Goal: Check status: Check status

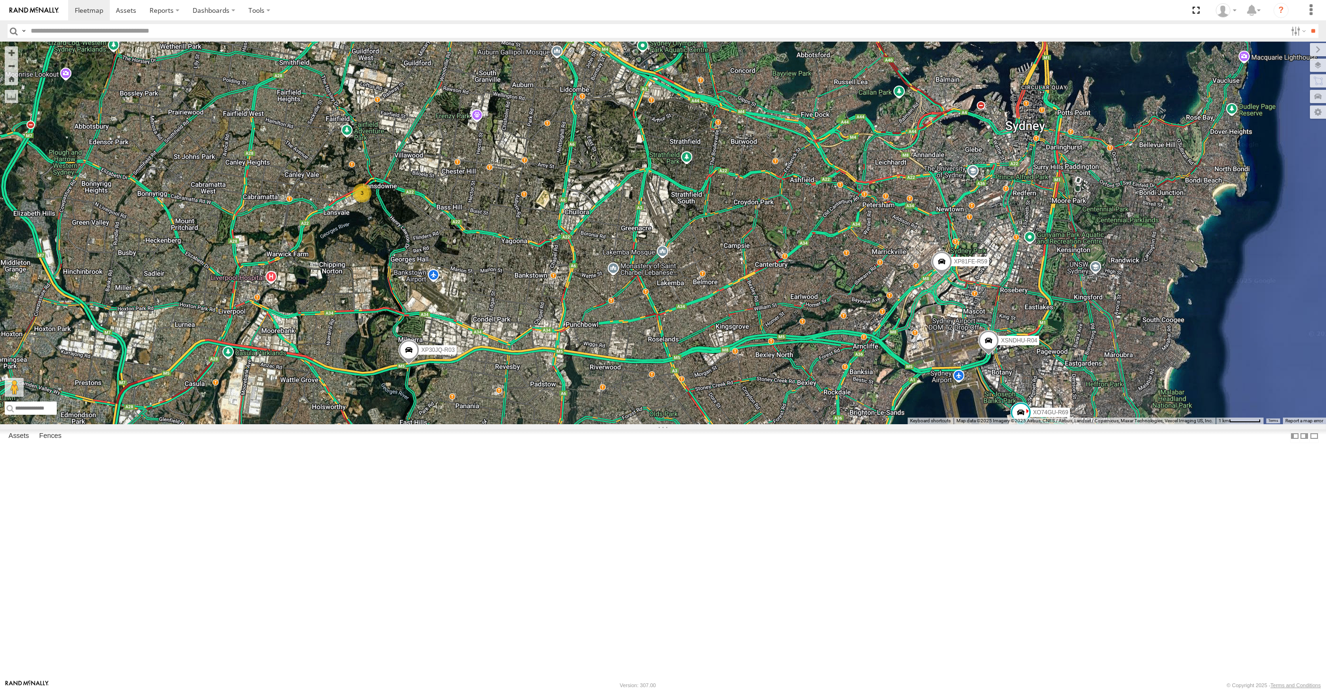
select select "**********"
click at [734, 425] on div "XP30JQ-R03 XSNDHU-R04 RJ5911-R79 XP81FE-R59 XO74GU-R69 3" at bounding box center [663, 233] width 1326 height 383
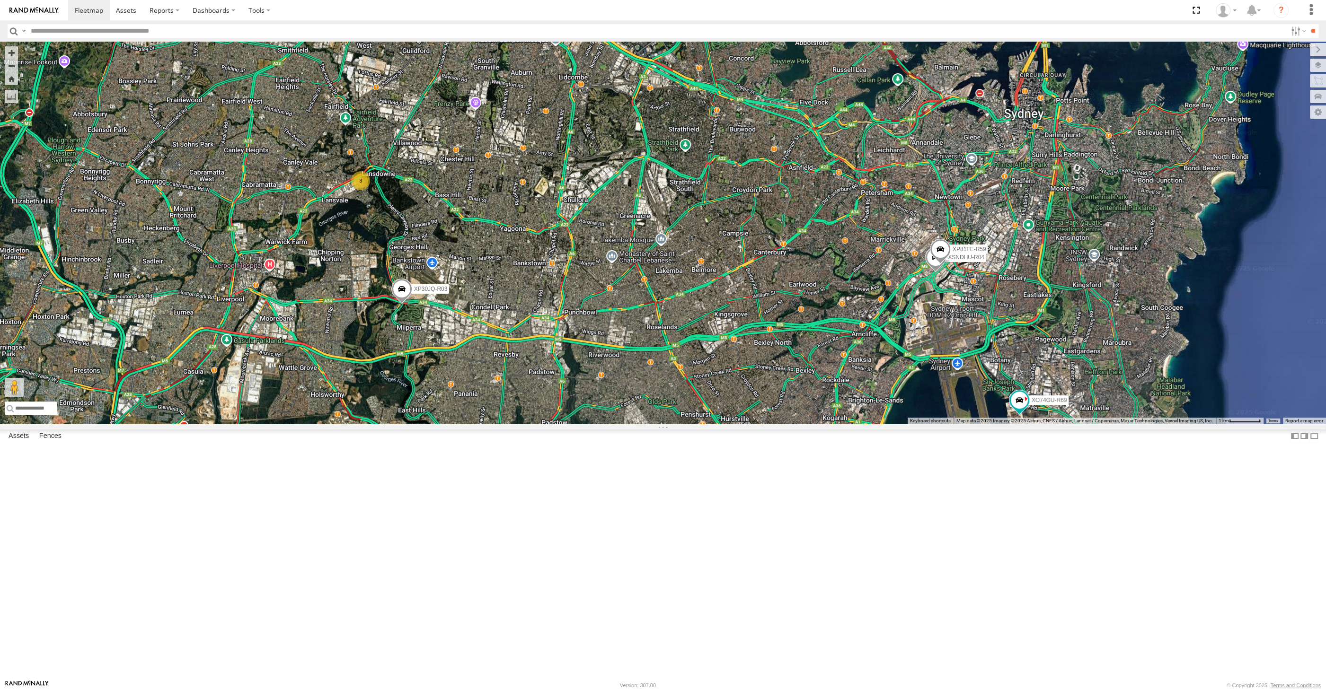
click at [794, 425] on div "XP30JQ-R03 XSNDHU-R04 RJ5911-R79 XP81FE-R59 XO74GU-R69 3" at bounding box center [663, 233] width 1326 height 383
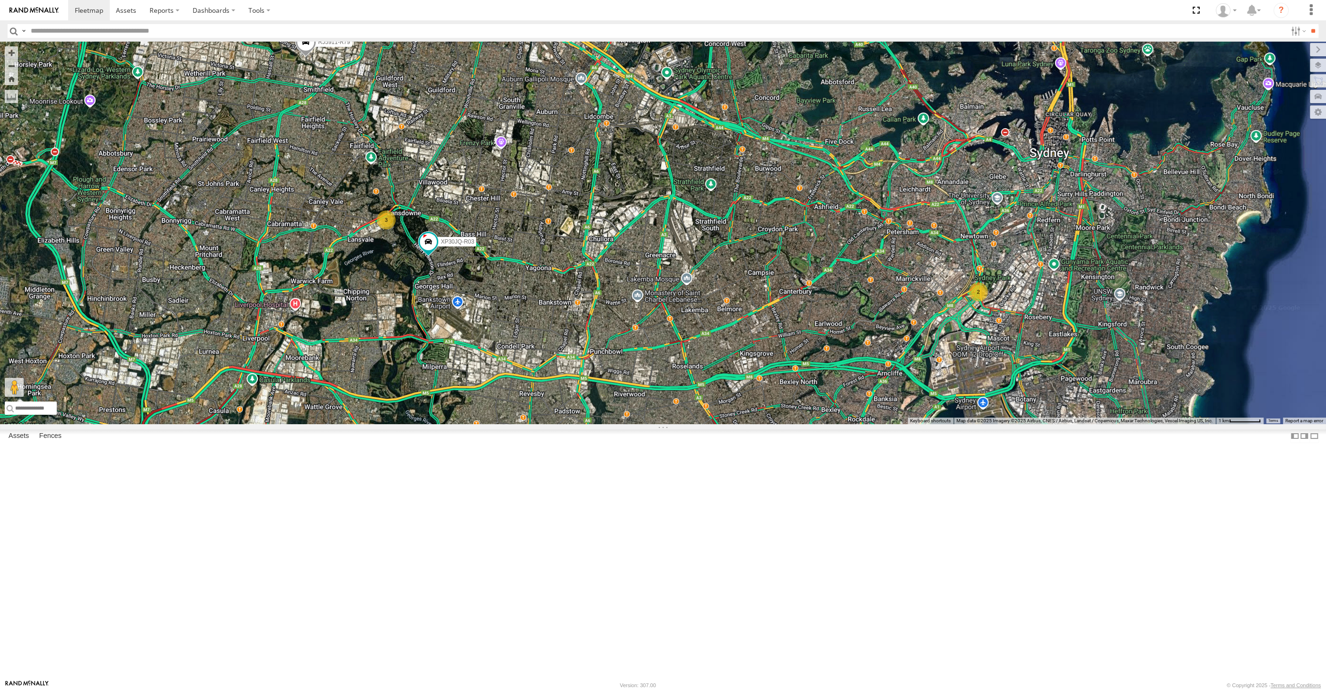
drag, startPoint x: 530, startPoint y: 235, endPoint x: 555, endPoint y: 299, distance: 68.6
click at [570, 302] on div "XP30JQ-R03 2 3 RJ5911-R79 XO74GU-R69" at bounding box center [663, 233] width 1326 height 383
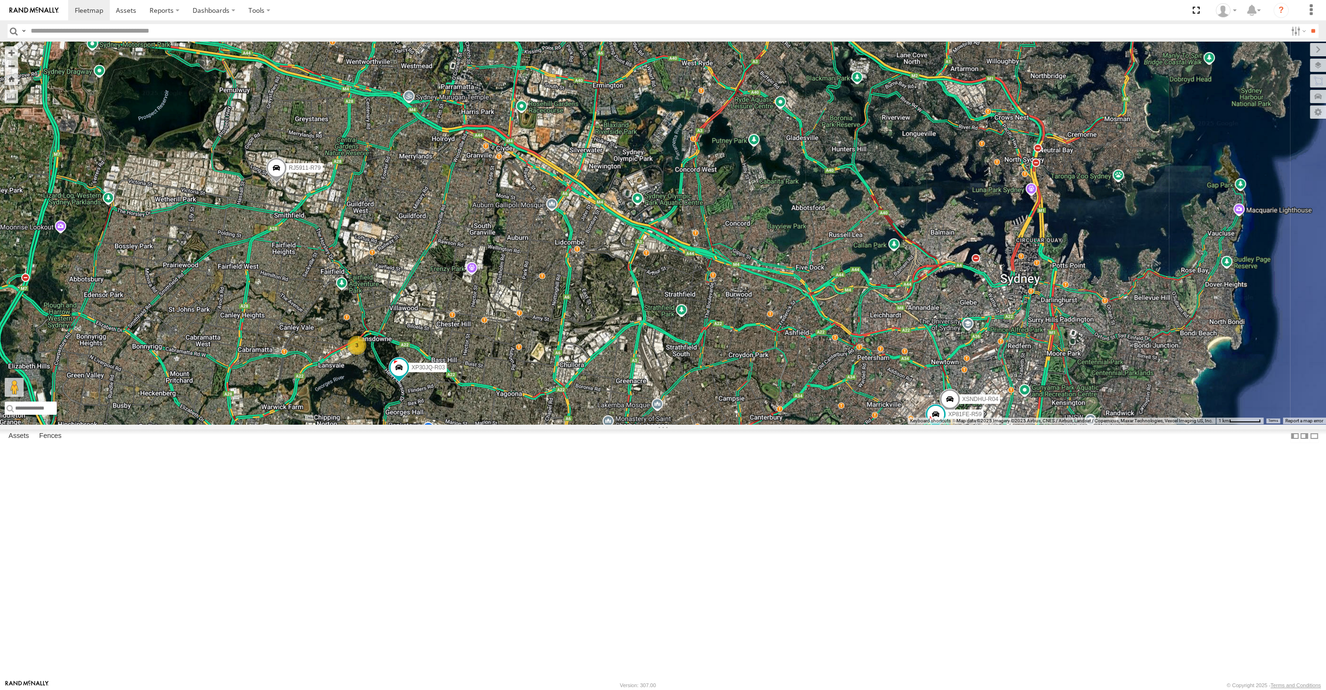
drag, startPoint x: 543, startPoint y: 512, endPoint x: 541, endPoint y: 495, distance: 17.2
click at [543, 425] on div "XP30JQ-R03 RJ5911-R79 XO74GU-R69 XSNDHU-R04 3 XP81FE-R59" at bounding box center [663, 233] width 1326 height 383
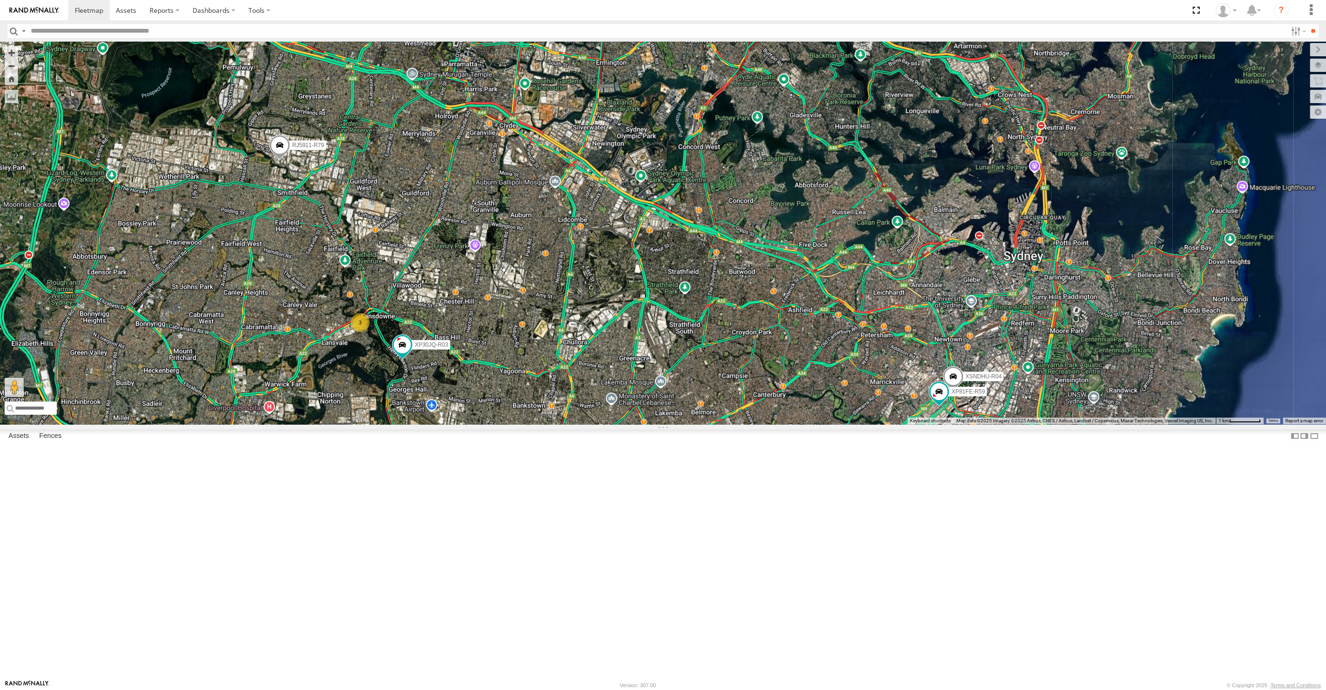
drag, startPoint x: 590, startPoint y: 521, endPoint x: 582, endPoint y: 490, distance: 31.3
click at [583, 425] on div "XP30JQ-R03 RJ5911-R79 XO74GU-R69 XSNDHU-R04 3 XP81FE-R59" at bounding box center [663, 233] width 1326 height 383
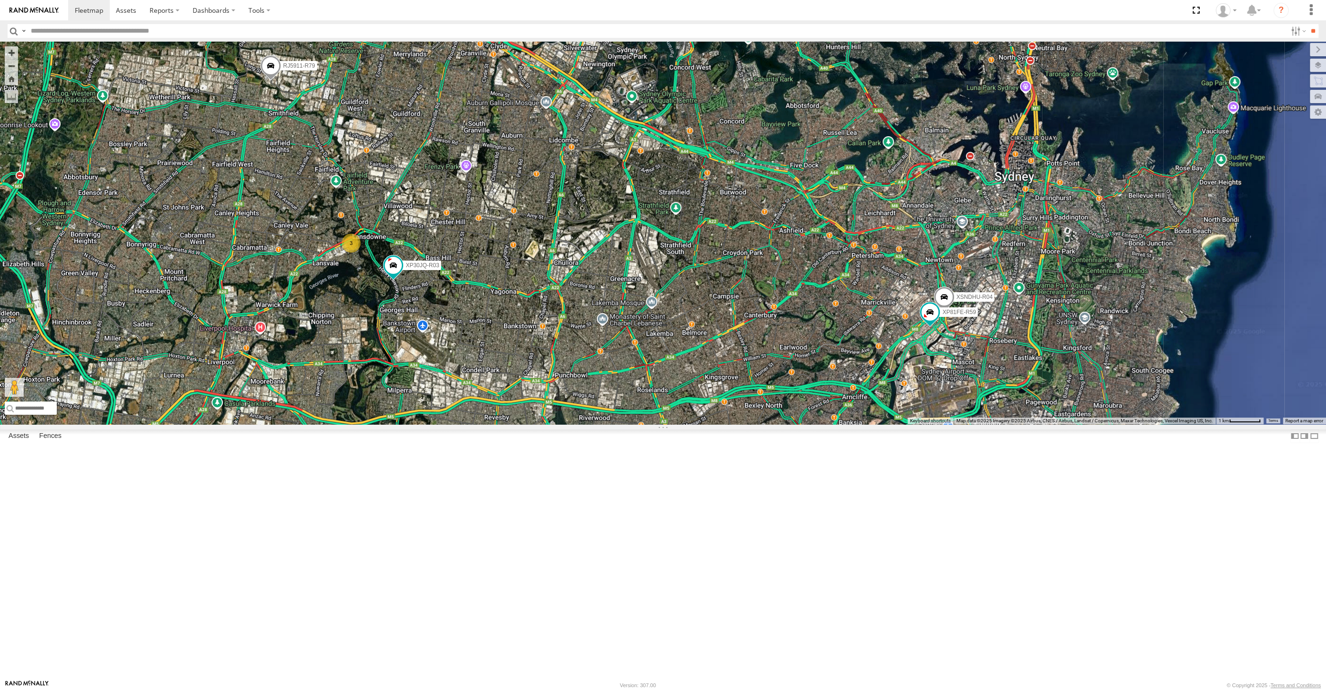
drag, startPoint x: 630, startPoint y: 485, endPoint x: 633, endPoint y: 454, distance: 30.5
click at [633, 425] on div "XP30JQ-R03 RJ5911-R79 XO74GU-R69 XSNDHU-R04 3 XP81FE-R59" at bounding box center [663, 233] width 1326 height 383
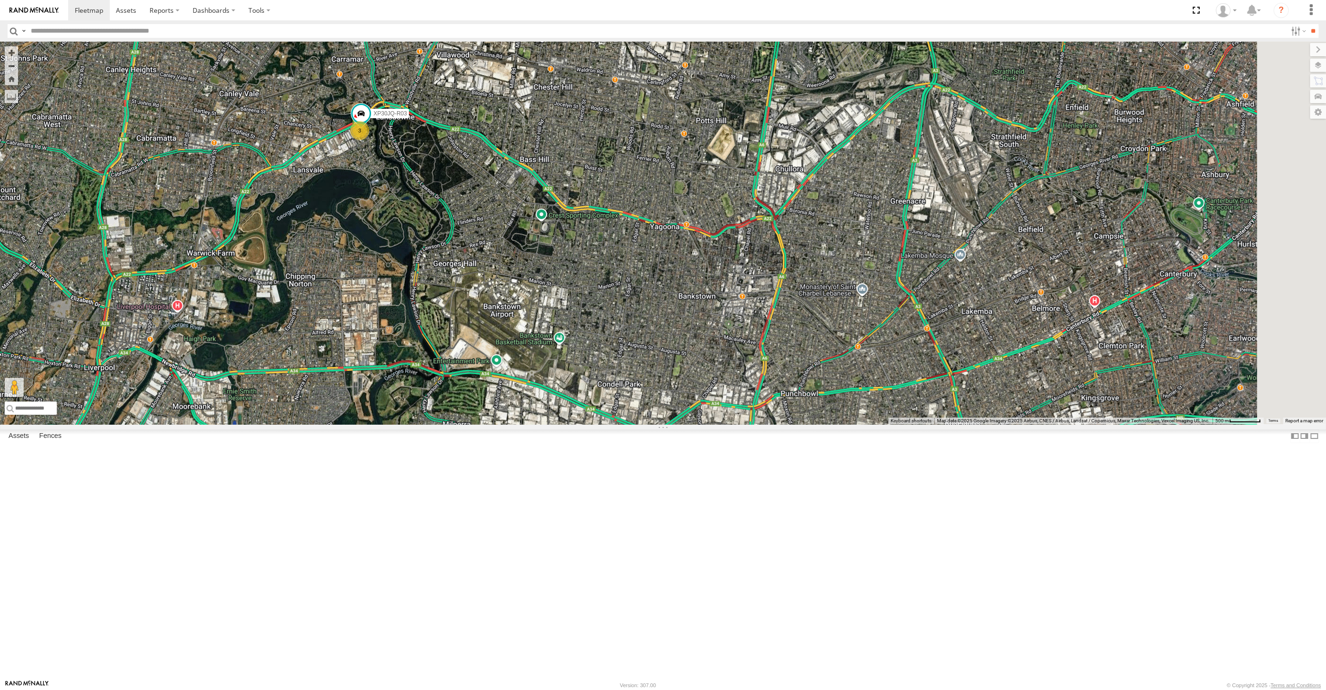
drag, startPoint x: 1051, startPoint y: 595, endPoint x: 822, endPoint y: 435, distance: 280.0
click at [840, 425] on div "RJ5911-R79 XO74GU-R69 XSNDHU-R04 XP81FE-R59 XP30JQ-R03 3" at bounding box center [663, 233] width 1326 height 383
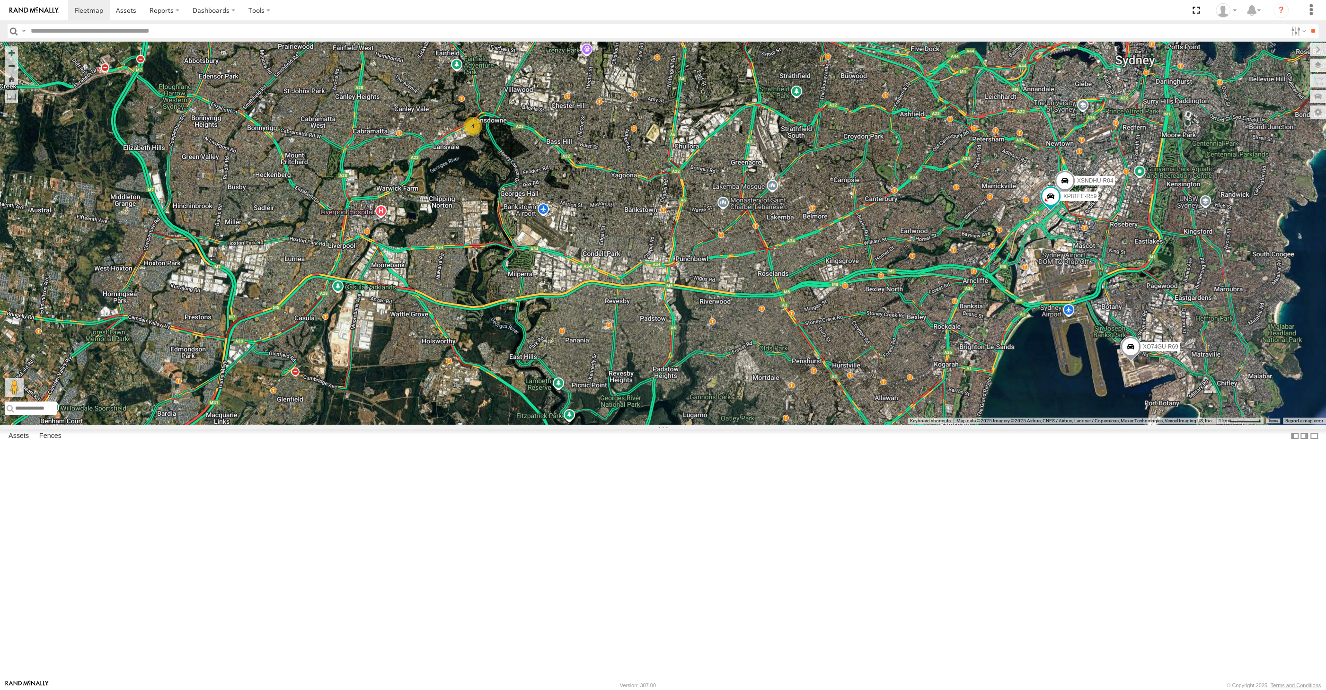
drag, startPoint x: 1082, startPoint y: 504, endPoint x: 1069, endPoint y: 501, distance: 13.1
click at [1074, 425] on div "RJ5911-R79 XO74GU-R69 XSNDHU-R04 XP81FE-R59 4" at bounding box center [663, 233] width 1326 height 383
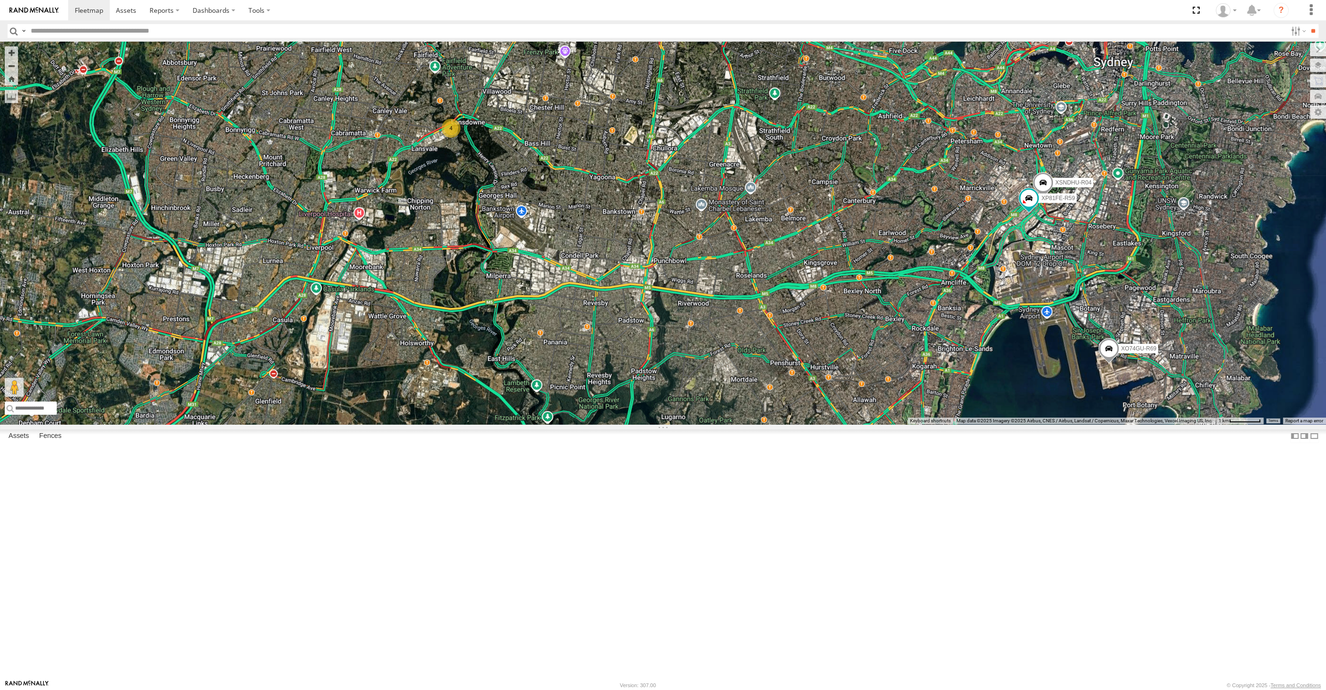
drag, startPoint x: 575, startPoint y: 204, endPoint x: 504, endPoint y: 205, distance: 71.9
click at [584, 234] on div "RJ5911-R79 XO74GU-R69 XSNDHU-R04 XP81FE-R59 4" at bounding box center [663, 233] width 1326 height 383
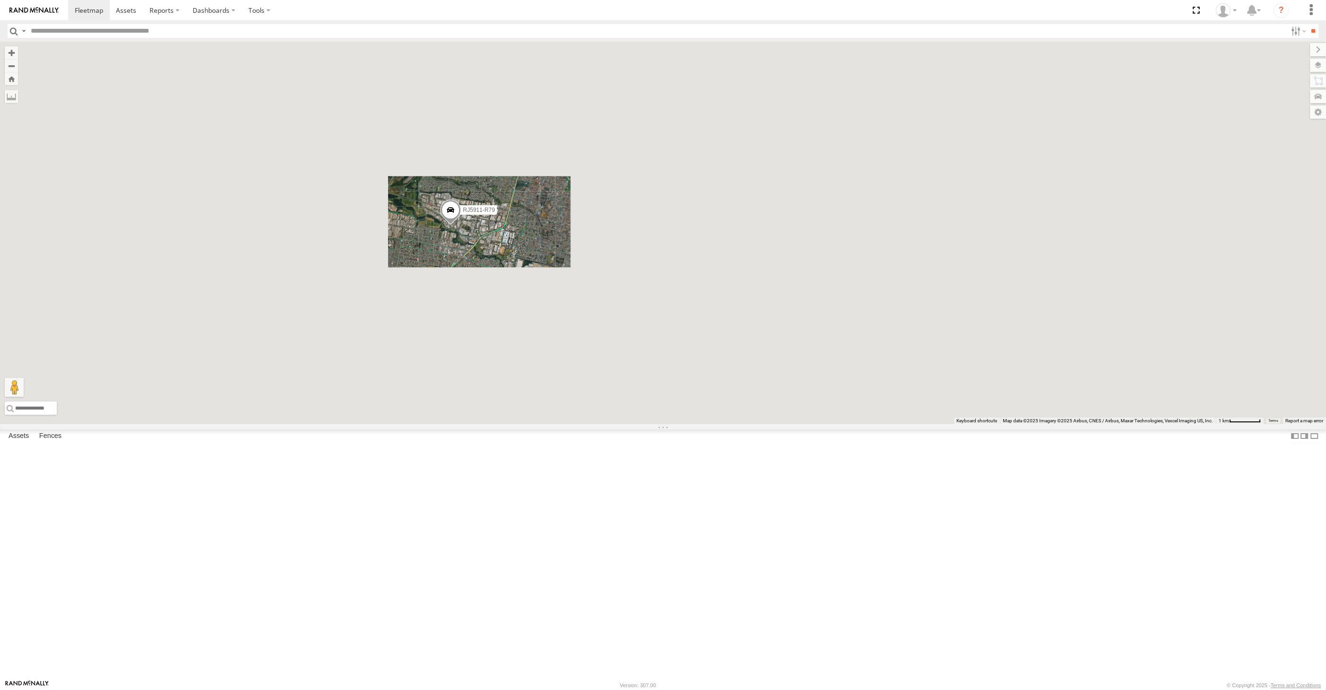
drag, startPoint x: 608, startPoint y: 462, endPoint x: 590, endPoint y: 402, distance: 62.6
click at [594, 420] on div "RJ5911-R79 XO74GU-R69 XSNDHU-R04 XP81FE-R59" at bounding box center [663, 233] width 1326 height 383
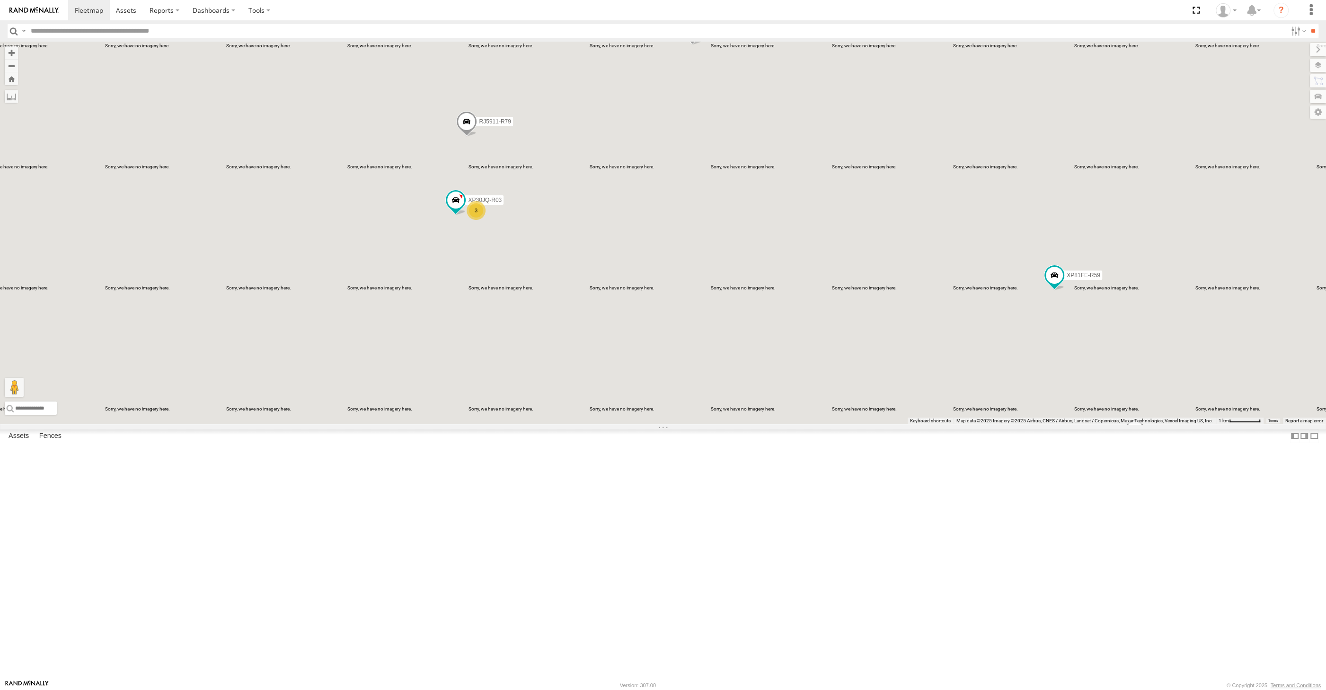
drag, startPoint x: 691, startPoint y: 483, endPoint x: 701, endPoint y: 483, distance: 9.9
click at [701, 425] on div "XP30JQ-R03 XSNDHU-R04 RJ5911-R79 XP81FE-R59 XO74GU-R69 3" at bounding box center [663, 233] width 1326 height 383
drag, startPoint x: 812, startPoint y: 465, endPoint x: 801, endPoint y: 455, distance: 15.4
click at [801, 425] on div "XP30JQ-R03 XSNDHU-R04 RJ5911-R79 XP81FE-R59 XO74GU-R69 3" at bounding box center [663, 233] width 1326 height 383
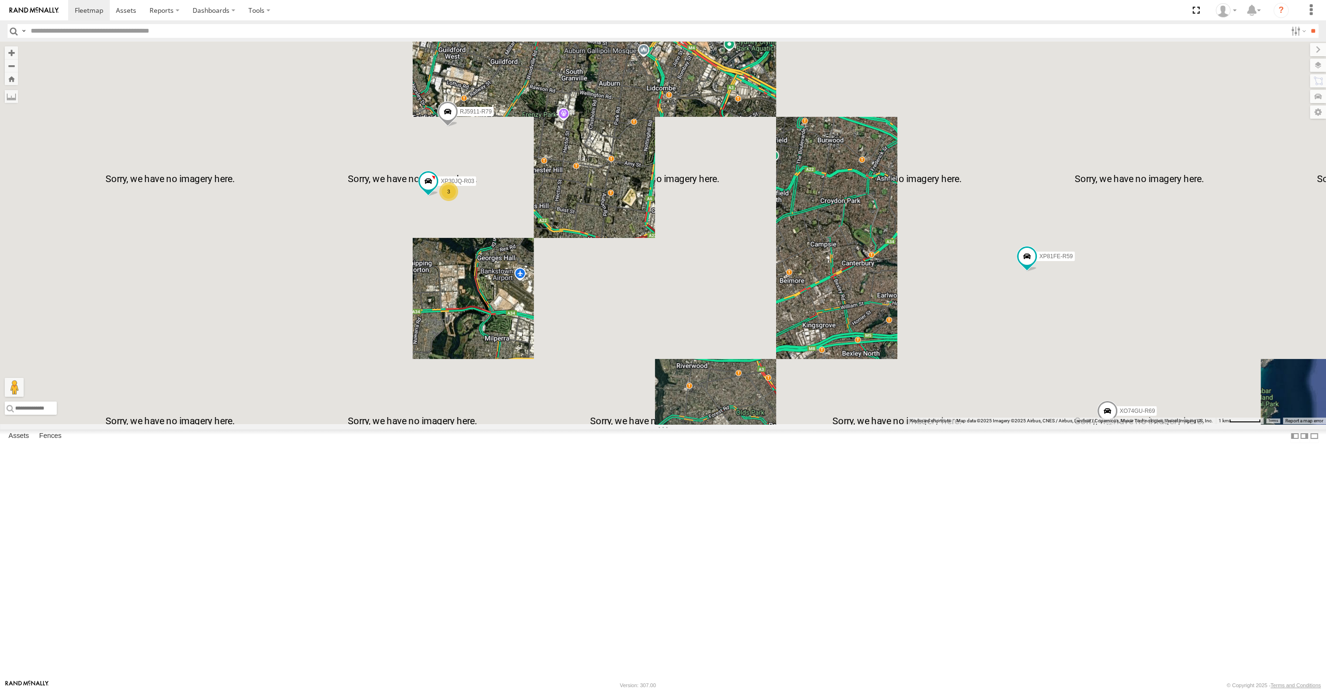
drag, startPoint x: 807, startPoint y: 462, endPoint x: 797, endPoint y: 468, distance: 11.6
click at [797, 425] on div "XSNDHU-R04 RJ5911-R79 XP81FE-R59 XO74GU-R69 XP30JQ-R03 3" at bounding box center [663, 233] width 1326 height 383
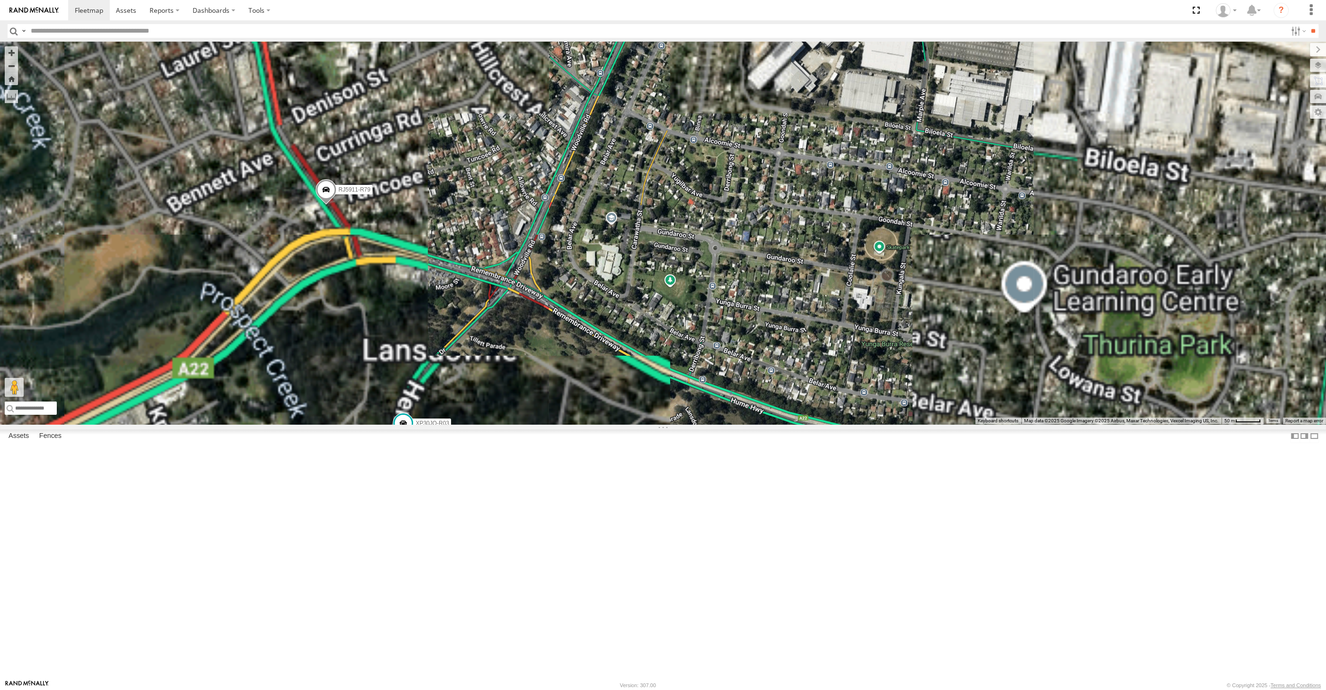
drag, startPoint x: 356, startPoint y: 349, endPoint x: 385, endPoint y: 344, distance: 28.8
click at [384, 345] on div "XSNDHU-R04 RJ5911-R79 XP81FE-R59 XO74GU-R69 XP30JQ-R03 Spare 2" at bounding box center [663, 233] width 1326 height 383
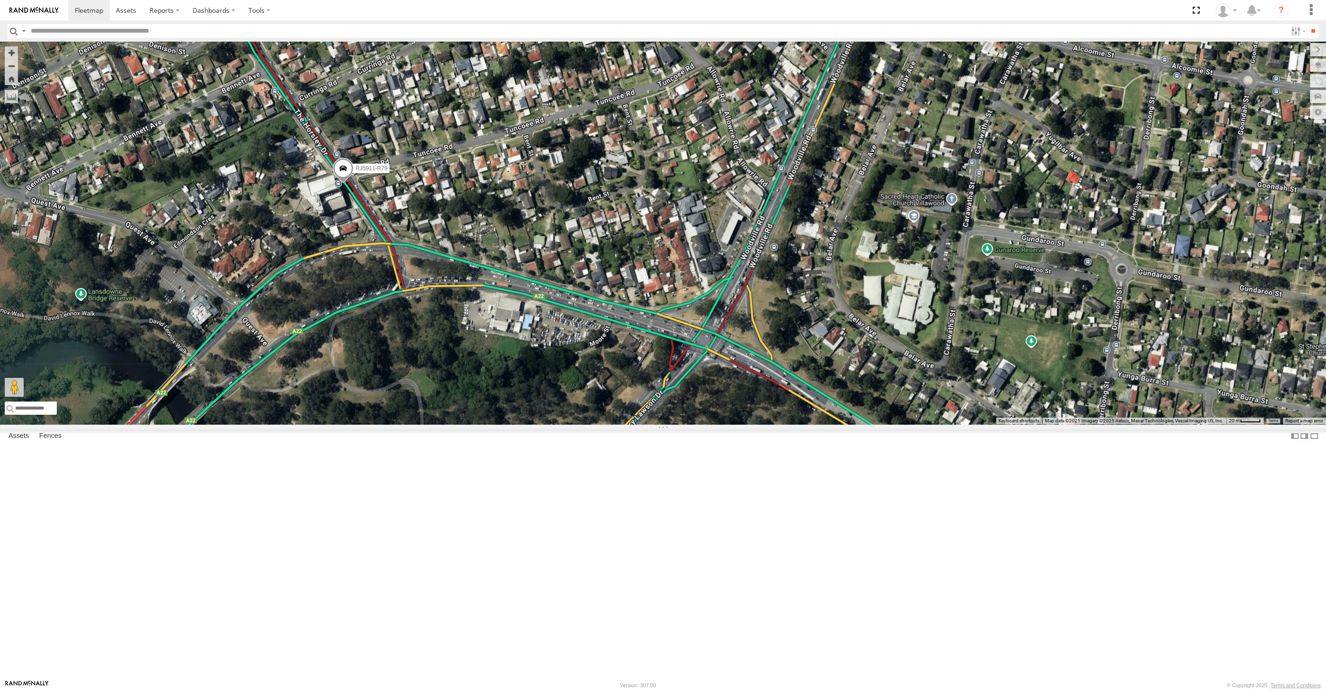
click at [340, 184] on span at bounding box center [343, 171] width 21 height 26
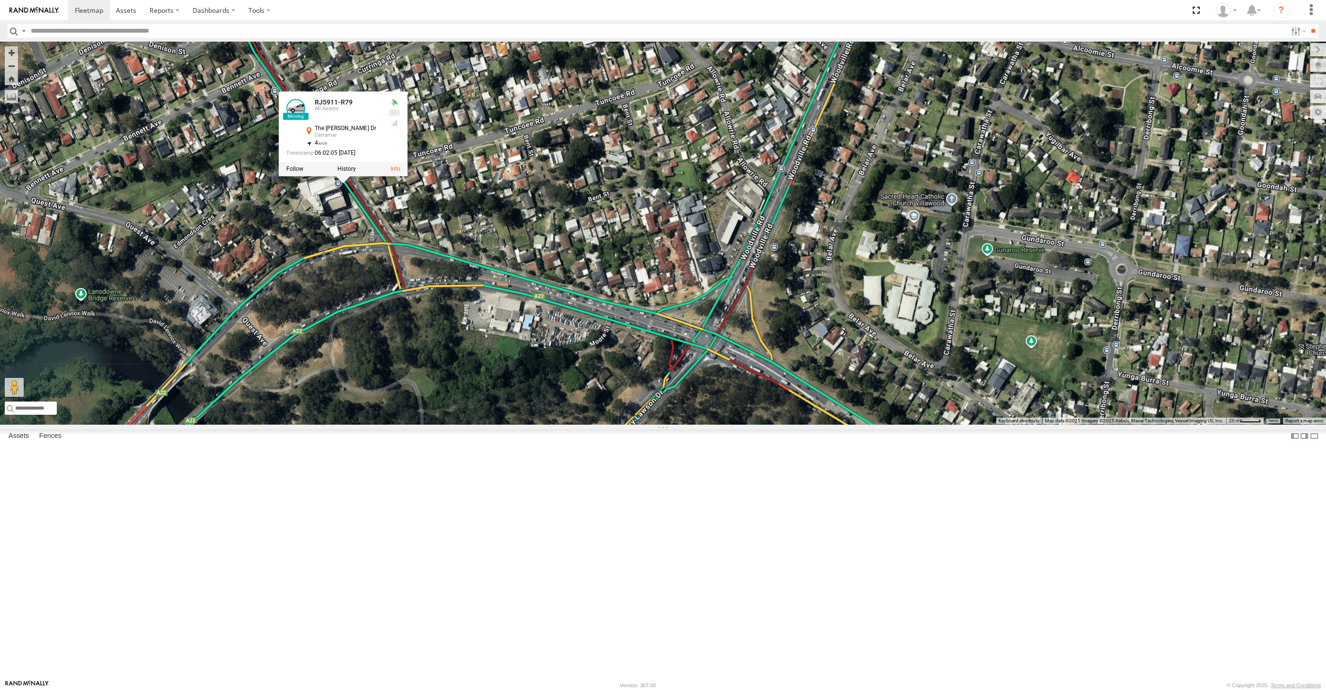
click at [427, 372] on div "XSNDHU-R04 RJ5911-R79 XP81FE-R59 XO74GU-R69 XP30JQ-R03 Spare RJ5911-R79 All Ass…" at bounding box center [663, 233] width 1326 height 383
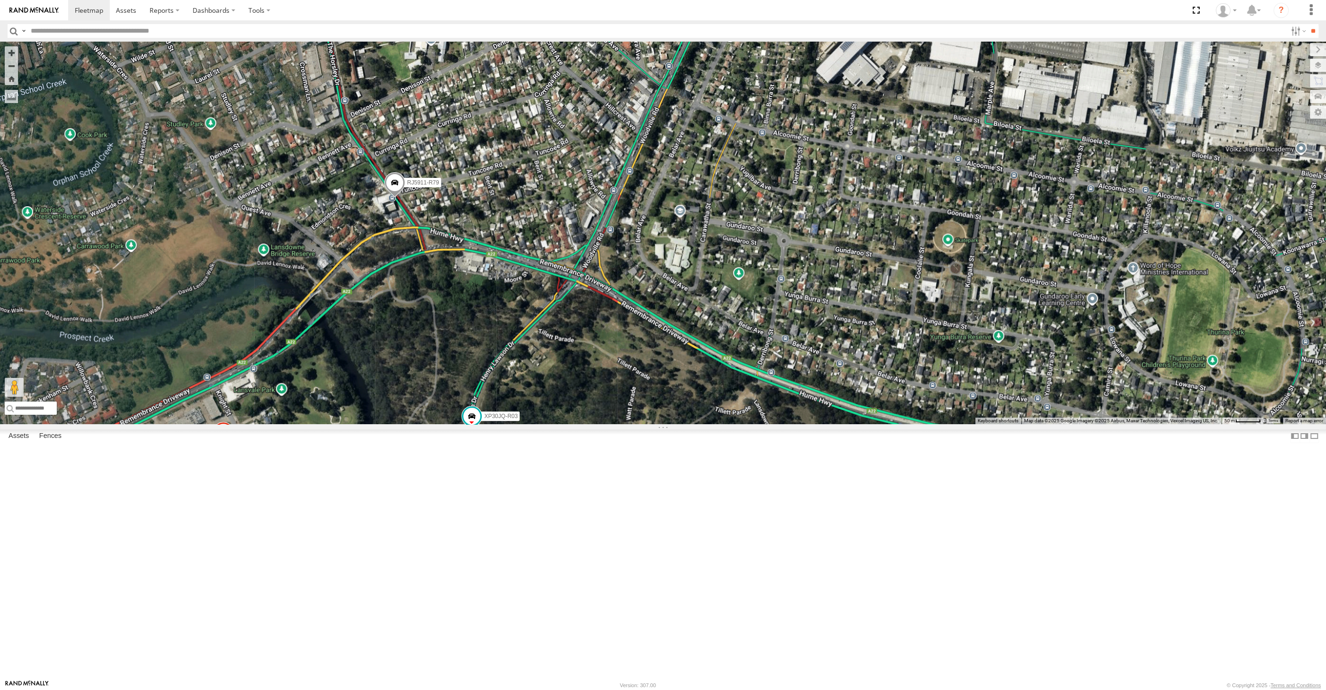
drag, startPoint x: 496, startPoint y: 472, endPoint x: 508, endPoint y: 443, distance: 31.1
click at [503, 425] on div "XSNDHU-R04 RJ5911-R79 XP81FE-R59 XO74GU-R69 XP30JQ-R03 Spare 2" at bounding box center [663, 233] width 1326 height 383
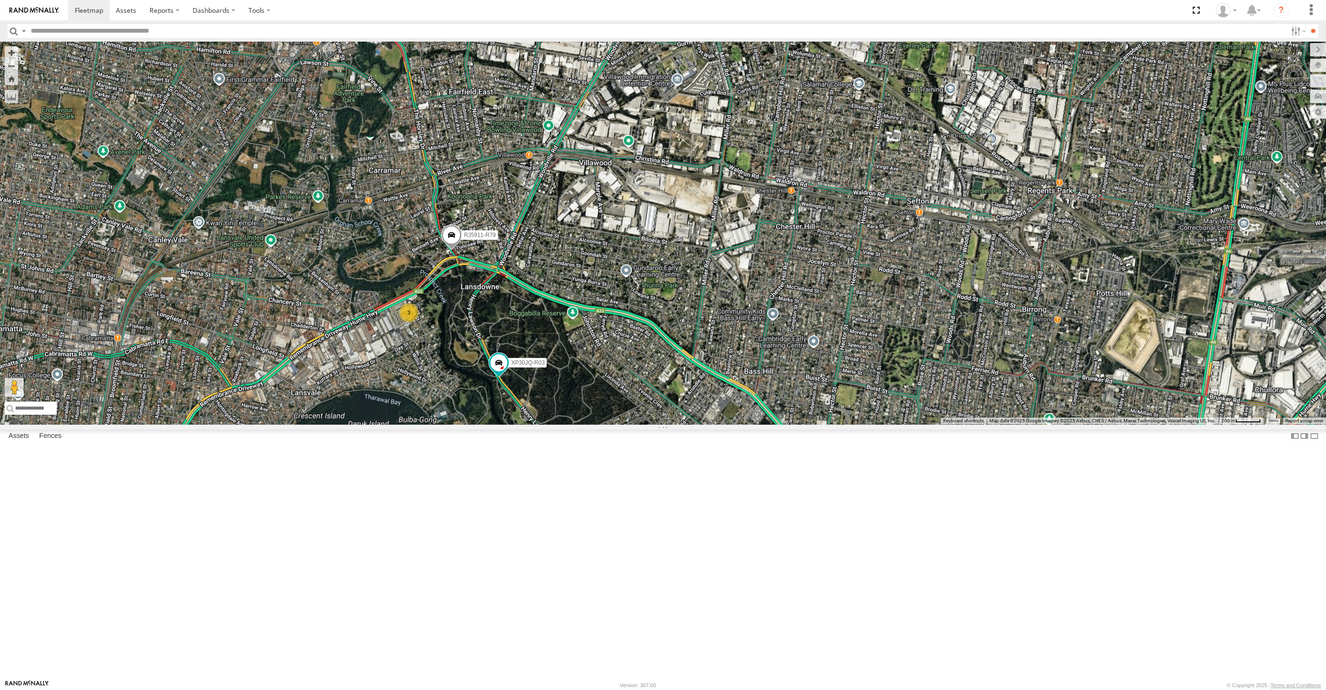
drag, startPoint x: 633, startPoint y: 465, endPoint x: 648, endPoint y: 439, distance: 29.7
click at [647, 425] on div "XSNDHU-R04 RJ5911-R79 XP81FE-R59 XO74GU-R69 XP30JQ-R03 3" at bounding box center [663, 233] width 1326 height 383
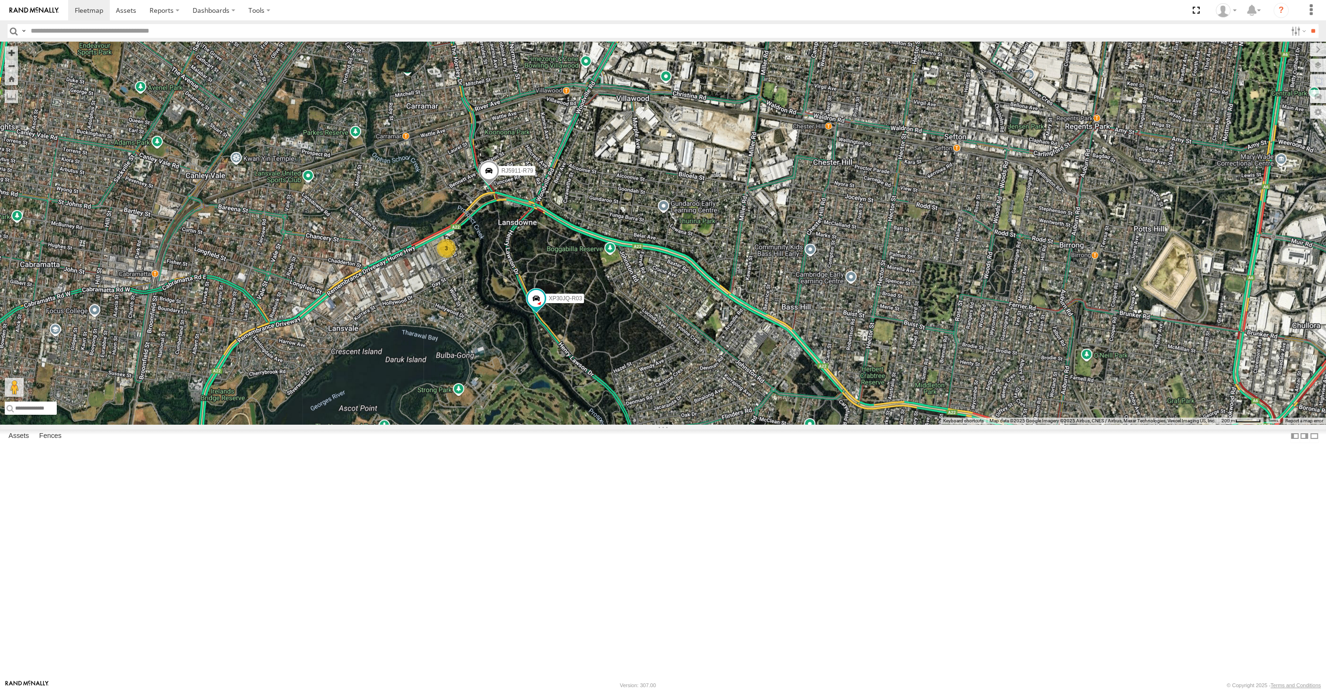
click at [484, 186] on span at bounding box center [488, 173] width 21 height 26
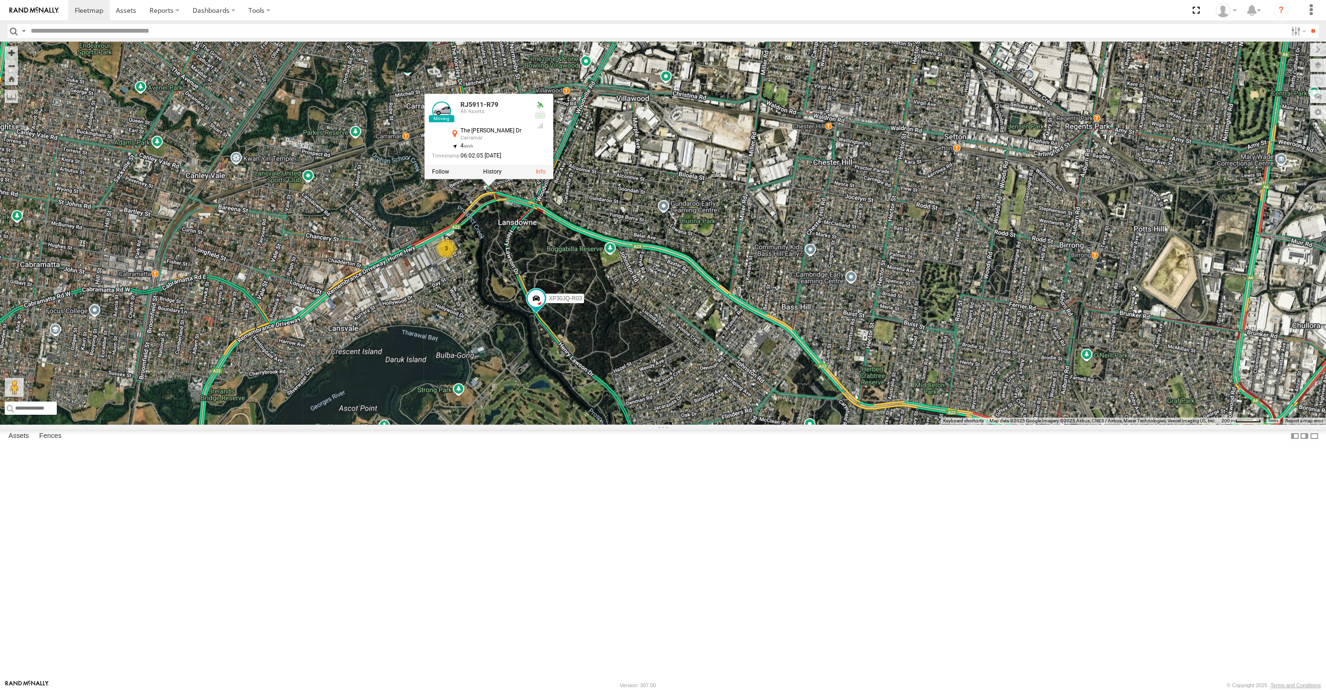
drag, startPoint x: 512, startPoint y: 354, endPoint x: 521, endPoint y: 356, distance: 9.1
click at [512, 355] on div "XSNDHU-R04 RJ5911-R79 XP81FE-R59 XO74GU-R69 XP30JQ-R03 3 RJ5911-R79 All Assets …" at bounding box center [663, 233] width 1326 height 383
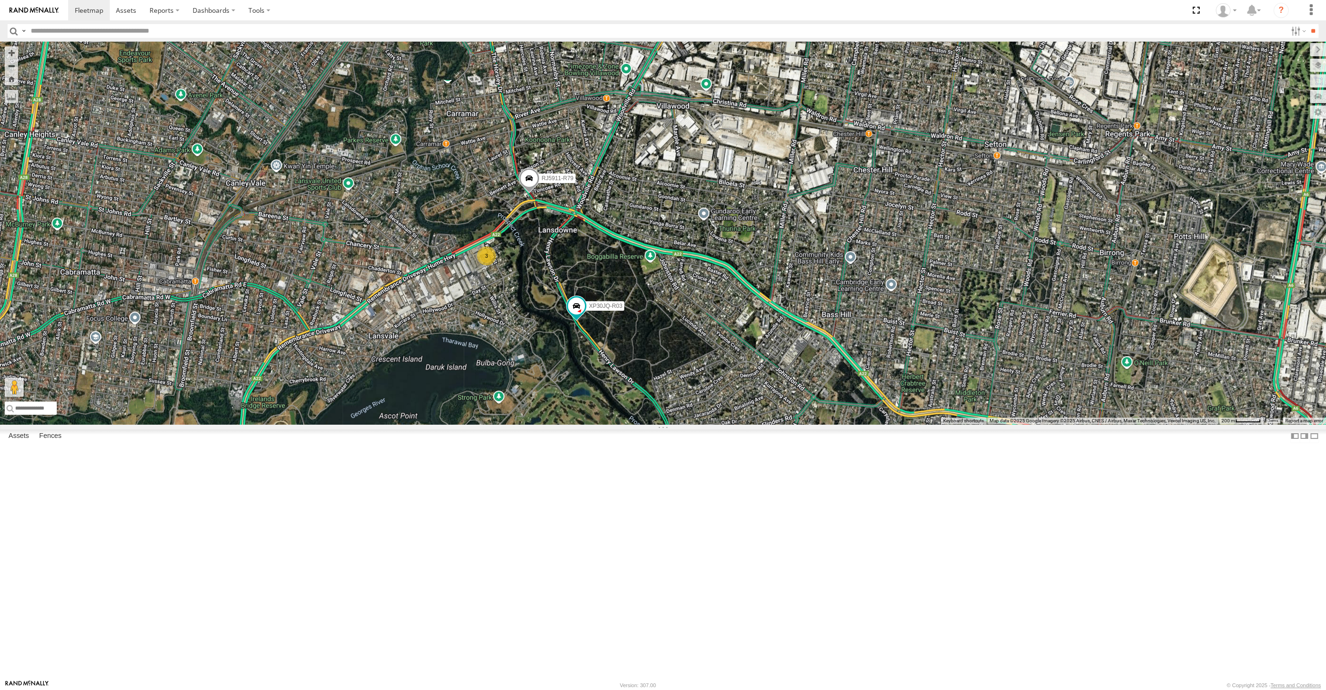
drag, startPoint x: 594, startPoint y: 405, endPoint x: 620, endPoint y: 406, distance: 25.6
click at [624, 410] on div "XSNDHU-R04 RJ5911-R79 XP81FE-R59 XO74GU-R69 XP30JQ-R03 3" at bounding box center [663, 233] width 1326 height 383
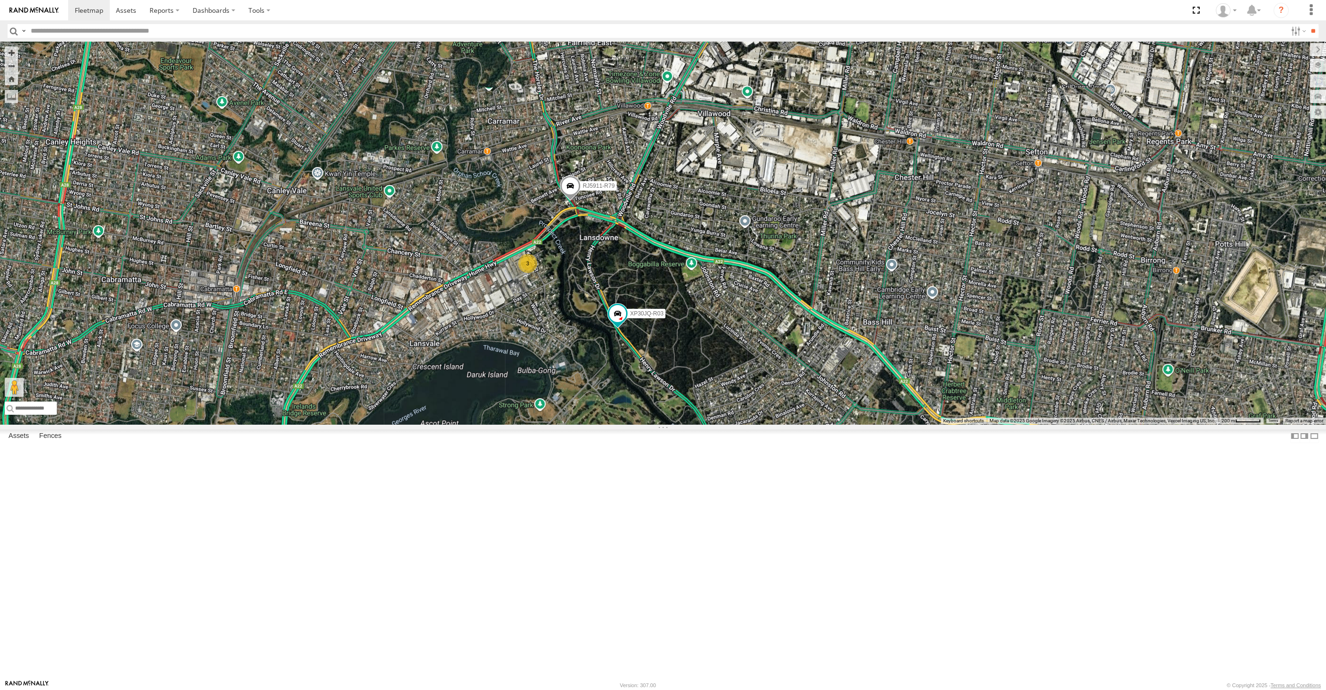
click at [712, 425] on div "XSNDHU-R04 RJ5911-R79 XP81FE-R59 XO74GU-R69 XP30JQ-R03 3" at bounding box center [663, 233] width 1326 height 383
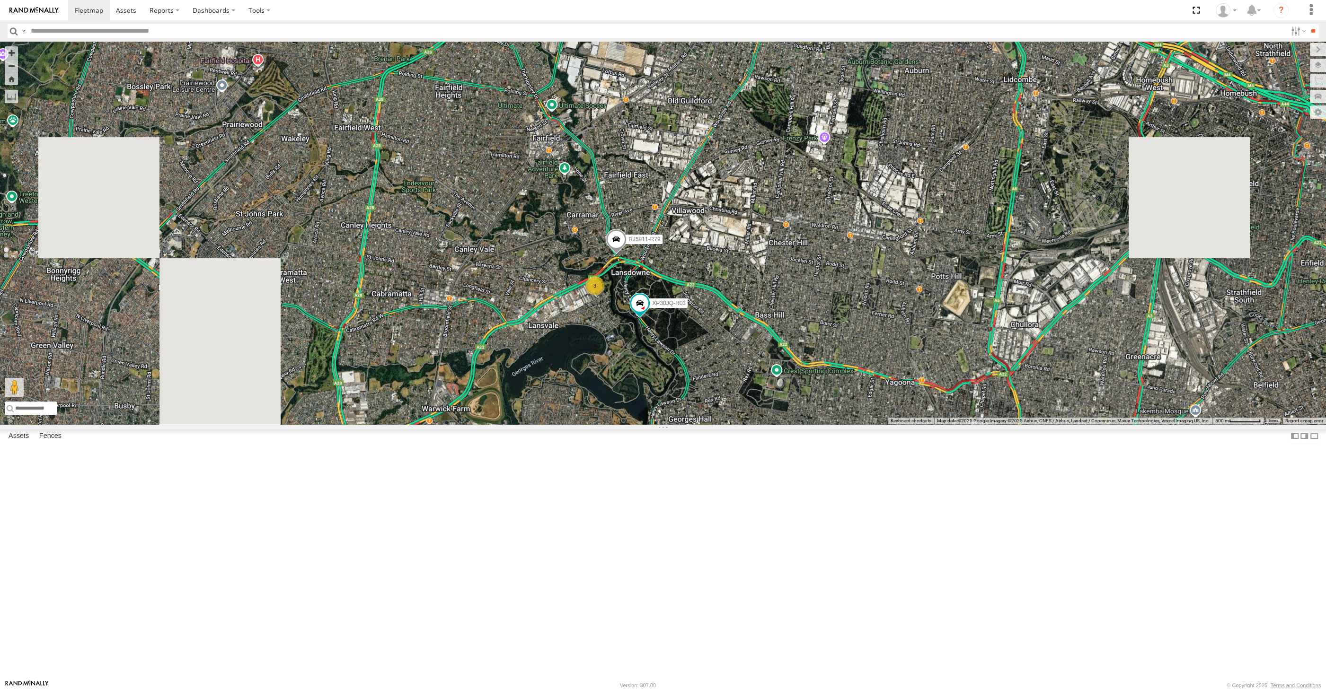
drag, startPoint x: 739, startPoint y: 466, endPoint x: 674, endPoint y: 444, distance: 67.9
click at [674, 425] on div "XSNDHU-R04 RJ5911-R79 XP81FE-R59 XO74GU-R69 XP30JQ-R03 3" at bounding box center [663, 233] width 1326 height 383
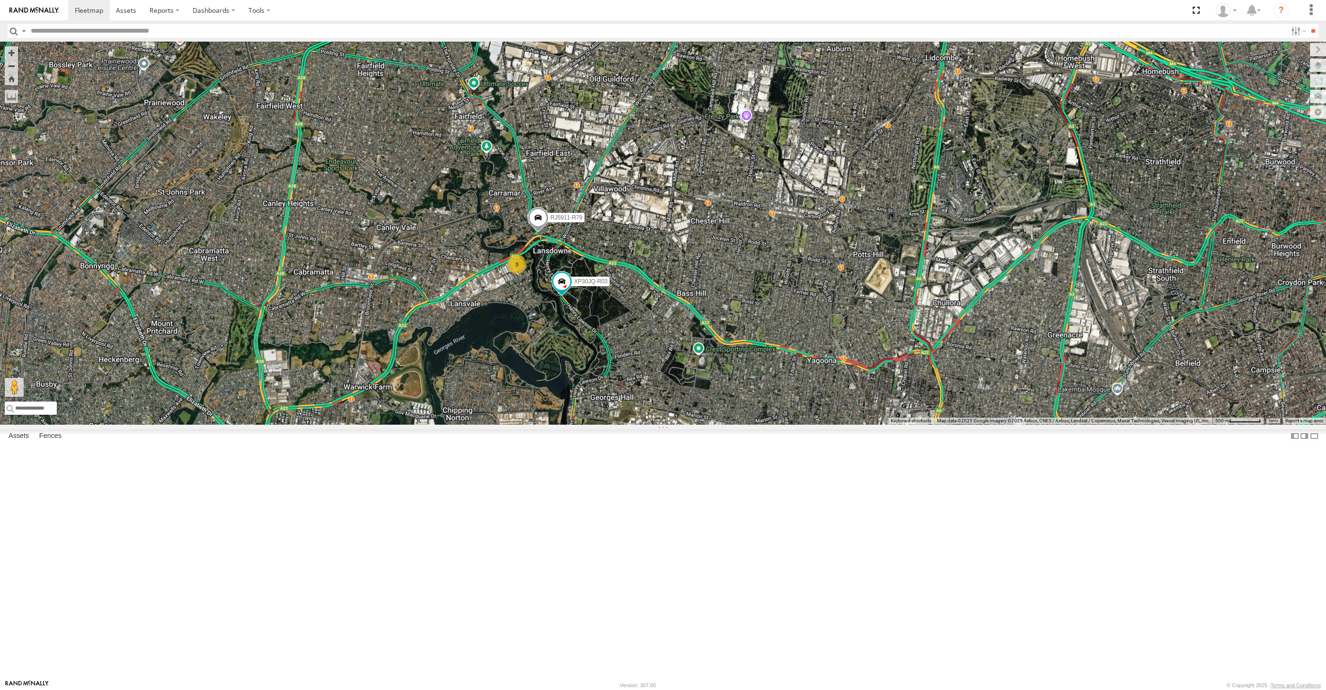
drag, startPoint x: 659, startPoint y: 432, endPoint x: 712, endPoint y: 462, distance: 61.5
click at [714, 425] on div "XSNDHU-R04 RJ5911-R79 XP81FE-R59 XO74GU-R69 XP30JQ-R03 3" at bounding box center [663, 233] width 1326 height 383
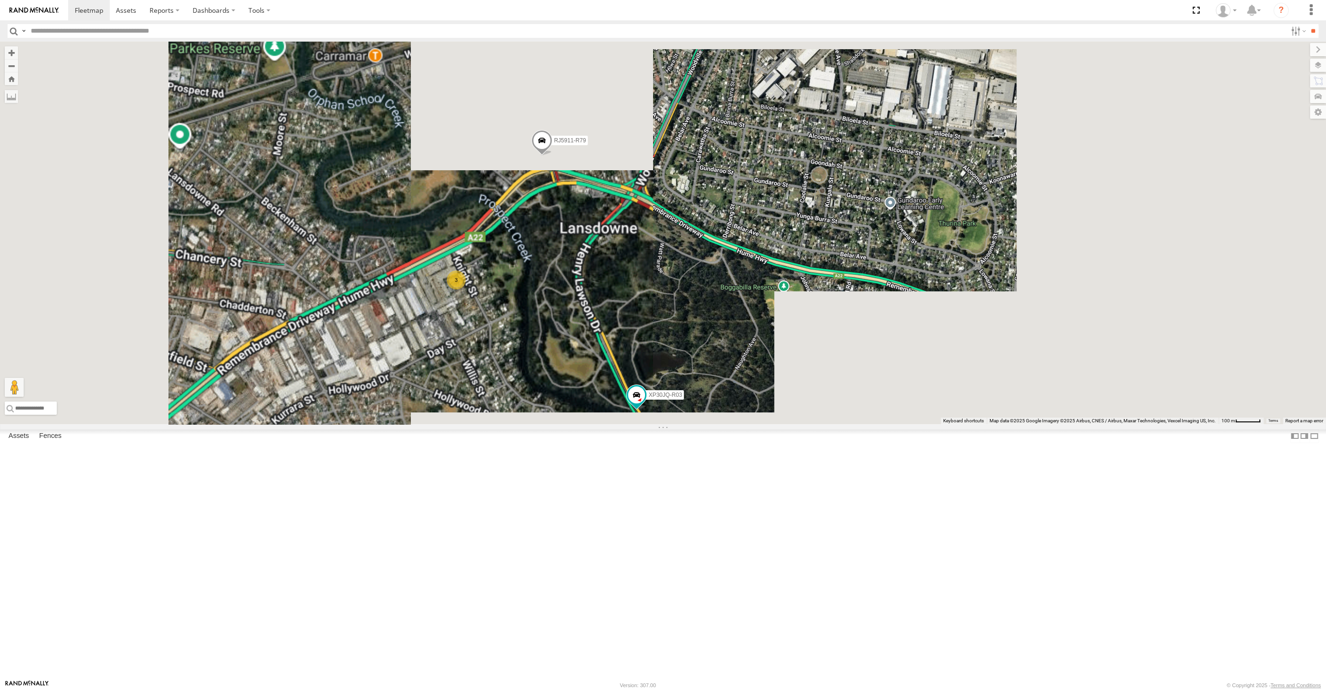
drag, startPoint x: 597, startPoint y: 365, endPoint x: 804, endPoint y: 397, distance: 208.8
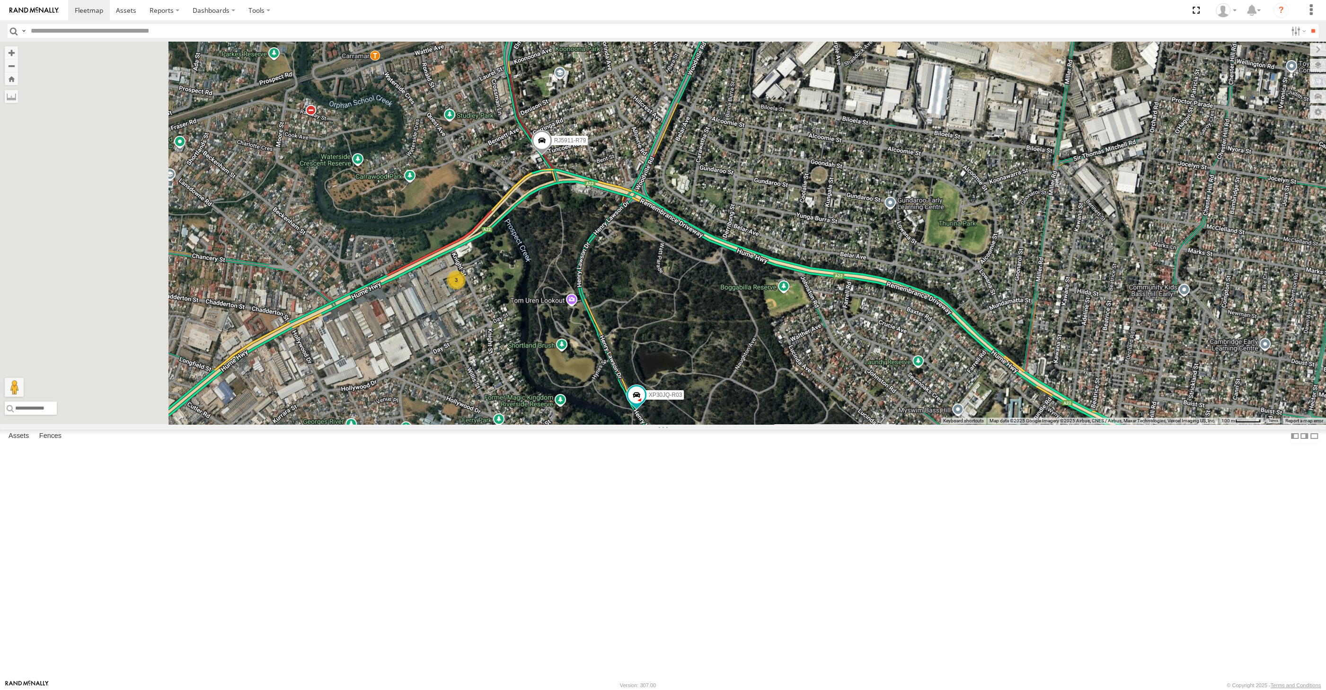
click at [803, 399] on div "XSNDHU-R04 RJ5911-R79 XP81FE-R59 XO74GU-R69 XP30JQ-R03 3" at bounding box center [663, 233] width 1326 height 383
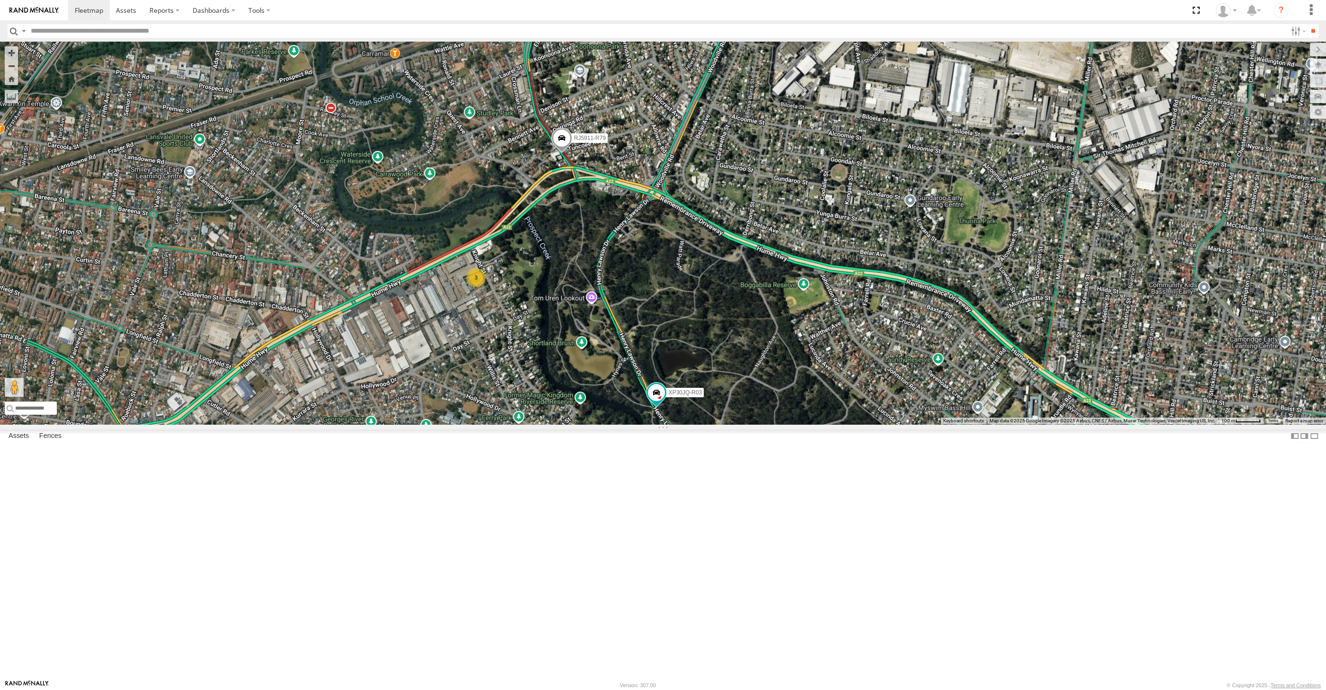
click at [563, 153] on span at bounding box center [561, 141] width 21 height 26
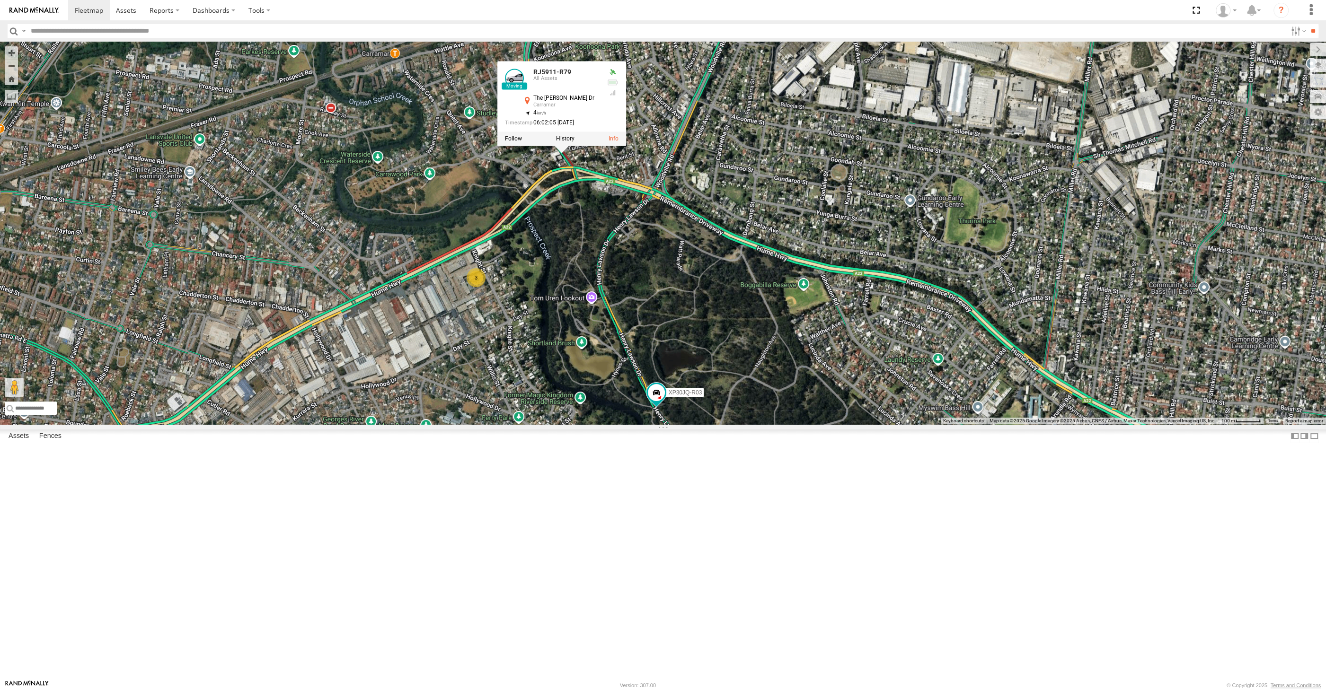
click at [648, 376] on div "XSNDHU-R04 RJ5911-R79 XP81FE-R59 XO74GU-R69 XP30JQ-R03 3 RJ5911-R79 All Assets …" at bounding box center [663, 233] width 1326 height 383
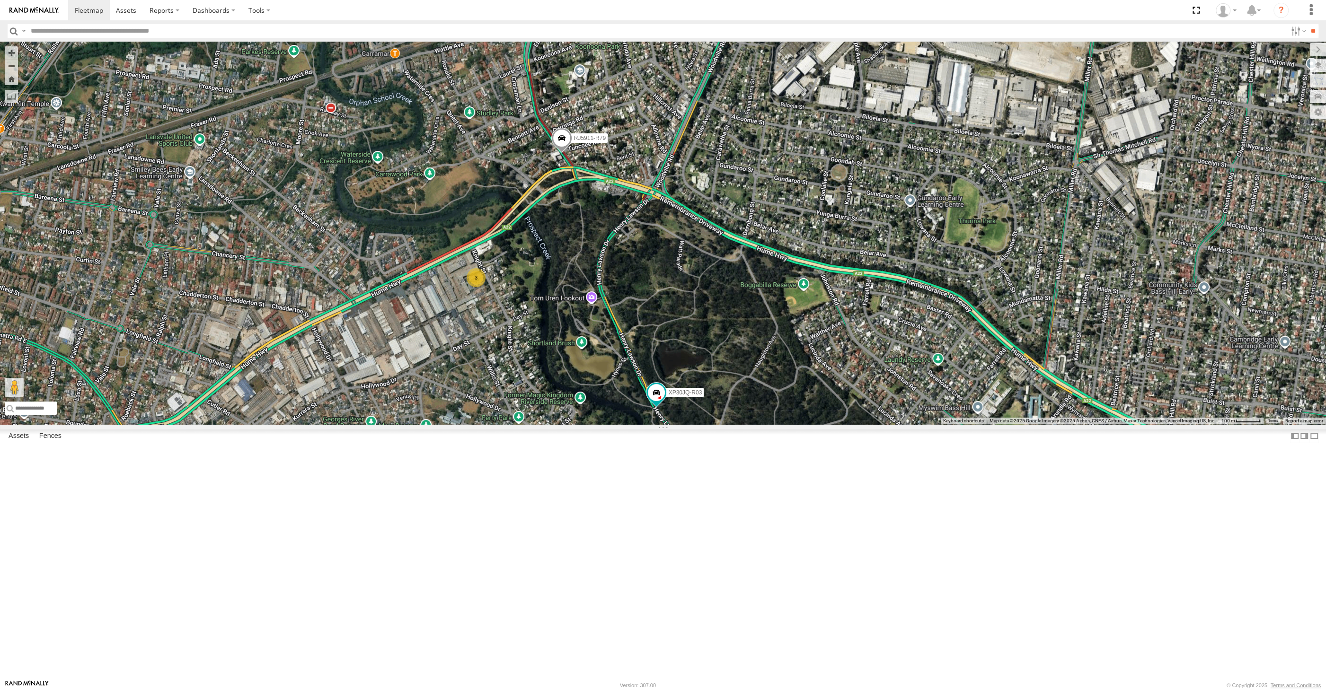
click at [566, 153] on span at bounding box center [561, 141] width 21 height 26
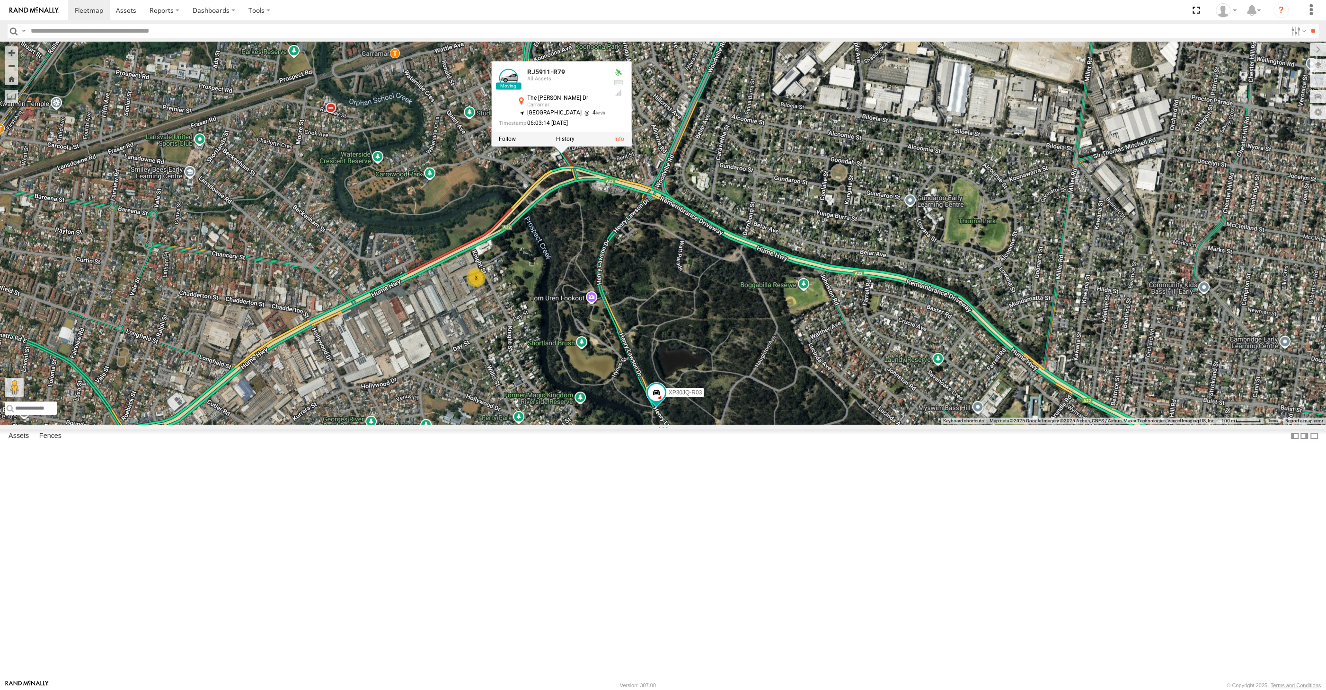
click at [584, 336] on div "XSNDHU-R04 RJ5911-R79 XP81FE-R59 XO74GU-R69 XP30JQ-R03 3 RJ5911-R79 All Assets …" at bounding box center [663, 233] width 1326 height 383
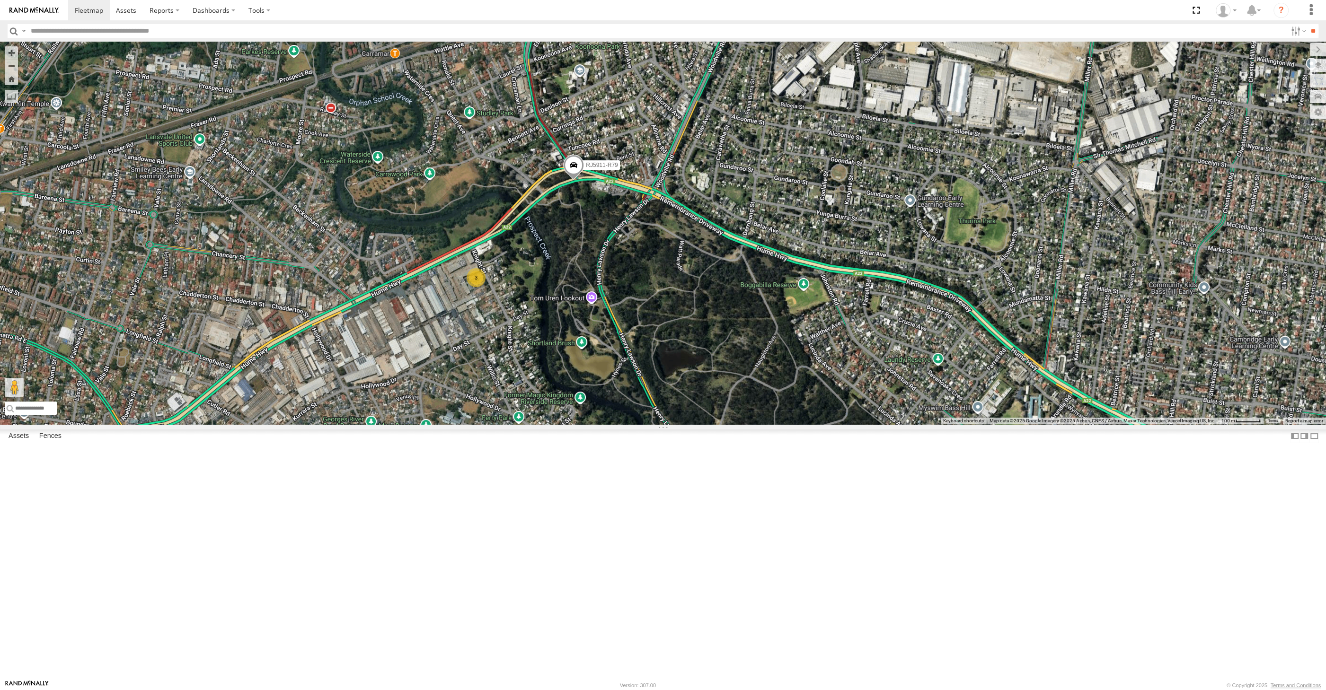
drag, startPoint x: 1288, startPoint y: 592, endPoint x: 1212, endPoint y: 486, distance: 130.2
click at [1224, 425] on div "XSNDHU-R04 RJ5911-R79 XP81FE-R59 XO74GU-R69 XP30JQ-R03 3" at bounding box center [663, 233] width 1326 height 383
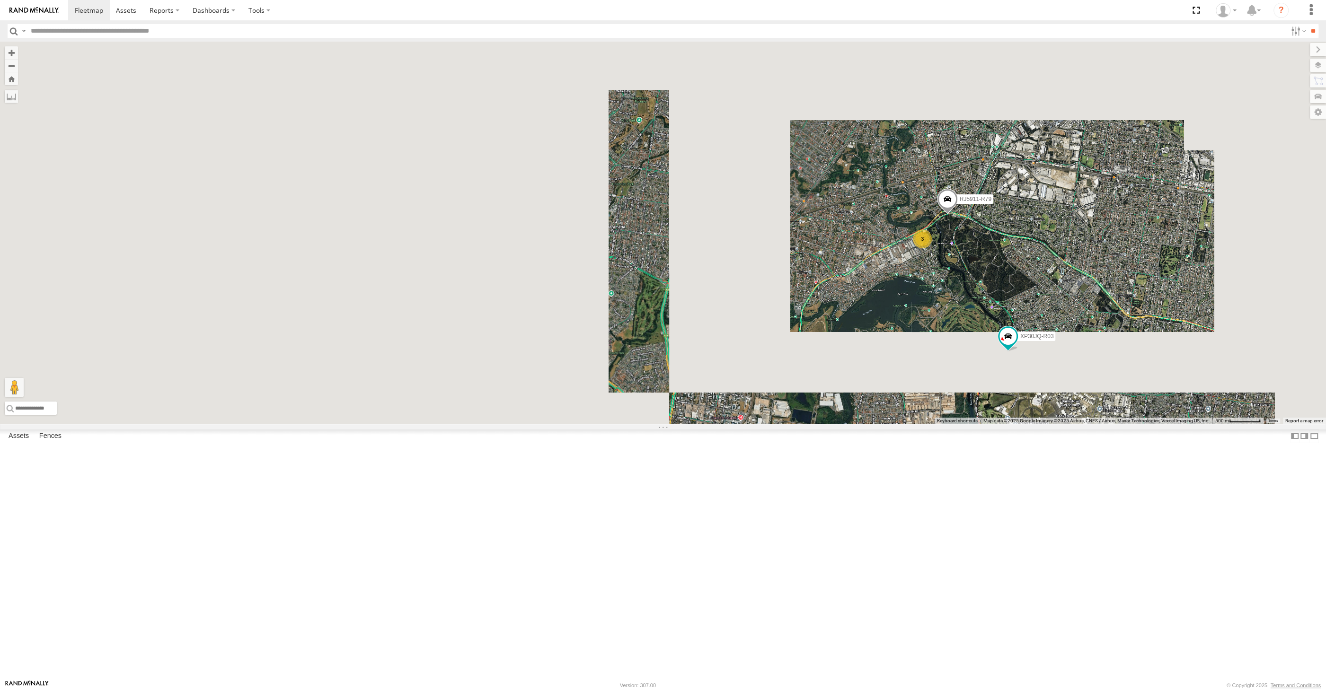
drag, startPoint x: 1166, startPoint y: 467, endPoint x: 1159, endPoint y: 454, distance: 14.9
click at [1161, 425] on div "XSNDHU-R04 RJ5911-R79 XP81FE-R59 XO74GU-R69 XP30JQ-R03 3" at bounding box center [663, 233] width 1326 height 383
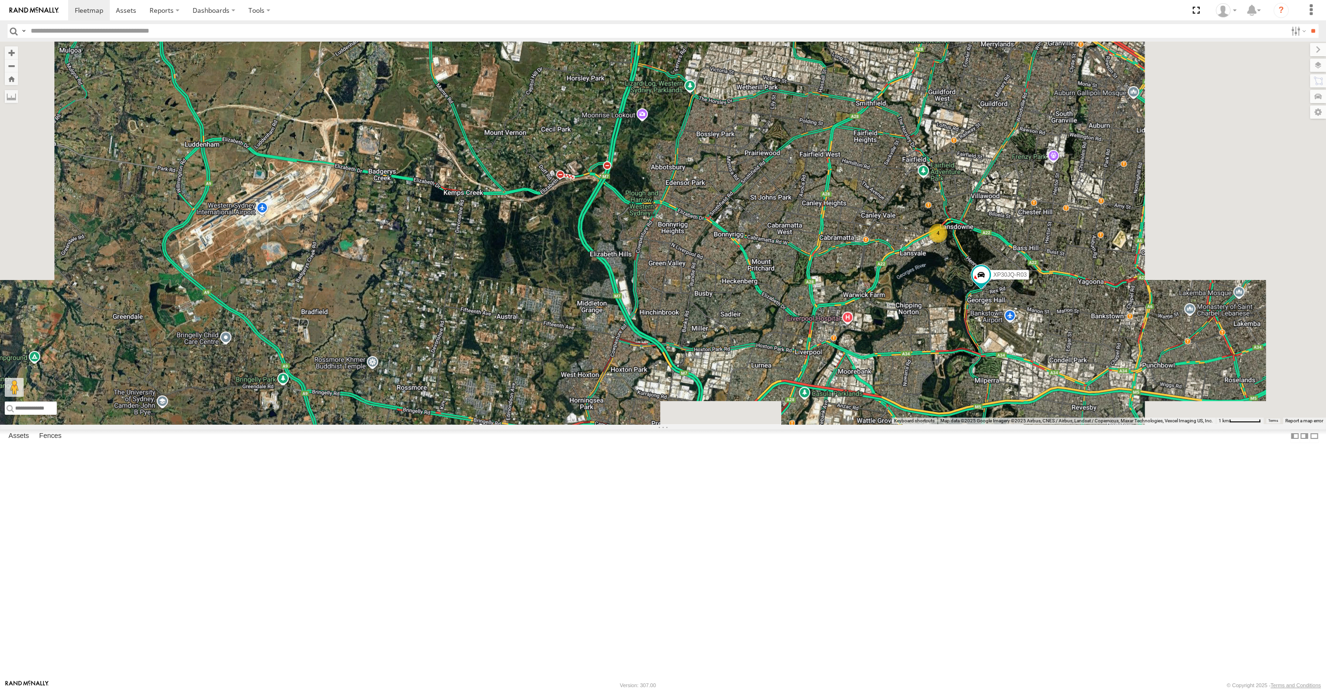
drag, startPoint x: 1099, startPoint y: 495, endPoint x: 1023, endPoint y: 471, distance: 79.9
click at [1027, 425] on div "XSNDHU-R04 XP81FE-R59 XO74GU-R69 XP30JQ-R03 4" at bounding box center [663, 233] width 1326 height 383
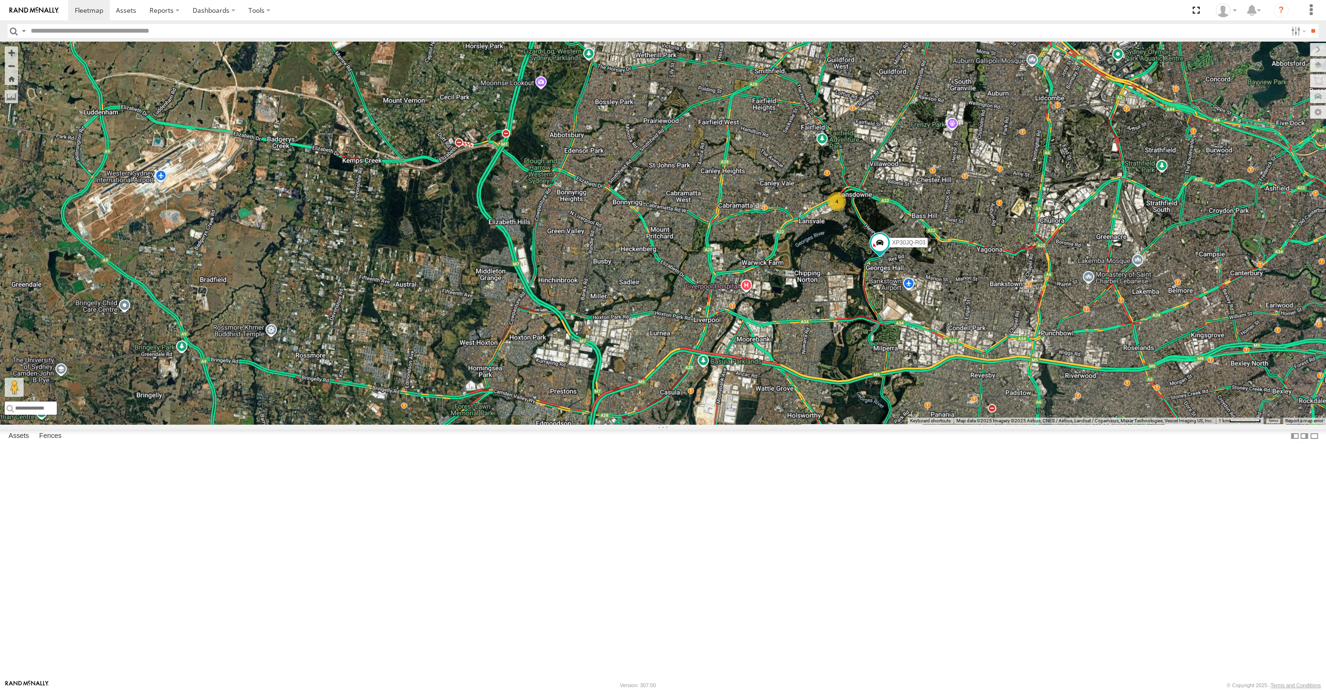
drag, startPoint x: 1126, startPoint y: 489, endPoint x: 880, endPoint y: 467, distance: 247.1
click at [886, 425] on div "XSNDHU-R04 XP81FE-R59 XO74GU-R69 XP30JQ-R03 4" at bounding box center [663, 233] width 1326 height 383
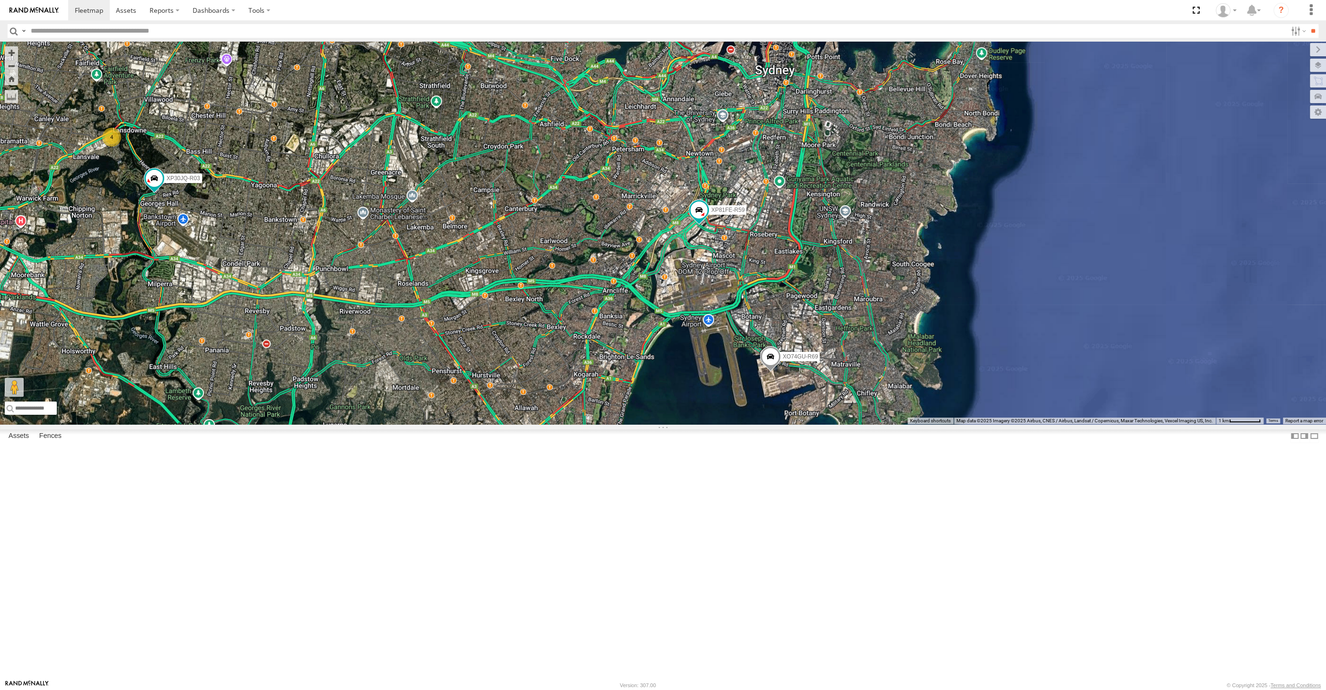
drag, startPoint x: 823, startPoint y: 430, endPoint x: 838, endPoint y: 397, distance: 36.9
click at [837, 398] on div "XSNDHU-R04 XP81FE-R59 XO74GU-R69 XP30JQ-R03 4" at bounding box center [663, 233] width 1326 height 383
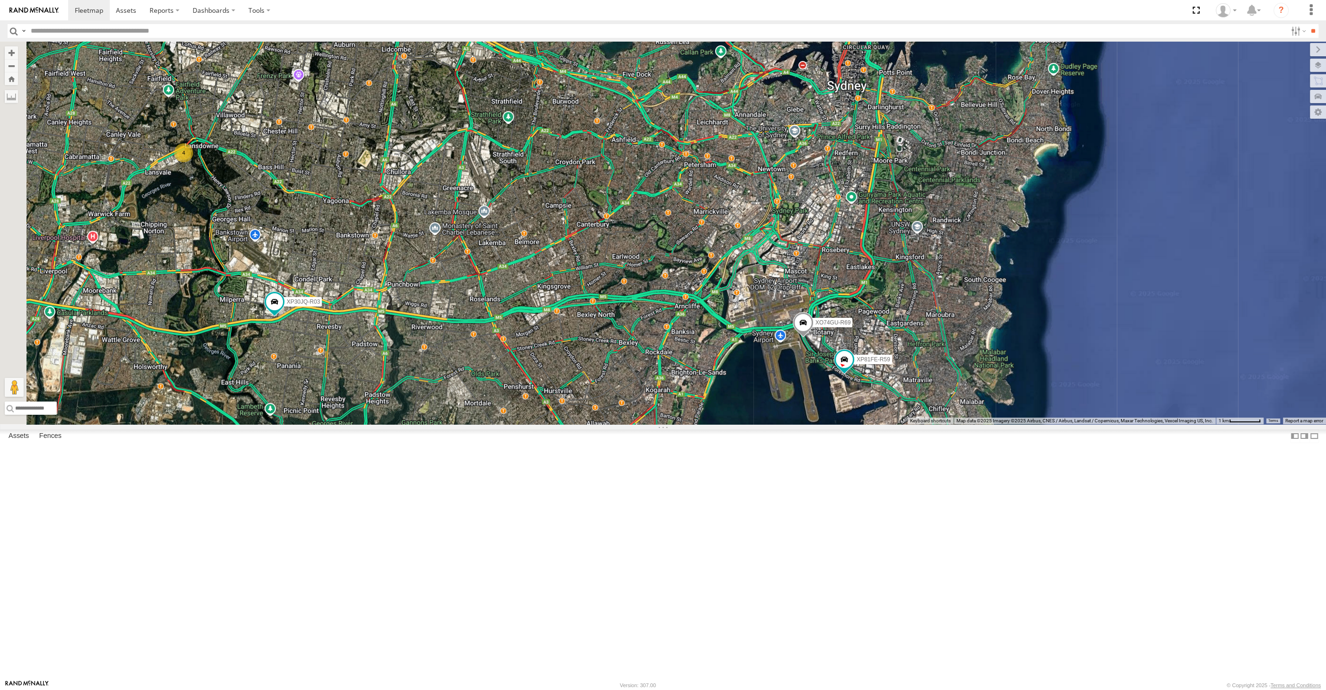
drag, startPoint x: 493, startPoint y: 316, endPoint x: 539, endPoint y: 414, distance: 108.2
click at [539, 414] on div "XP30JQ-R03 XP81FE-R59 XO74GU-R69 4" at bounding box center [663, 233] width 1326 height 383
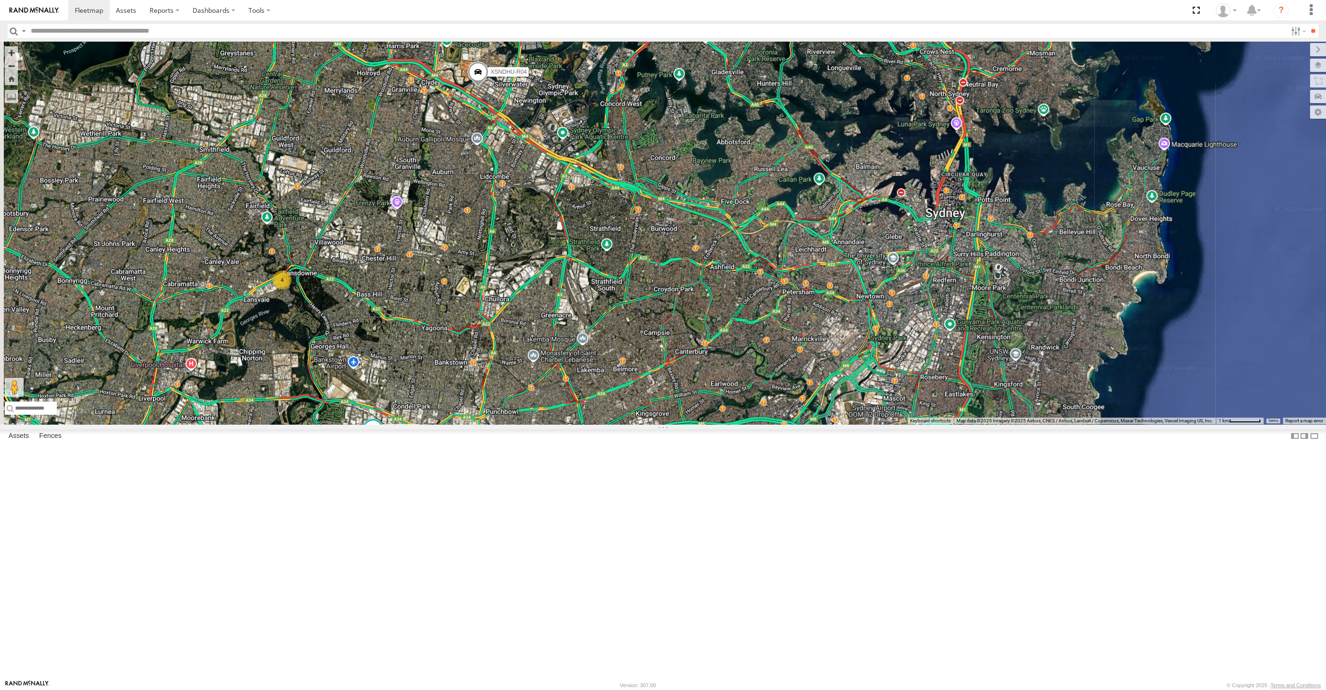
drag, startPoint x: 450, startPoint y: 310, endPoint x: 494, endPoint y: 361, distance: 67.1
click at [494, 361] on div "XP30JQ-R03 XP81FE-R59 XO74GU-R69 4 XSNDHU-R04" at bounding box center [663, 233] width 1326 height 383
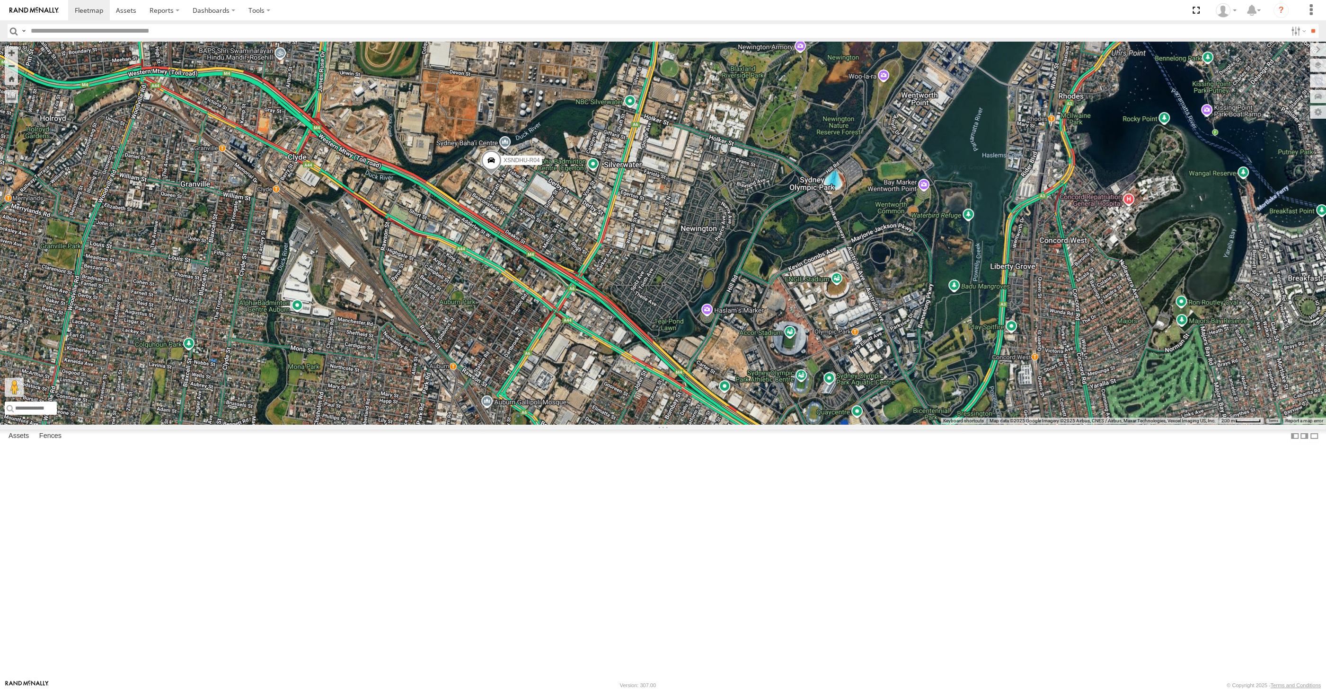
drag, startPoint x: 595, startPoint y: 555, endPoint x: 627, endPoint y: 507, distance: 57.4
click at [625, 425] on div "XSNDHU-R04" at bounding box center [663, 233] width 1326 height 383
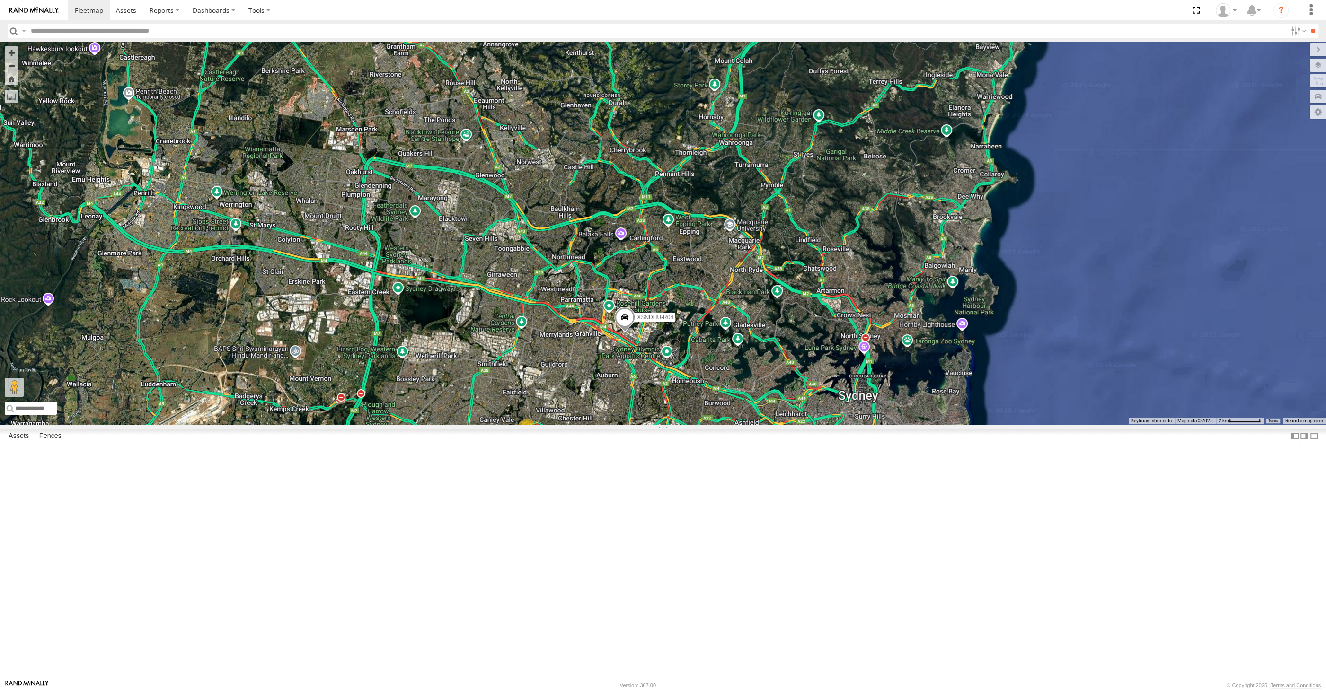
drag, startPoint x: 659, startPoint y: 558, endPoint x: 631, endPoint y: 475, distance: 88.2
click at [633, 425] on div "XSNDHU-R04 XP30JQ-R03 4 XP81FE-R59 XO74GU-R69" at bounding box center [663, 233] width 1326 height 383
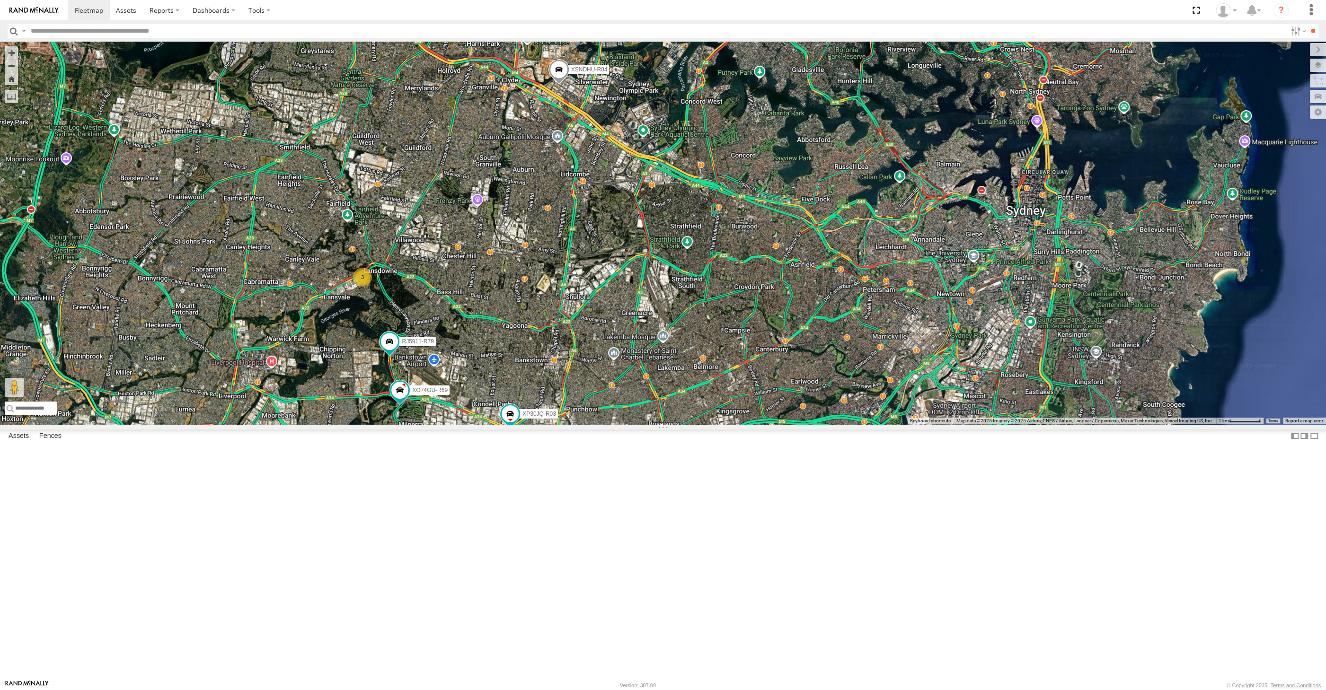
drag, startPoint x: 573, startPoint y: 583, endPoint x: 568, endPoint y: 571, distance: 12.7
click at [572, 425] on div "XP30JQ-R03 XSNDHU-R04 RJ5911-R79 XP81FE-R59 XO74GU-R69 3" at bounding box center [663, 233] width 1326 height 383
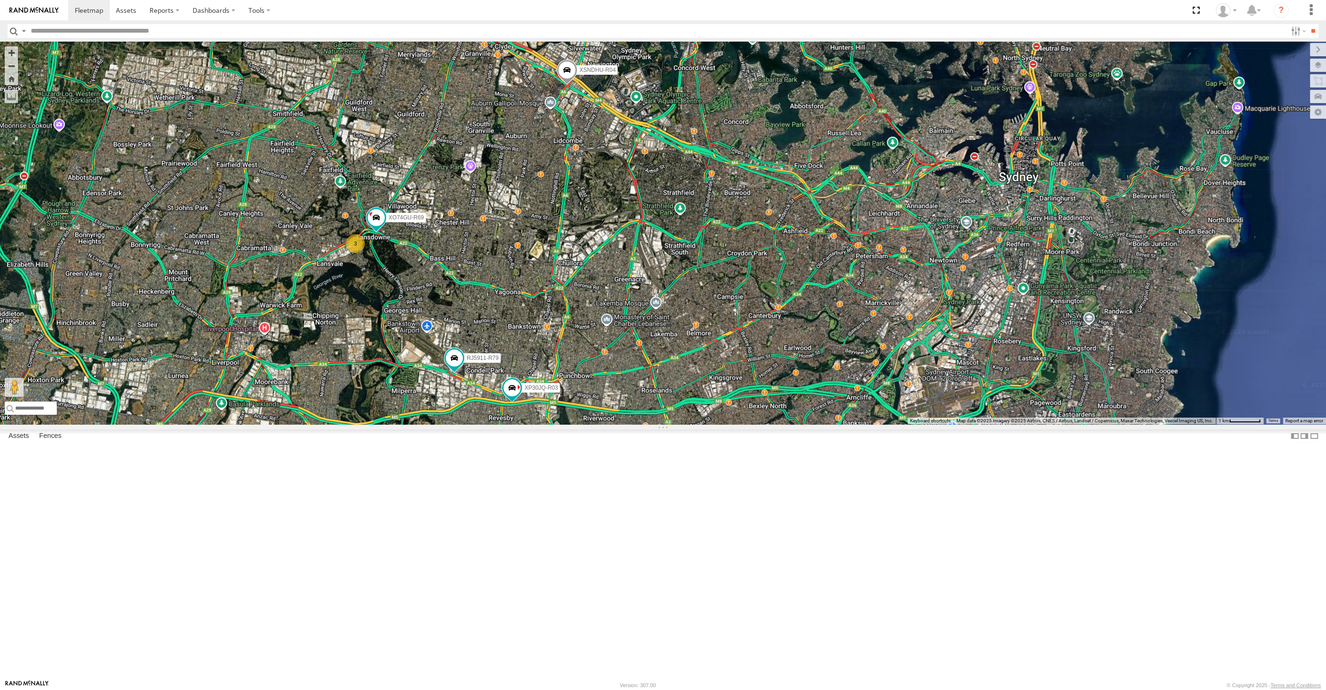
drag, startPoint x: 620, startPoint y: 561, endPoint x: 627, endPoint y: 560, distance: 6.3
click at [626, 425] on div "XP30JQ-R03 XSNDHU-R04 RJ5911-R79 XP81FE-R59 XO74GU-R69 3" at bounding box center [663, 233] width 1326 height 383
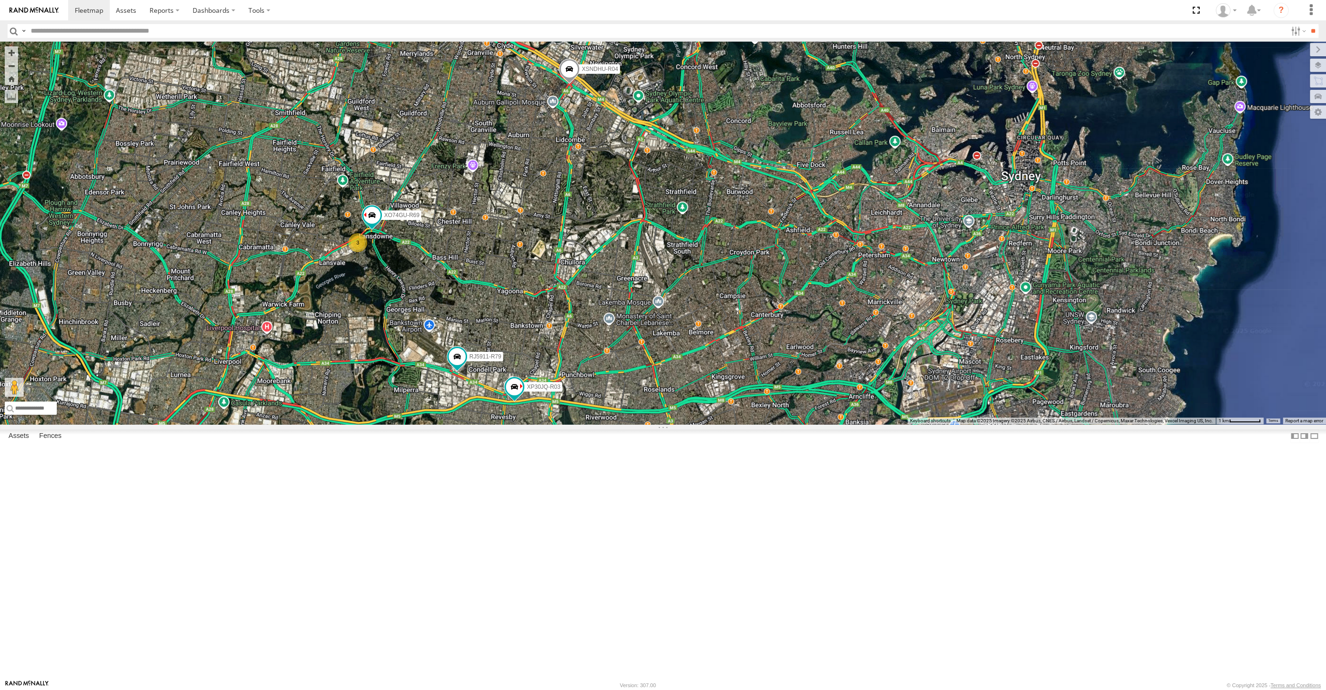
click at [630, 425] on div "XP30JQ-R03 XSNDHU-R04 RJ5911-R79 XP81FE-R59 XO74GU-R69 3" at bounding box center [663, 233] width 1326 height 383
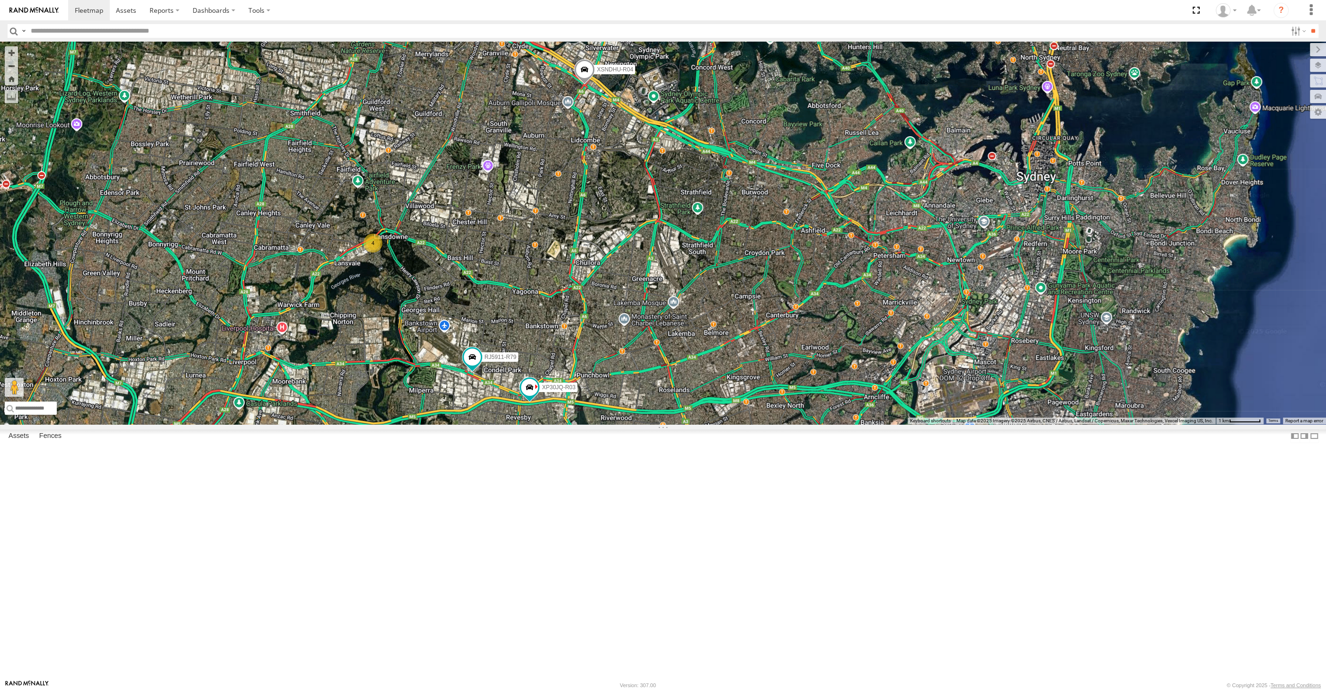
click at [545, 425] on div "XP30JQ-R03 XSNDHU-R04 RJ5911-R79 XP81FE-R59 4" at bounding box center [663, 233] width 1326 height 383
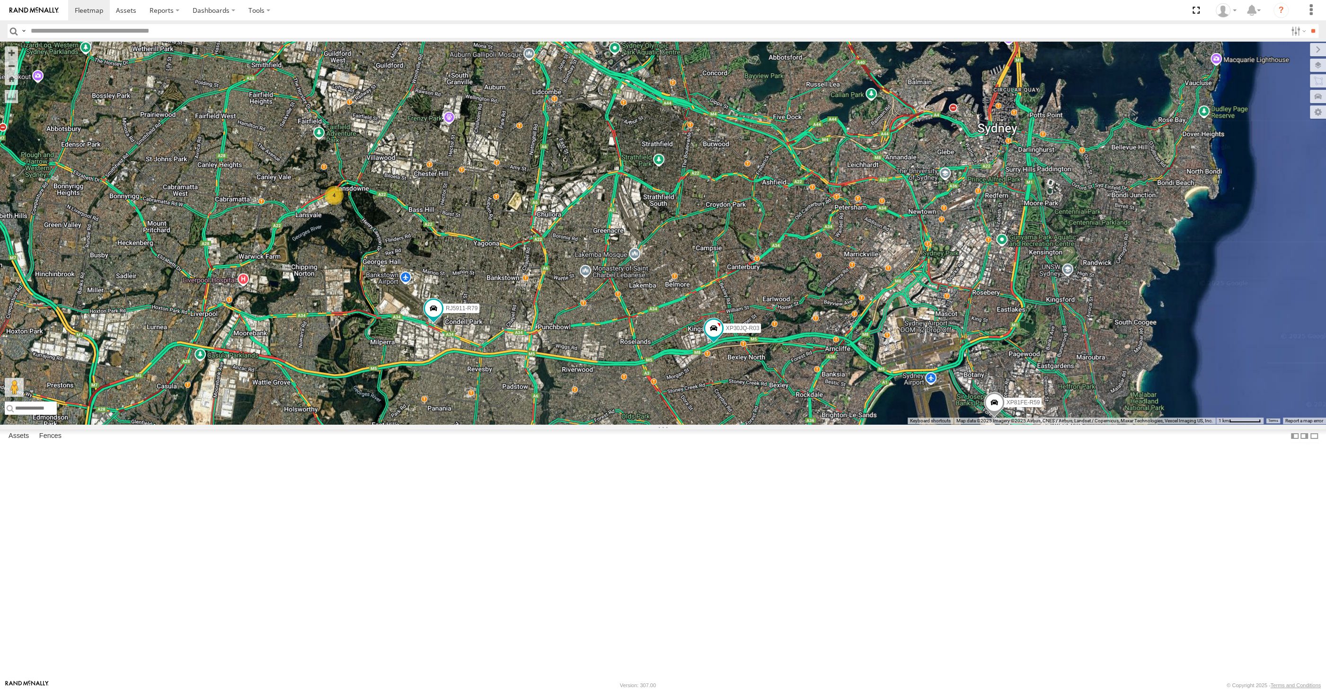
drag, startPoint x: 735, startPoint y: 609, endPoint x: 744, endPoint y: 597, distance: 14.2
click at [738, 425] on div "XP30JQ-R03 XSNDHU-R04 RJ5911-R79 XP81FE-R59 4" at bounding box center [663, 233] width 1326 height 383
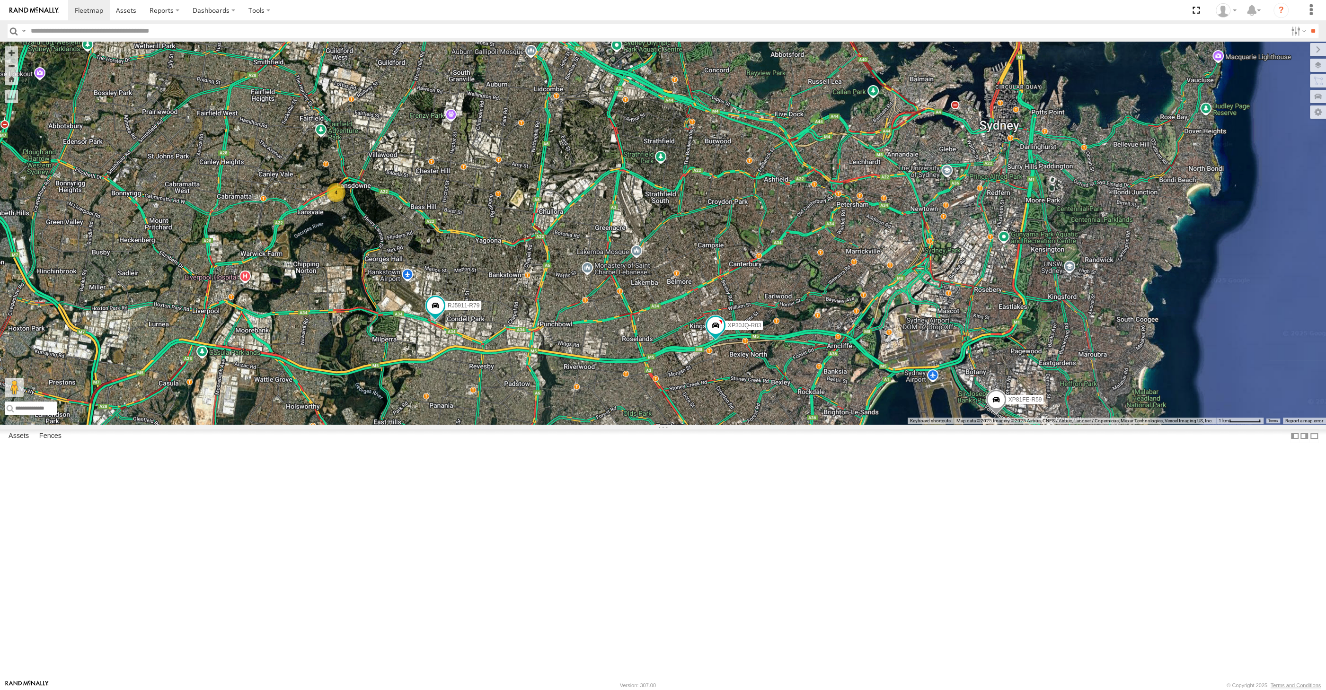
drag, startPoint x: 701, startPoint y: 552, endPoint x: 730, endPoint y: 560, distance: 30.0
click at [730, 425] on div "XP30JQ-R03 XSNDHU-R04 RJ5911-R79 XP81FE-R59 4" at bounding box center [663, 233] width 1326 height 383
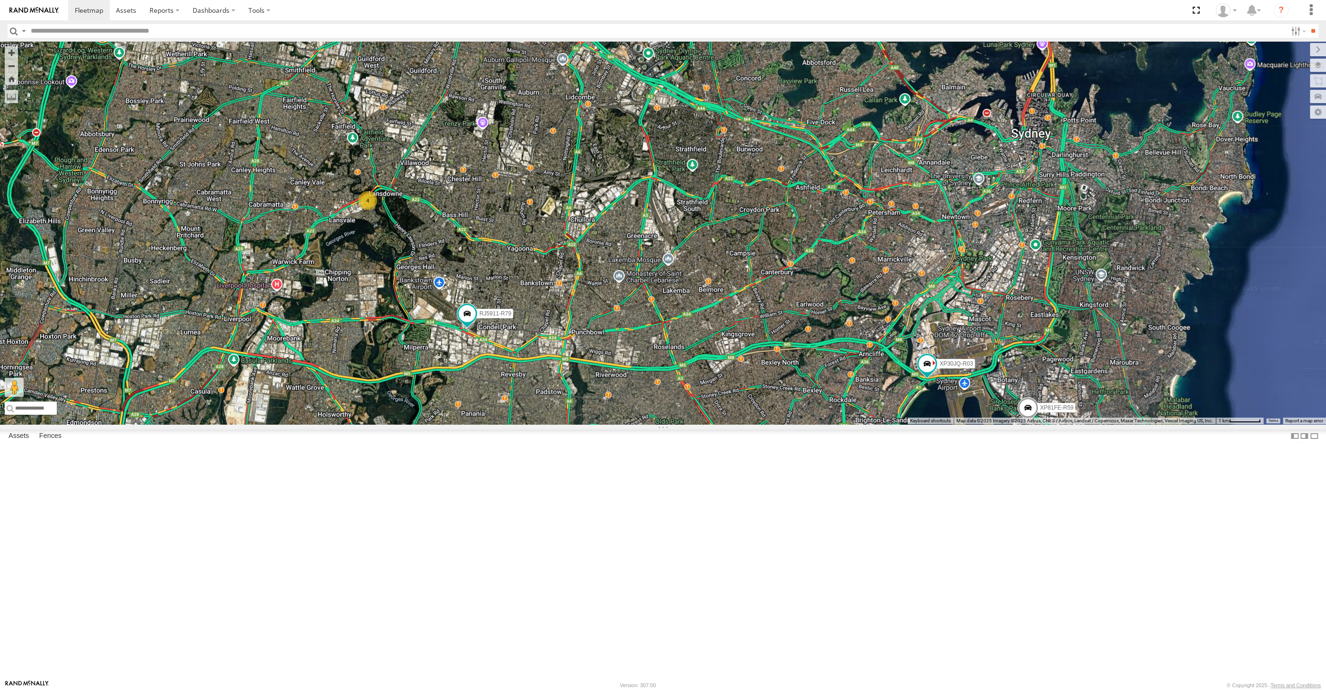
drag, startPoint x: 640, startPoint y: 563, endPoint x: 663, endPoint y: 550, distance: 26.3
click at [662, 425] on div "XP30JQ-R03 XSNDHU-R04 RJ5911-R79 XP81FE-R59 4" at bounding box center [663, 233] width 1326 height 383
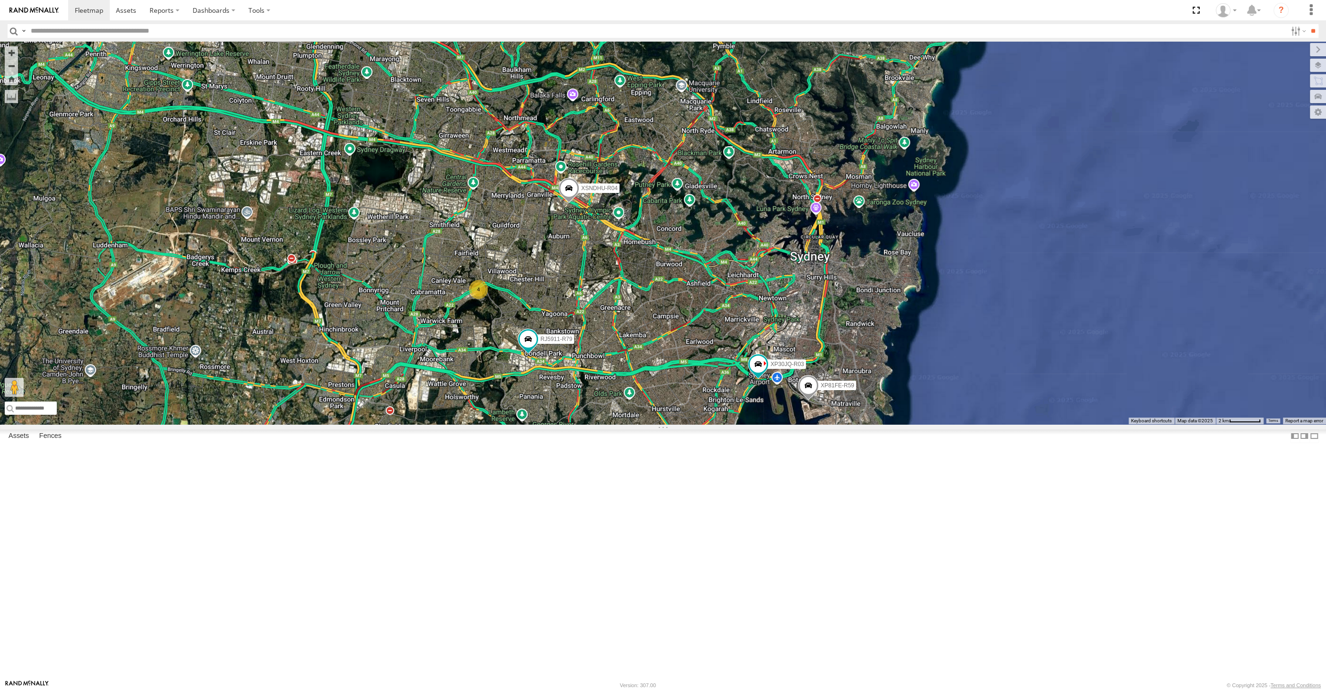
drag, startPoint x: 573, startPoint y: 515, endPoint x: 620, endPoint y: 513, distance: 47.9
click at [594, 425] on div "XP30JQ-R03 XSNDHU-R04 RJ5911-R79 XP81FE-R59 4" at bounding box center [663, 233] width 1326 height 383
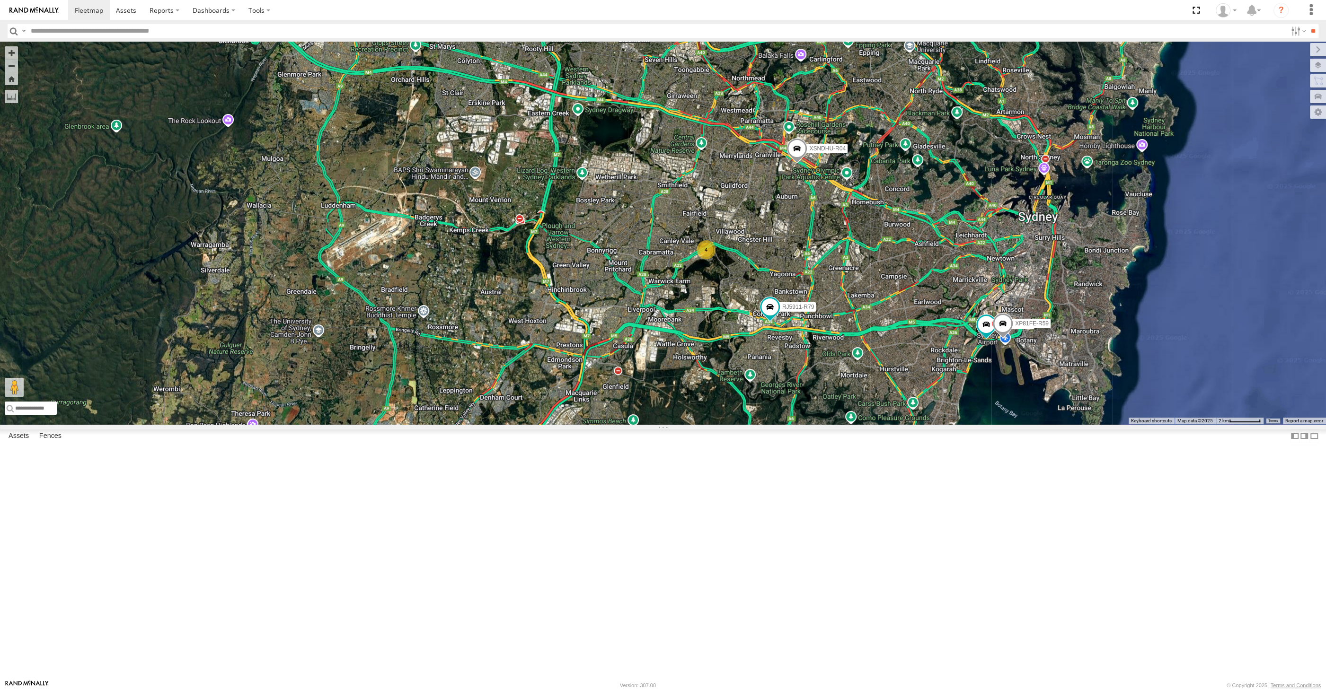
drag, startPoint x: 790, startPoint y: 490, endPoint x: 779, endPoint y: 488, distance: 11.1
click at [780, 425] on div "XP30JQ-R03 XSNDHU-R04 RJ5911-R79 XP81FE-R59 4" at bounding box center [663, 233] width 1326 height 383
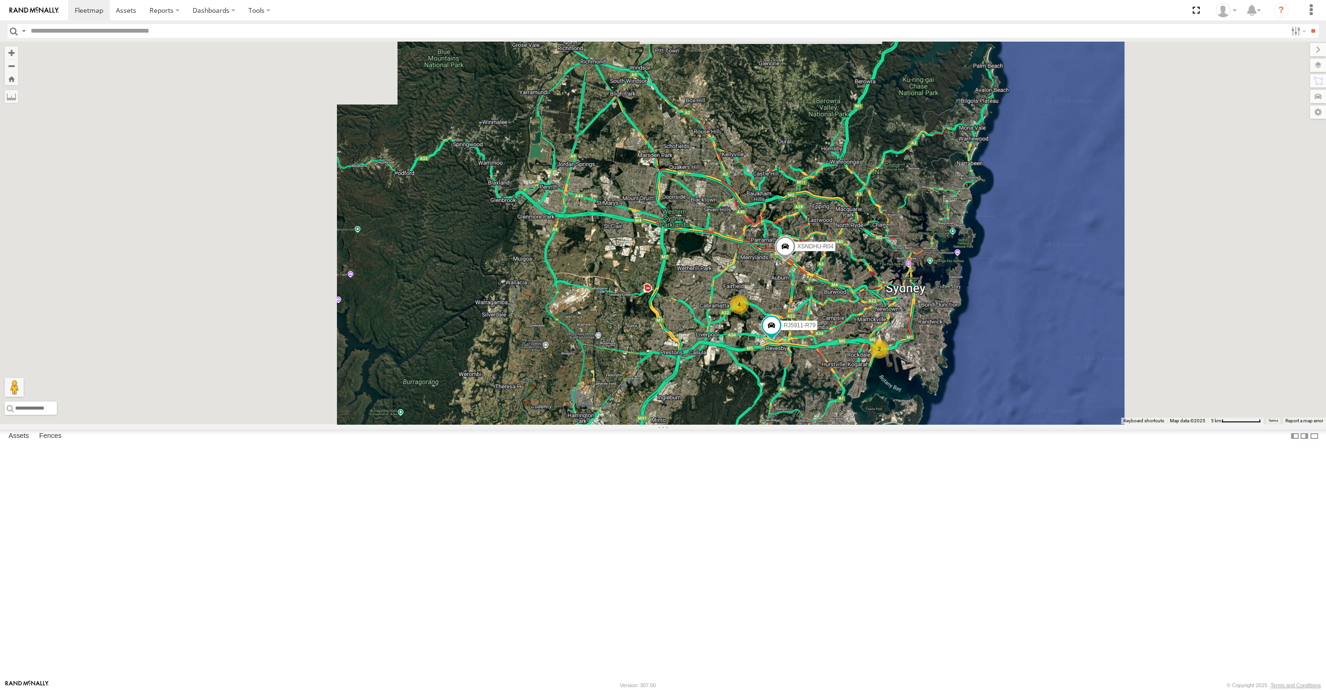
drag, startPoint x: 799, startPoint y: 511, endPoint x: 782, endPoint y: 500, distance: 19.6
click at [785, 425] on div "XSNDHU-R04 RJ5911-R79 2 4" at bounding box center [663, 233] width 1326 height 383
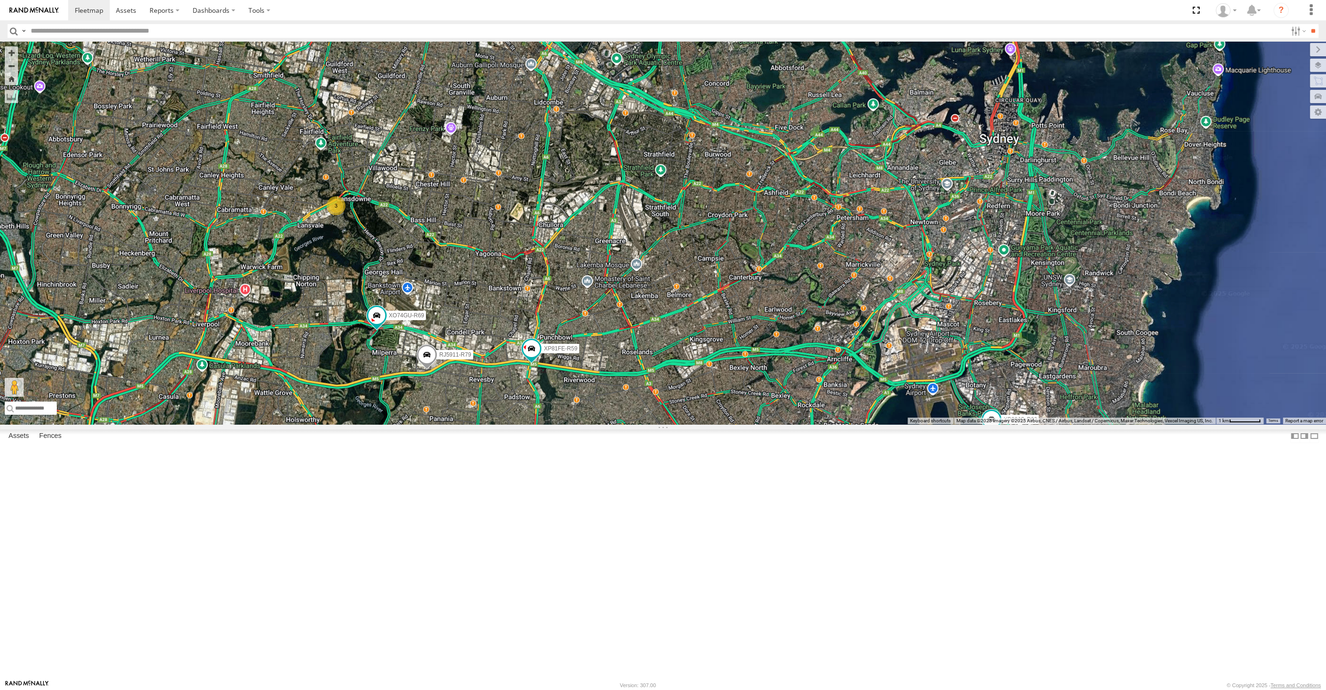
drag, startPoint x: 786, startPoint y: 506, endPoint x: 798, endPoint y: 500, distance: 14.4
click at [798, 425] on div "XP30JQ-R03 XSNDHU-R04 3 RJ5911-R79 XP81FE-R59 XO74GU-R69" at bounding box center [663, 233] width 1326 height 383
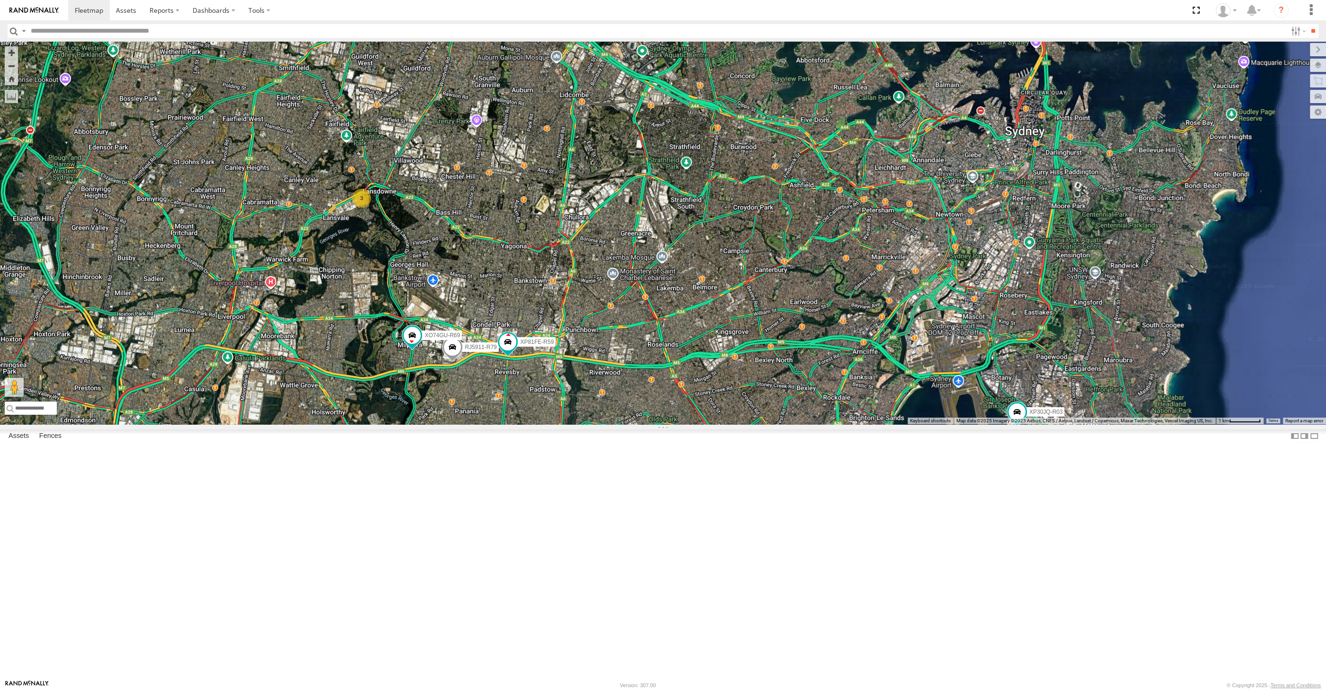
drag, startPoint x: 589, startPoint y: 566, endPoint x: 599, endPoint y: 564, distance: 9.9
click at [596, 425] on div "XP30JQ-R03 XSNDHU-R04 3 RJ5911-R79 XP81FE-R59 XO74GU-R69" at bounding box center [663, 233] width 1326 height 383
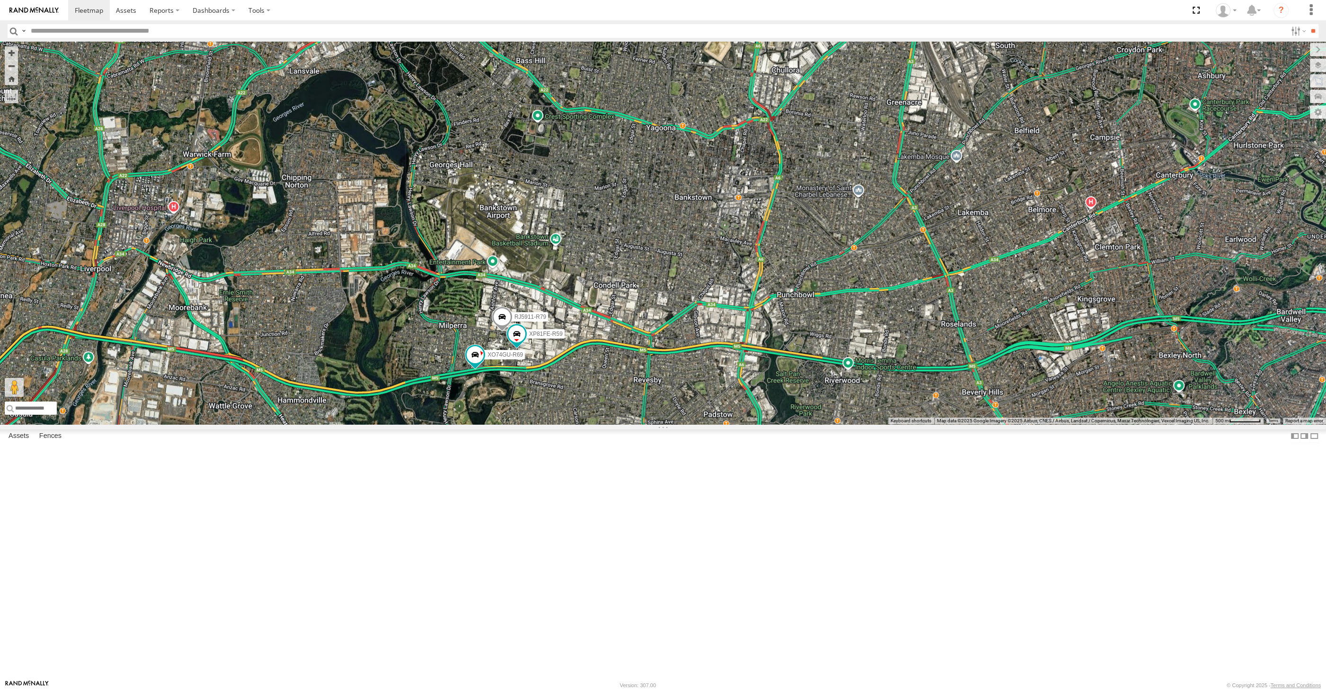
drag, startPoint x: 630, startPoint y: 489, endPoint x: 653, endPoint y: 475, distance: 26.5
click at [650, 425] on div "XP30JQ-R03 XSNDHU-R04 RJ5911-R79 XP81FE-R59 XO74GU-R69 3" at bounding box center [663, 233] width 1326 height 383
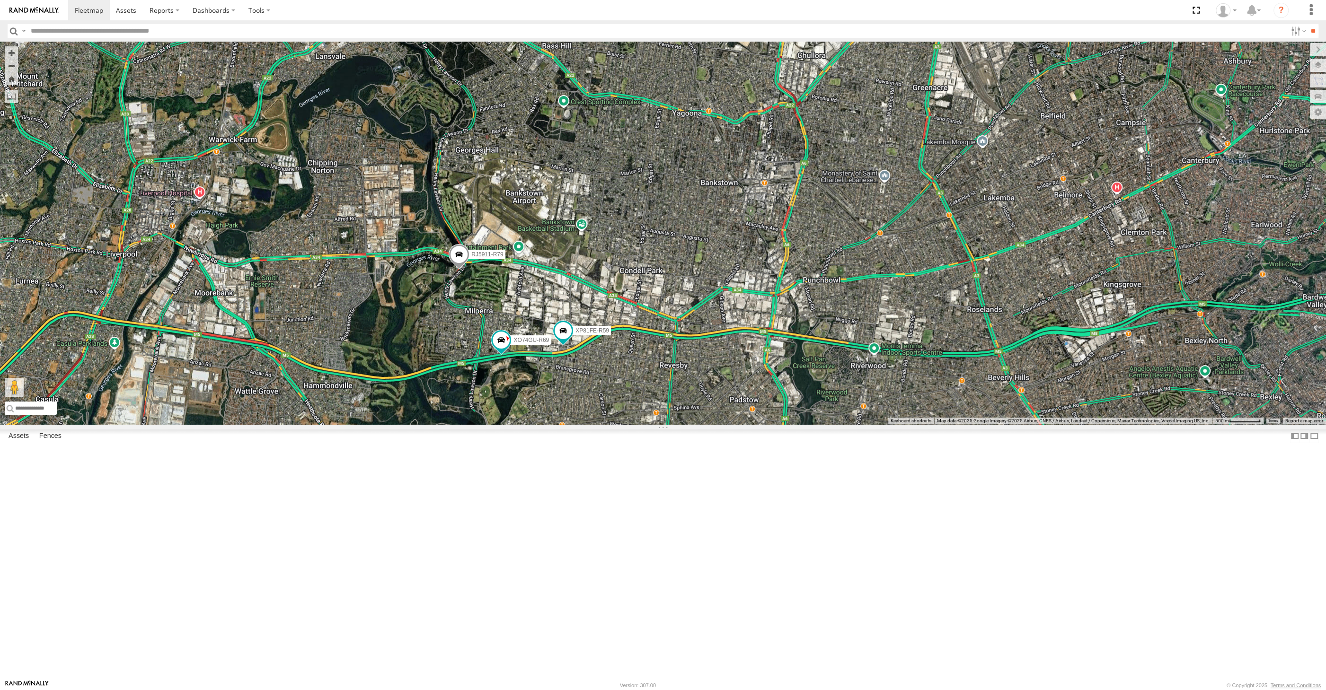
drag, startPoint x: 761, startPoint y: 464, endPoint x: 752, endPoint y: 503, distance: 40.2
click at [753, 425] on div "RJ5911-R79 XP81FE-R59 XO74GU-R69 3" at bounding box center [663, 233] width 1326 height 383
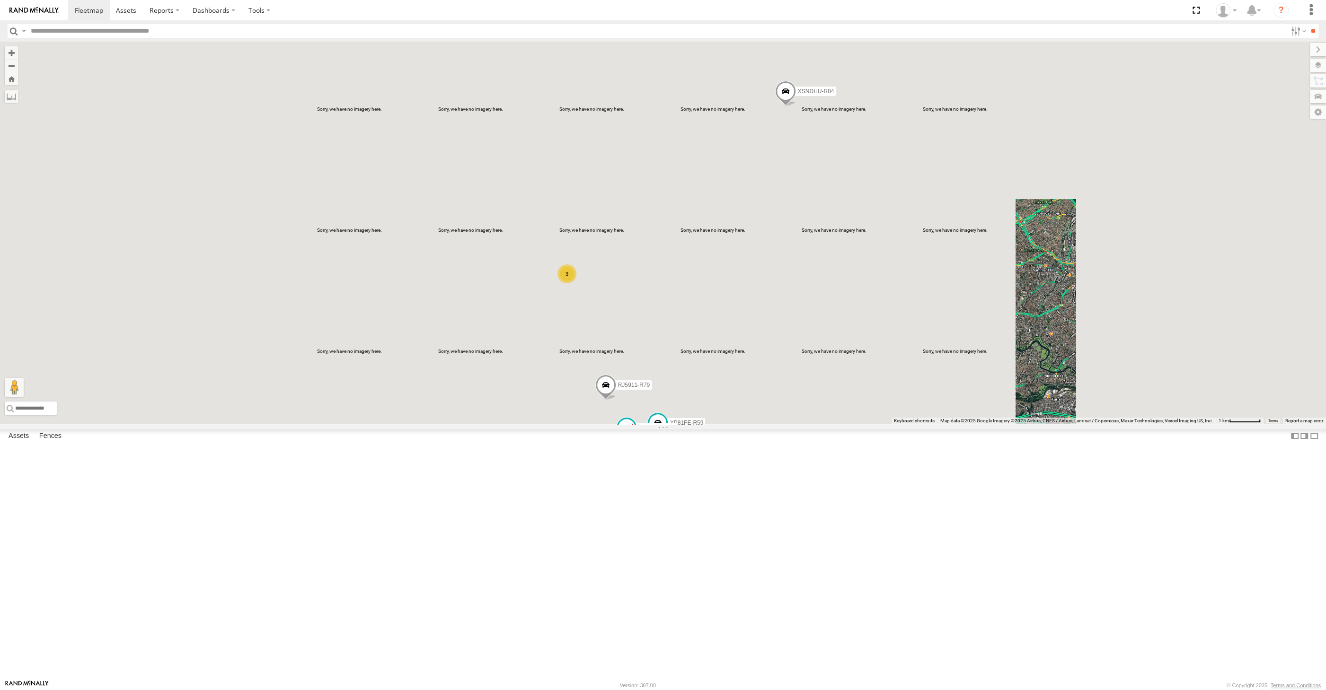
drag, startPoint x: 800, startPoint y: 336, endPoint x: 801, endPoint y: 398, distance: 61.5
click at [801, 398] on div "RJ5911-R79 XP81FE-R59 XO74GU-R69 XP30JQ-R03 XSNDHU-R04 3" at bounding box center [663, 233] width 1326 height 383
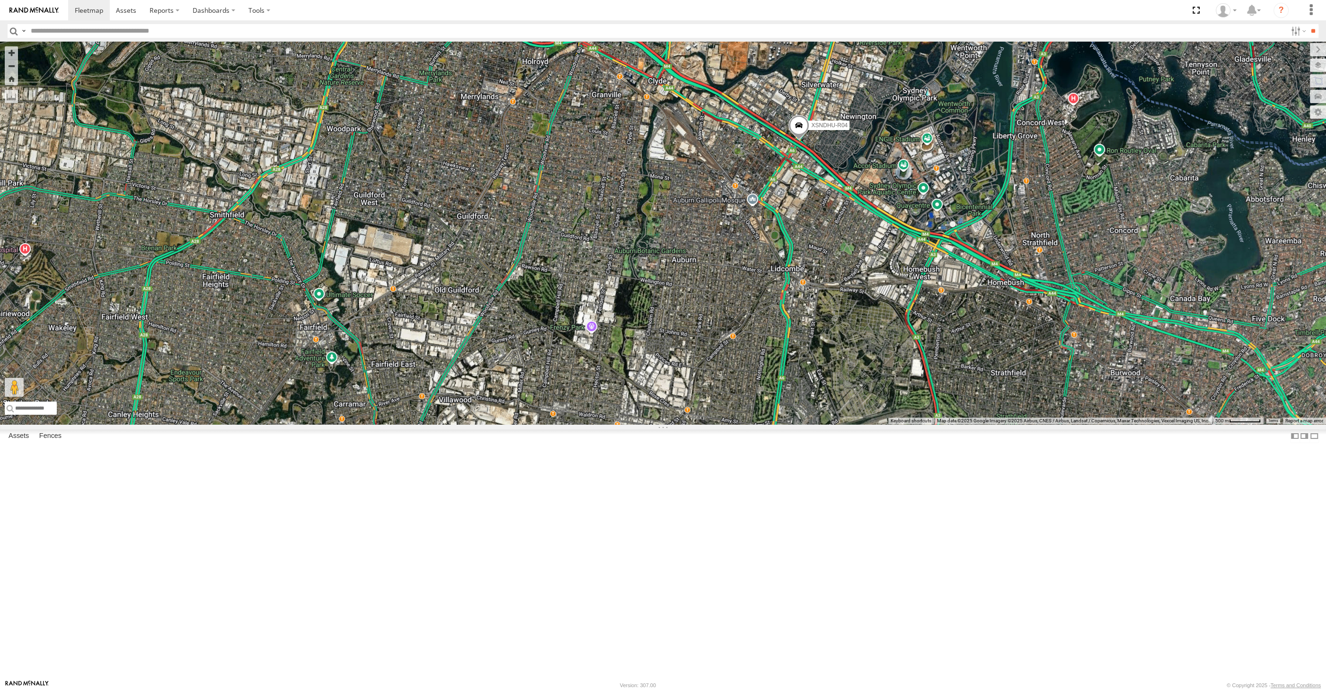
drag, startPoint x: 816, startPoint y: 401, endPoint x: 788, endPoint y: 354, distance: 54.5
click at [789, 356] on div "RJ5911-R79 XP81FE-R59 XO74GU-R69 XP30JQ-R03 XSNDHU-R04 3" at bounding box center [663, 233] width 1326 height 383
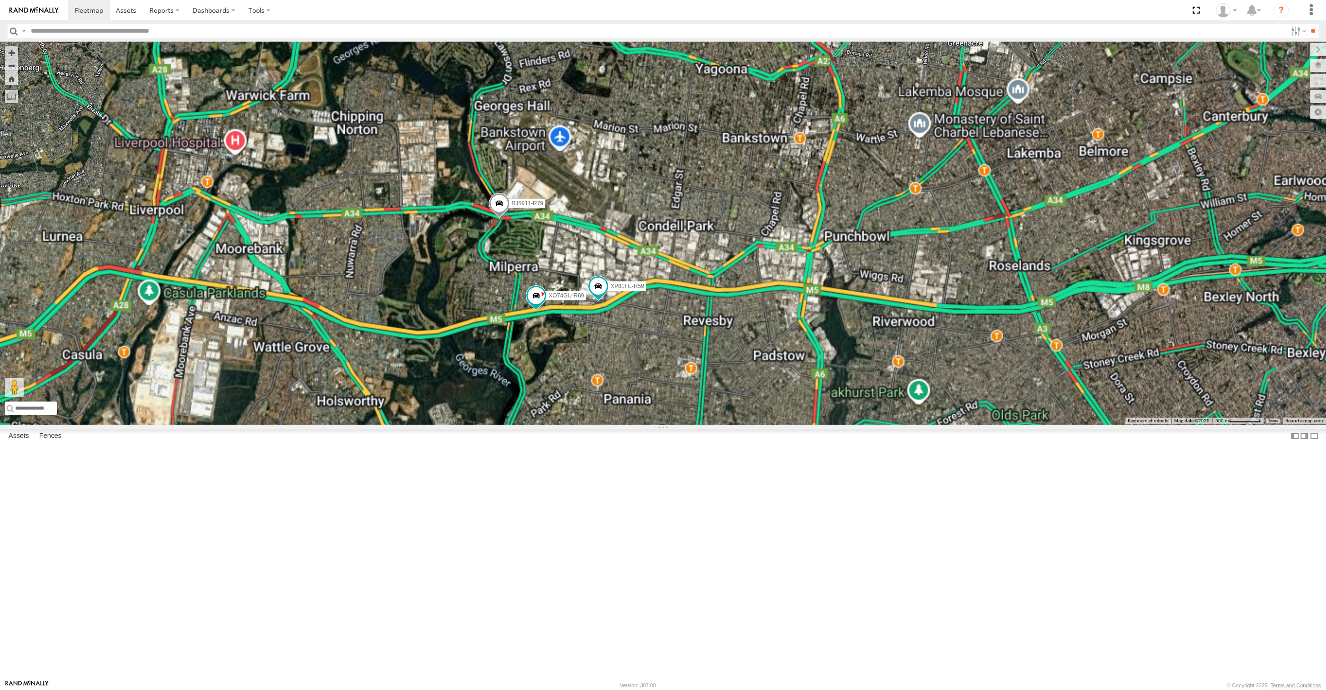
drag, startPoint x: 795, startPoint y: 514, endPoint x: 755, endPoint y: 512, distance: 39.8
click at [777, 425] on div "RJ5911-R79 XP81FE-R59 XO74GU-R69 XP30JQ-R03 XSNDHU-R04 3" at bounding box center [663, 233] width 1326 height 383
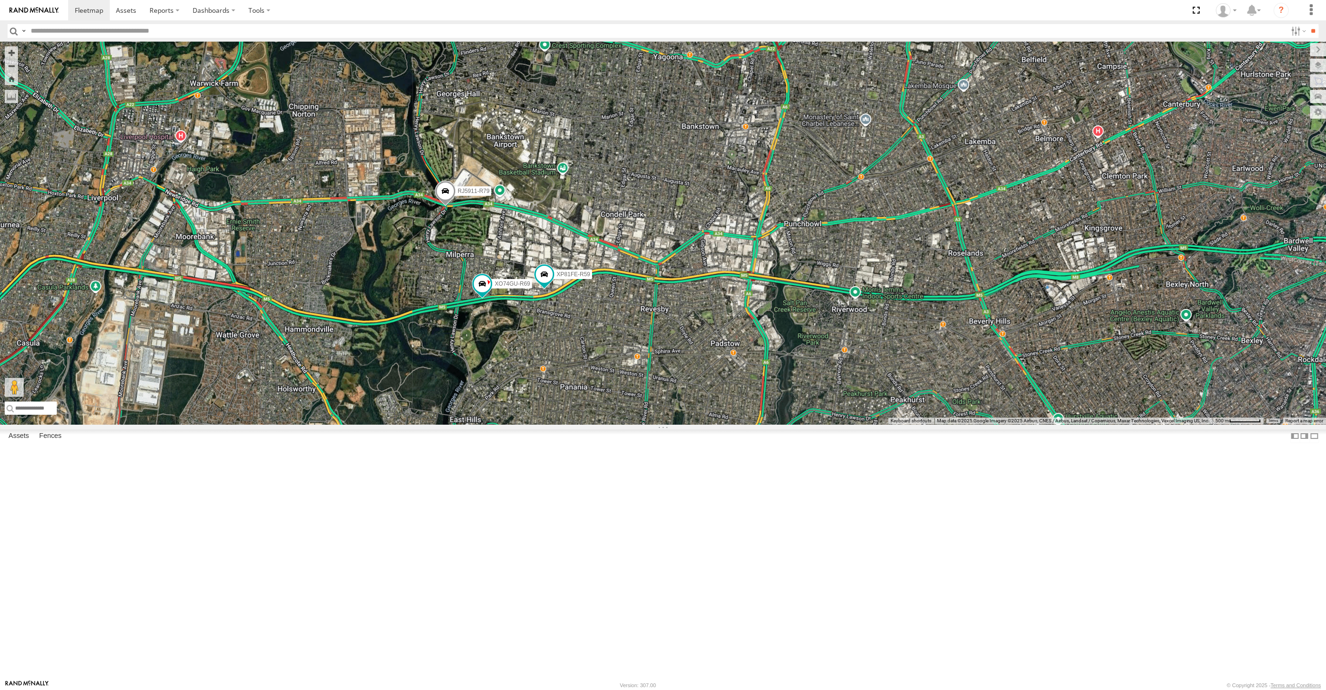
drag, startPoint x: 818, startPoint y: 526, endPoint x: 805, endPoint y: 524, distance: 13.9
click at [807, 425] on div "RJ5911-R79 XP81FE-R59 XO74GU-R69 XP30JQ-R03 XSNDHU-R04 3" at bounding box center [663, 233] width 1326 height 383
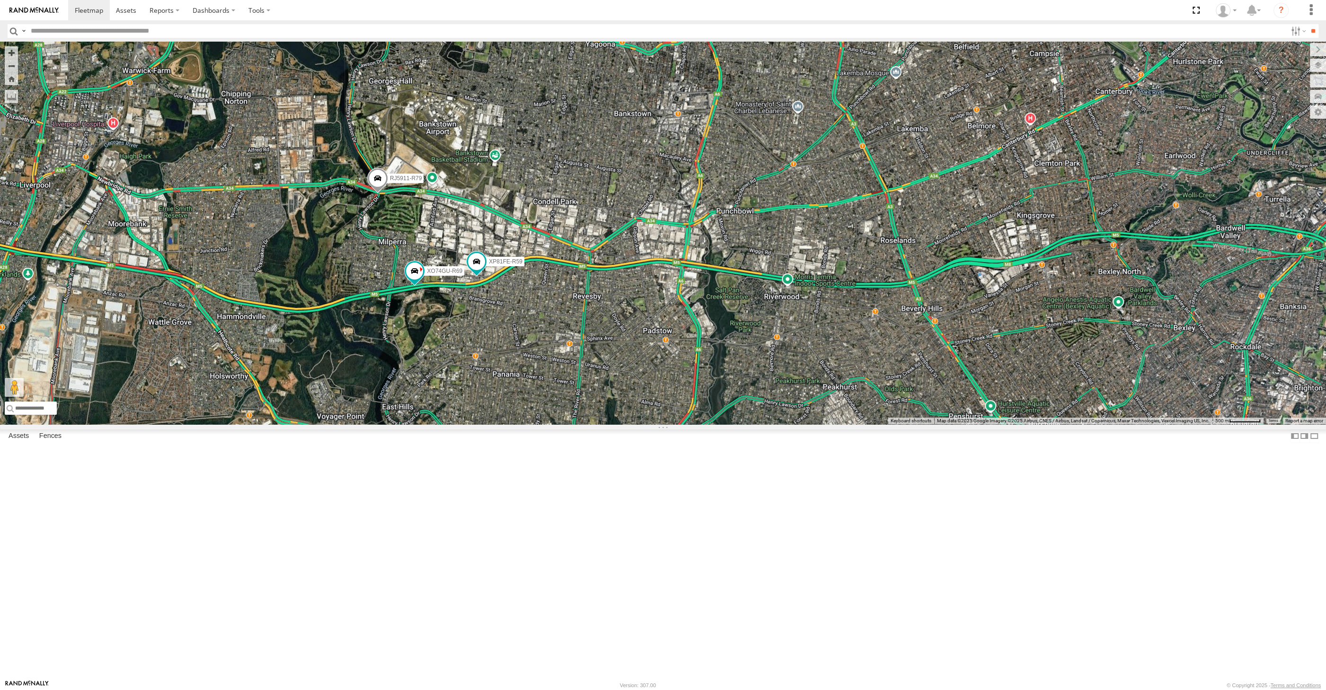
drag, startPoint x: 896, startPoint y: 533, endPoint x: 855, endPoint y: 522, distance: 42.5
click at [859, 425] on div "RJ5911-R79 XP81FE-R59 XO74GU-R69 XP30JQ-R03 XSNDHU-R04 3" at bounding box center [663, 233] width 1326 height 383
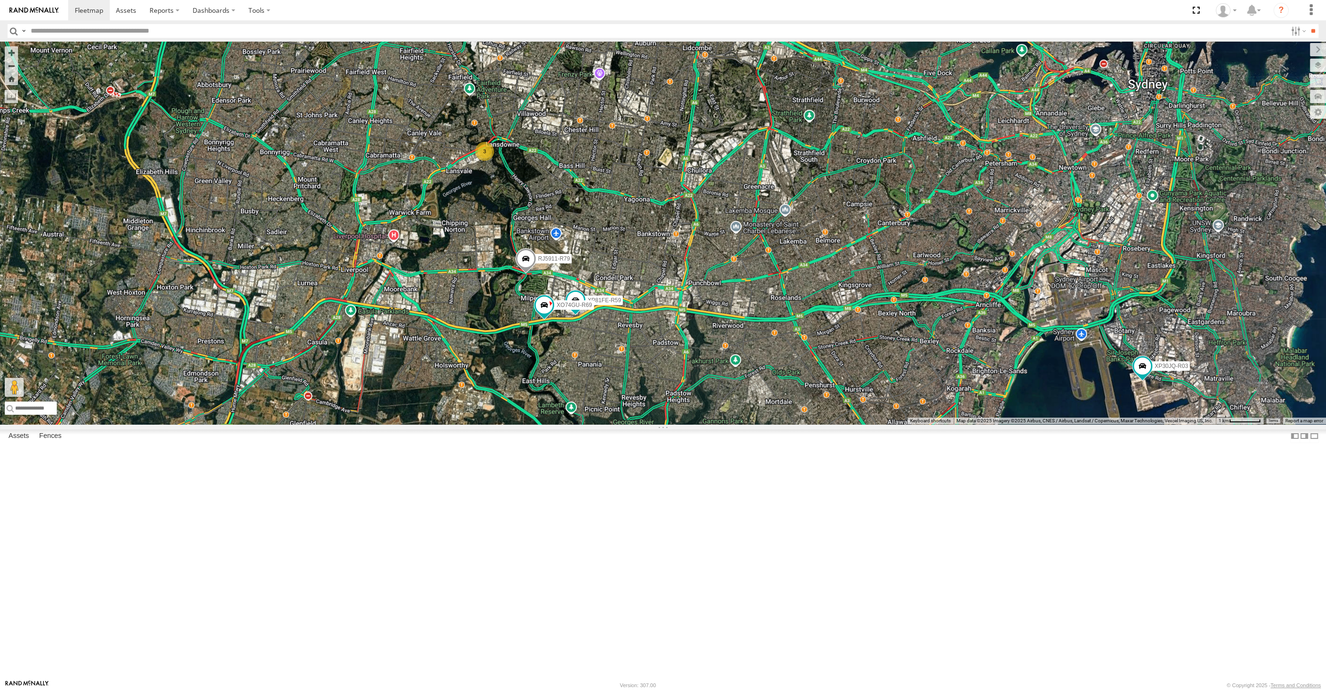
drag, startPoint x: 906, startPoint y: 538, endPoint x: 861, endPoint y: 527, distance: 46.3
click at [888, 425] on div "RJ5911-R79 XP81FE-R59 XO74GU-R69 XP30JQ-R03 XSNDHU-R04 3" at bounding box center [663, 233] width 1326 height 383
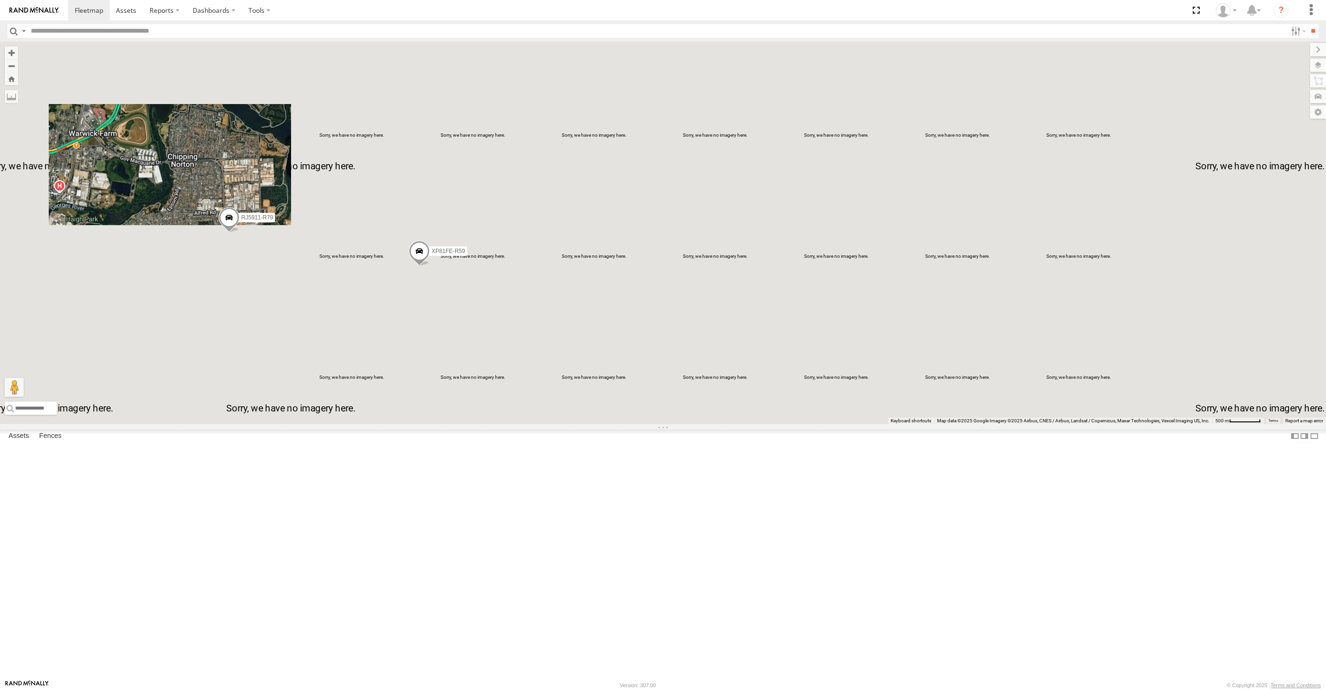
click at [441, 425] on div "XP30JQ-R03 XSNDHU-R04 RJ5911-R79 XP81FE-R59 XO74GU-R69 3" at bounding box center [663, 233] width 1326 height 383
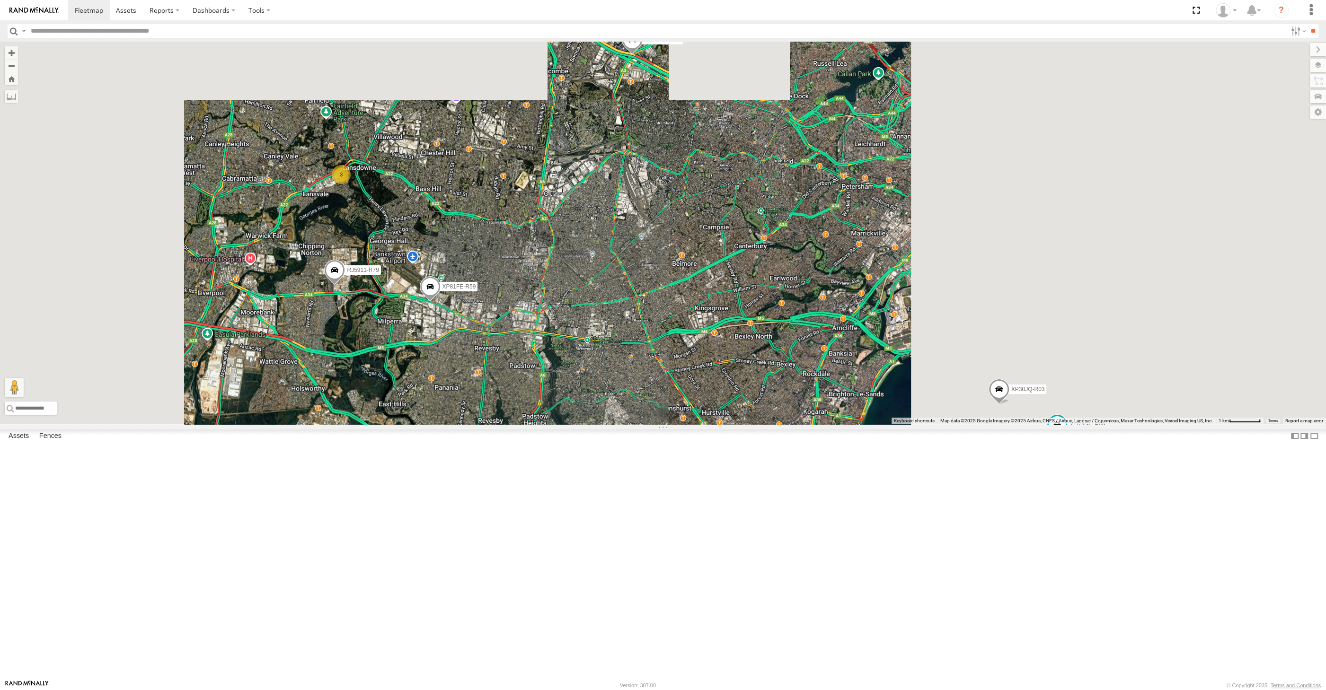
click at [471, 425] on div "XP30JQ-R03 XSNDHU-R04 RJ5911-R79 XP81FE-R59 XO74GU-R69 3" at bounding box center [663, 233] width 1326 height 383
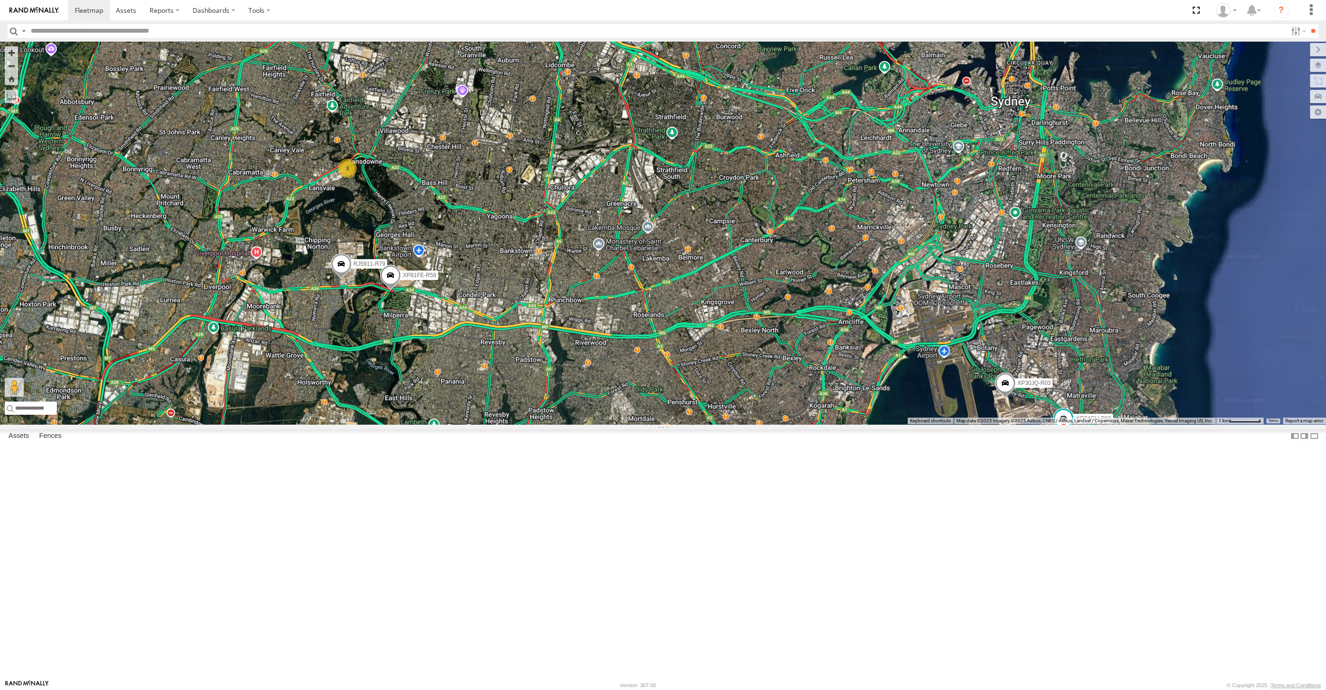
drag, startPoint x: 540, startPoint y: 530, endPoint x: 547, endPoint y: 524, distance: 8.4
click at [547, 425] on div "XP30JQ-R03 XSNDHU-R04 RJ5911-R79 XP81FE-R59 XO74GU-R69 3" at bounding box center [663, 233] width 1326 height 383
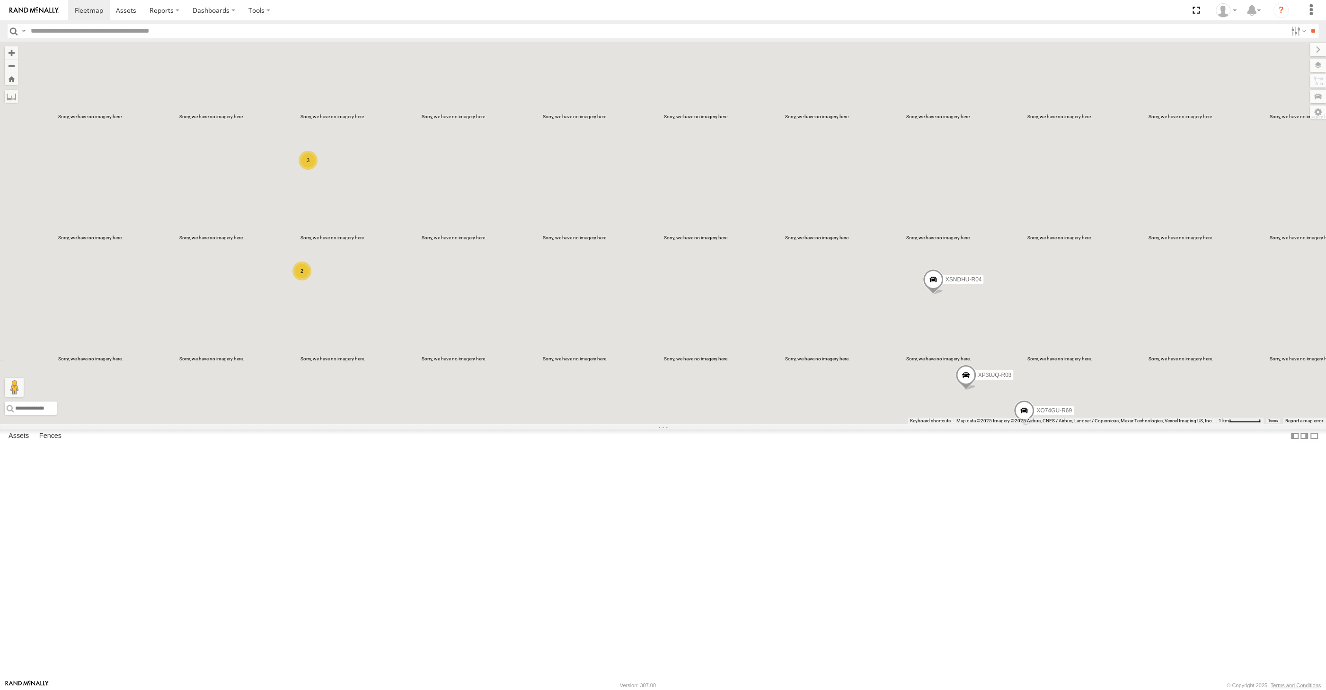
drag, startPoint x: 584, startPoint y: 546, endPoint x: 589, endPoint y: 545, distance: 4.9
click at [588, 425] on div "XP30JQ-R03 XSNDHU-R04 XO74GU-R69 3 2" at bounding box center [663, 233] width 1326 height 383
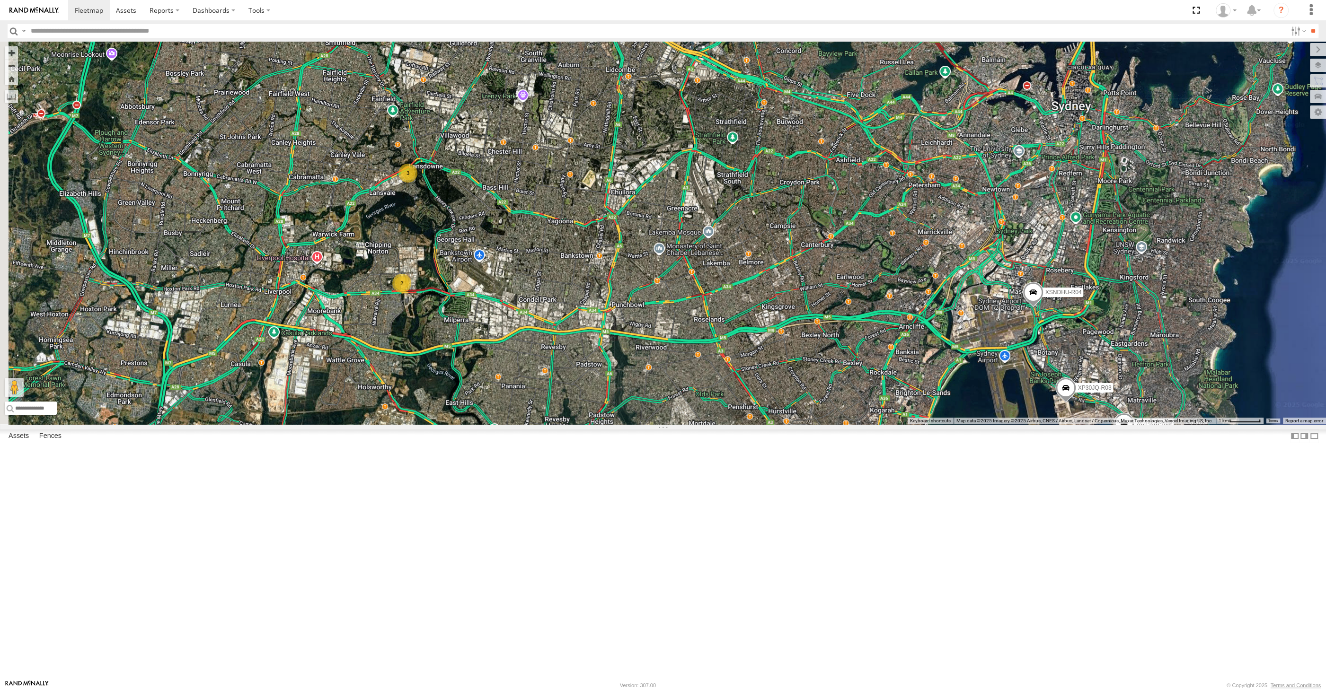
drag, startPoint x: 570, startPoint y: 498, endPoint x: 575, endPoint y: 492, distance: 7.9
click at [575, 425] on div "XP30JQ-R03 XSNDHU-R04 XO74GU-R69 3 2" at bounding box center [663, 233] width 1326 height 383
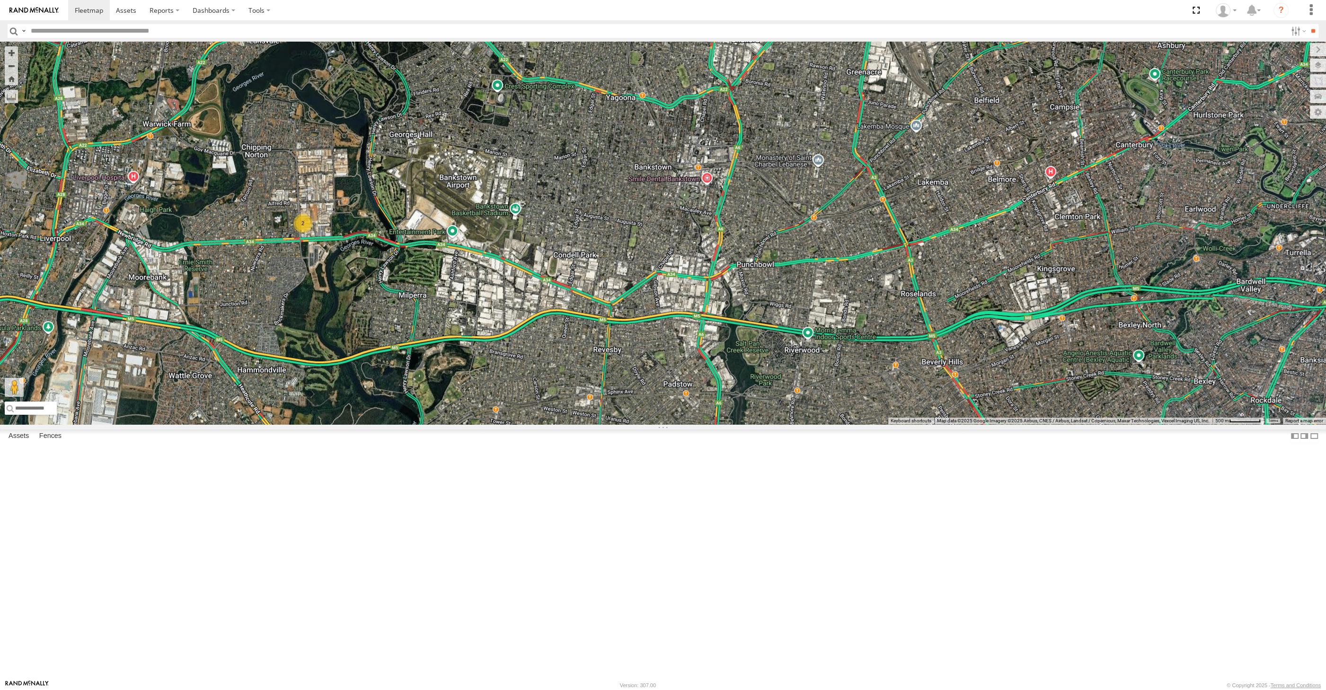
drag, startPoint x: 803, startPoint y: 518, endPoint x: 798, endPoint y: 522, distance: 5.4
click at [798, 425] on div "XP30JQ-R03 XSNDHU-R04 XO74GU-R69 3 2" at bounding box center [663, 233] width 1326 height 383
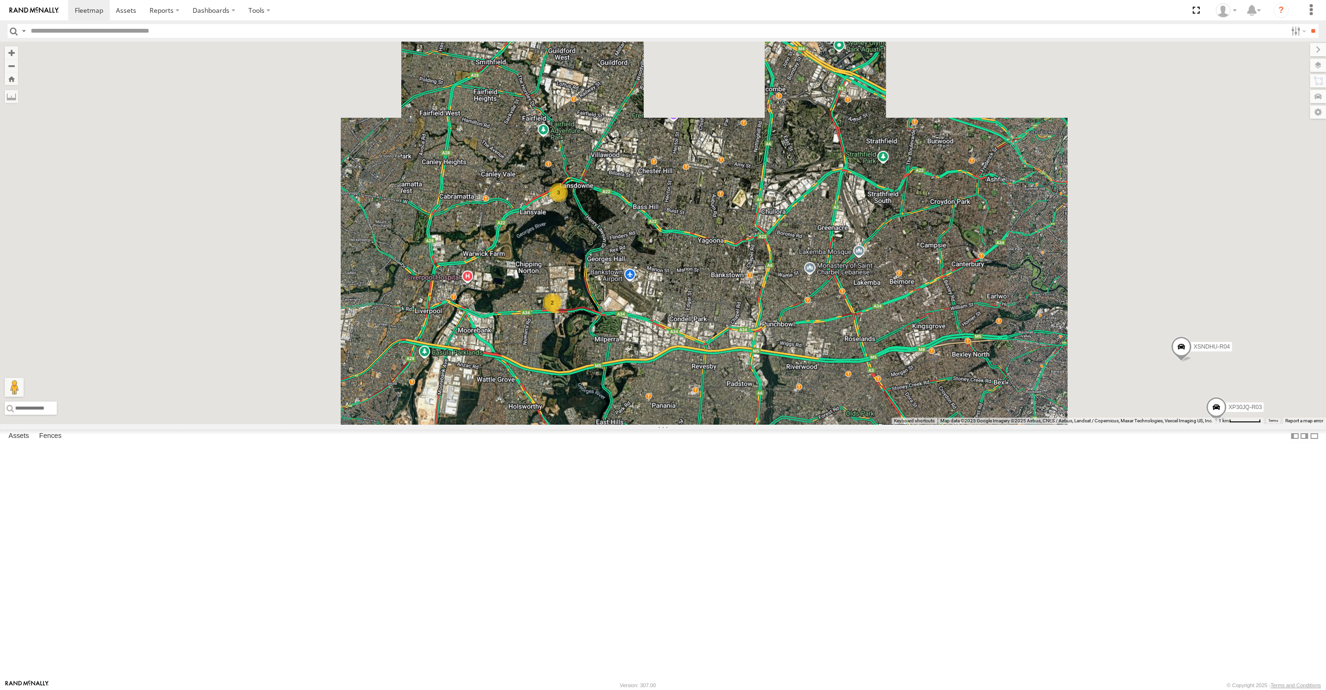
click at [836, 425] on div "XP30JQ-R03 XSNDHU-R04 XO74GU-R69 3 2" at bounding box center [663, 233] width 1326 height 383
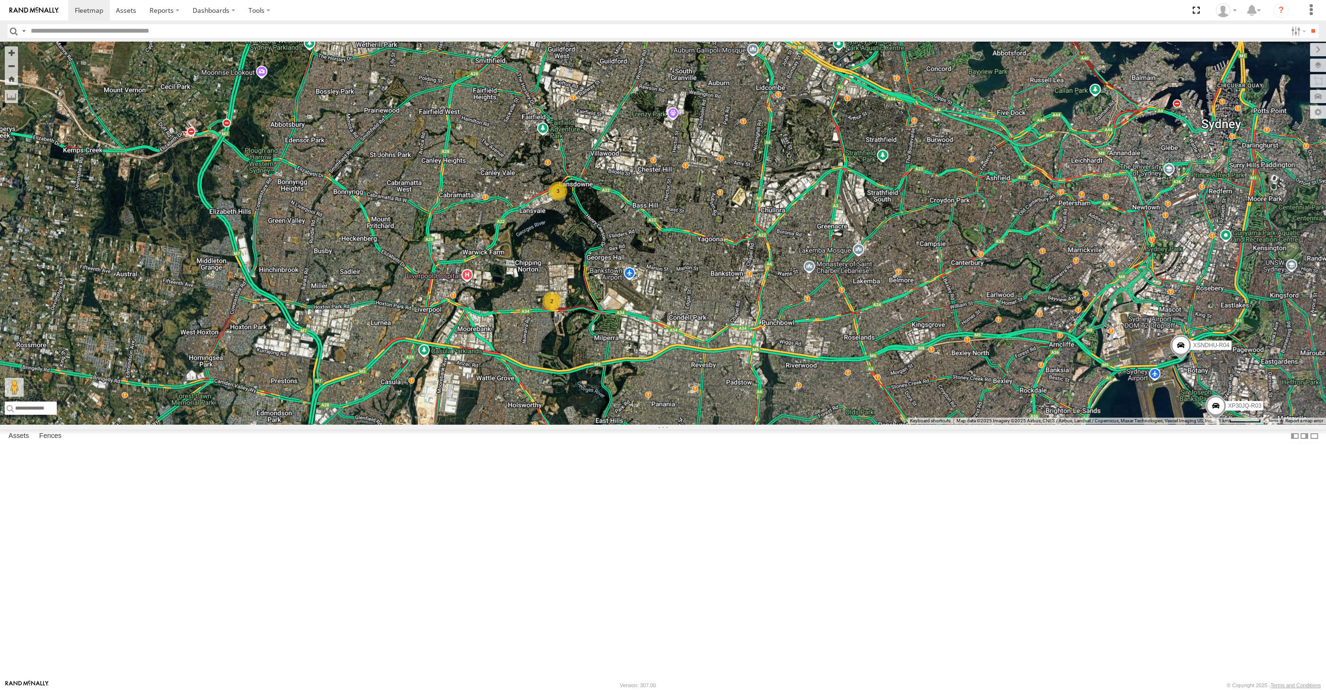
drag, startPoint x: 823, startPoint y: 568, endPoint x: 793, endPoint y: 556, distance: 32.5
click at [793, 425] on div "XP30JQ-R03 XSNDHU-R04 XO74GU-R69 3 2" at bounding box center [663, 233] width 1326 height 383
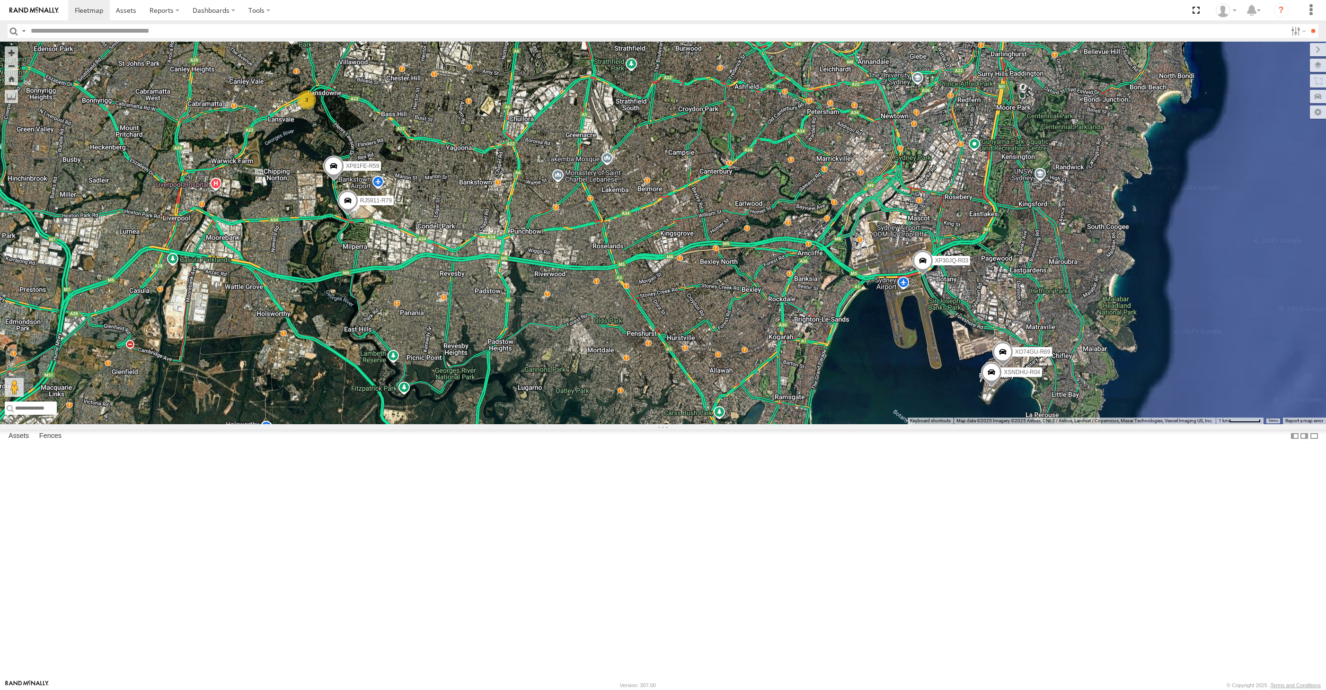
select select "**********"
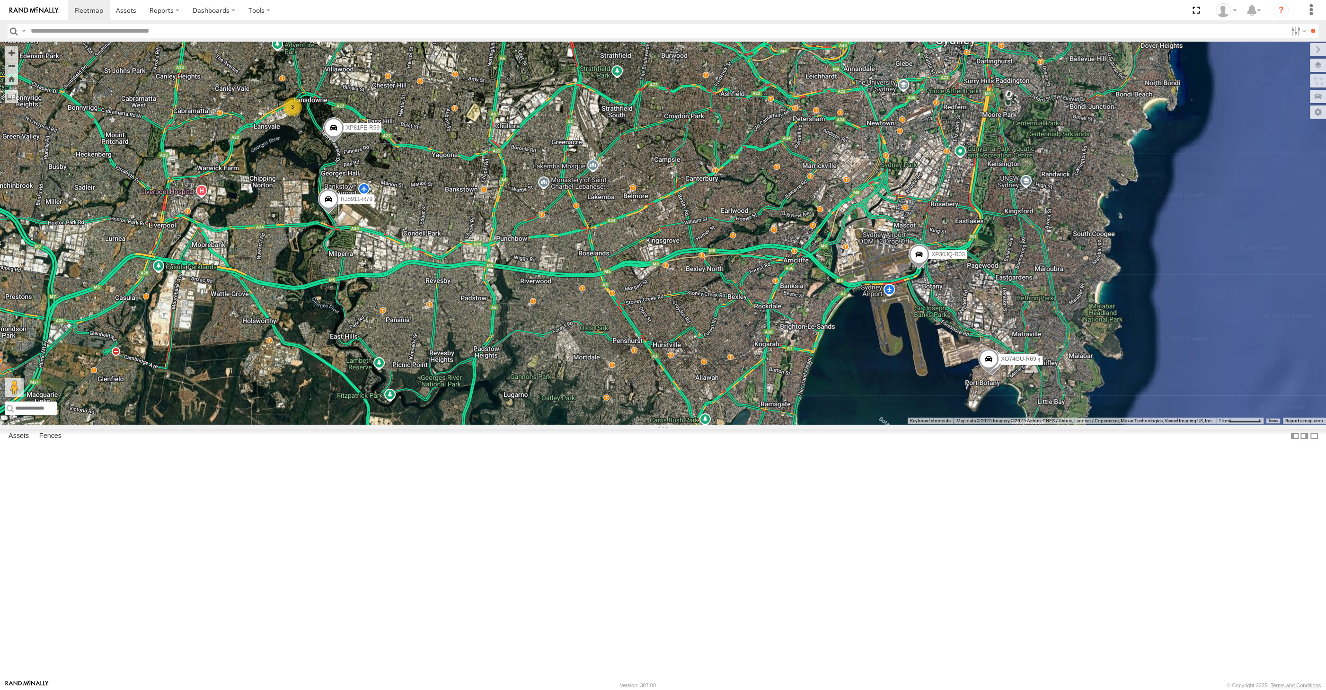
drag, startPoint x: 370, startPoint y: 416, endPoint x: 372, endPoint y: 422, distance: 5.5
click at [372, 422] on div "XP30JQ-R03 XSNDHU-R04 RJ5911-R79 XP81FE-R59 XO74GU-R69 3" at bounding box center [663, 233] width 1326 height 383
click at [841, 425] on div "XP30JQ-R03 XSNDHU-R04 RJ5911-R79 XP81FE-R59 XO74GU-R69 3" at bounding box center [663, 233] width 1326 height 383
drag, startPoint x: 679, startPoint y: 518, endPoint x: 680, endPoint y: 513, distance: 4.9
click at [679, 425] on div "XP30JQ-R03 XSNDHU-R04 RJ5911-R79 XP81FE-R59 XO74GU-R69 3" at bounding box center [663, 233] width 1326 height 383
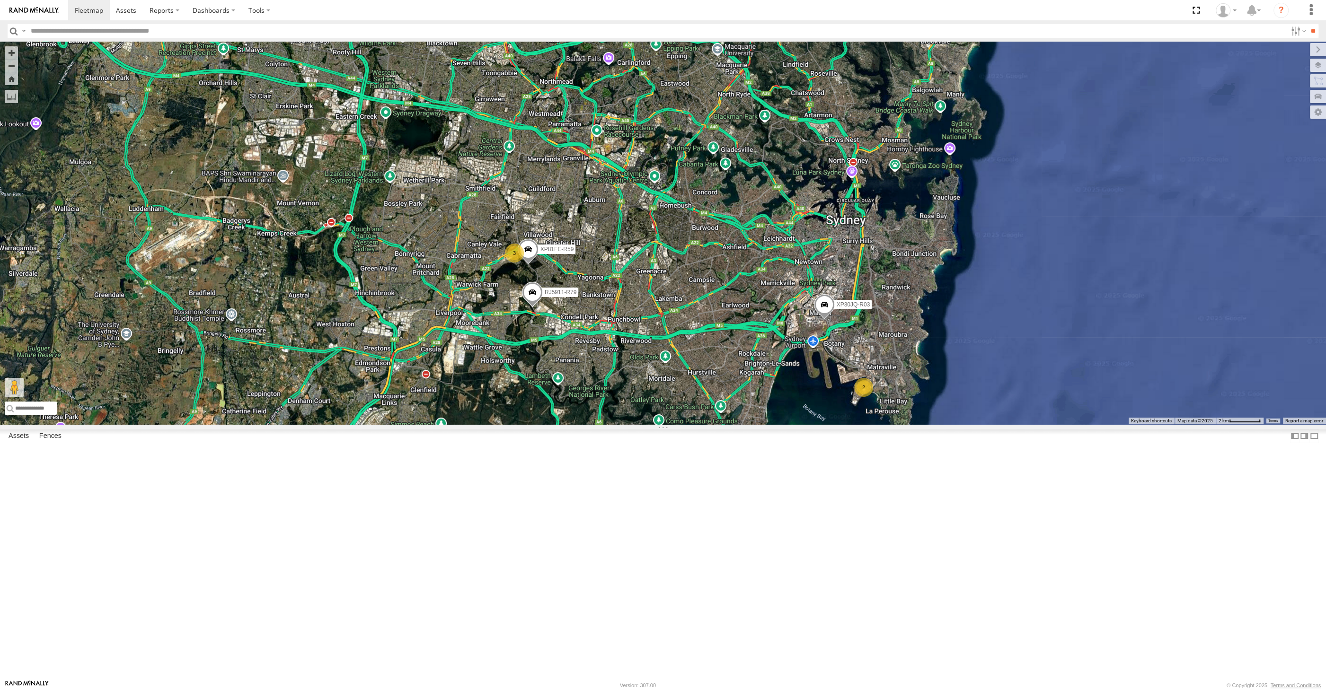
click at [607, 425] on div "XP30JQ-R03 RJ5911-R79 XP81FE-R59 2 3" at bounding box center [663, 233] width 1326 height 383
click at [602, 425] on div "XP30JQ-R03 RJ5911-R79 XP81FE-R59 2 3" at bounding box center [663, 233] width 1326 height 383
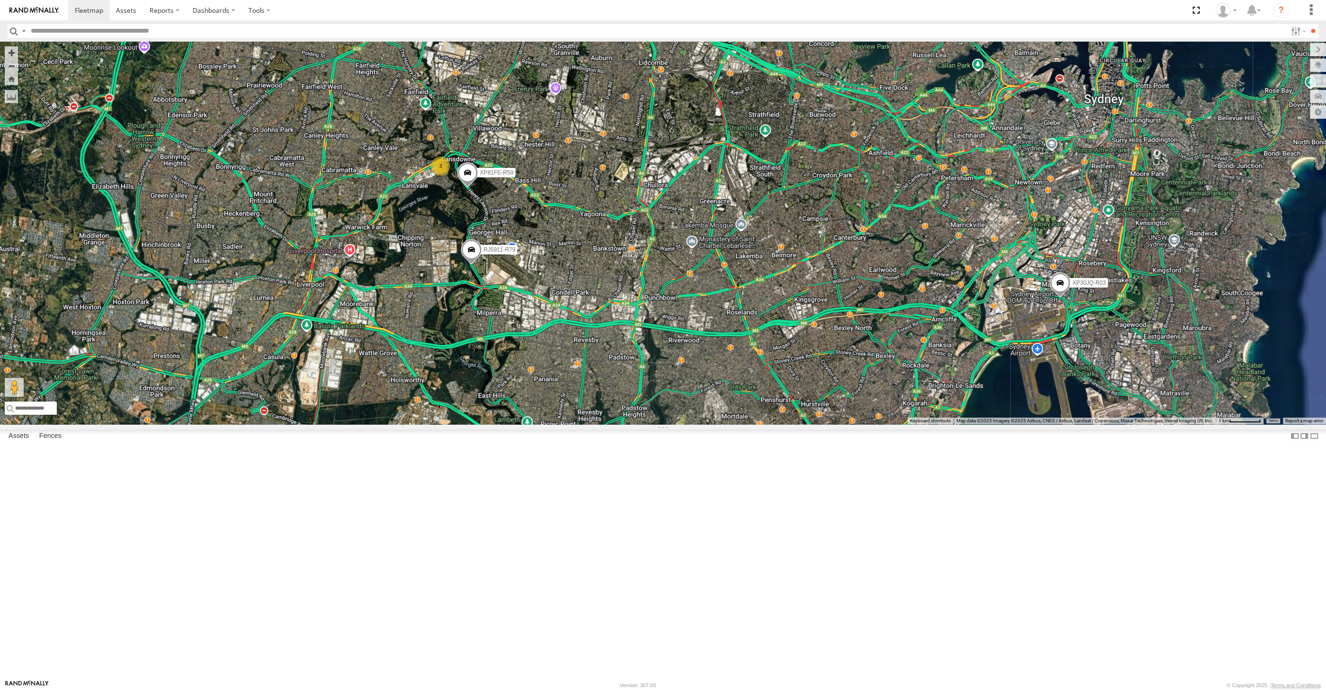
click at [484, 425] on div "XP30JQ-R03 RJ5911-R79 2 3 XP81FE-R59" at bounding box center [663, 233] width 1326 height 383
click at [569, 425] on div "XP30JQ-R03 RJ5911-R79 2 3 XP81FE-R59" at bounding box center [663, 233] width 1326 height 383
click at [569, 365] on div "XP30JQ-R03 RJ5911-R79 2 3 XP81FE-R59" at bounding box center [663, 233] width 1326 height 383
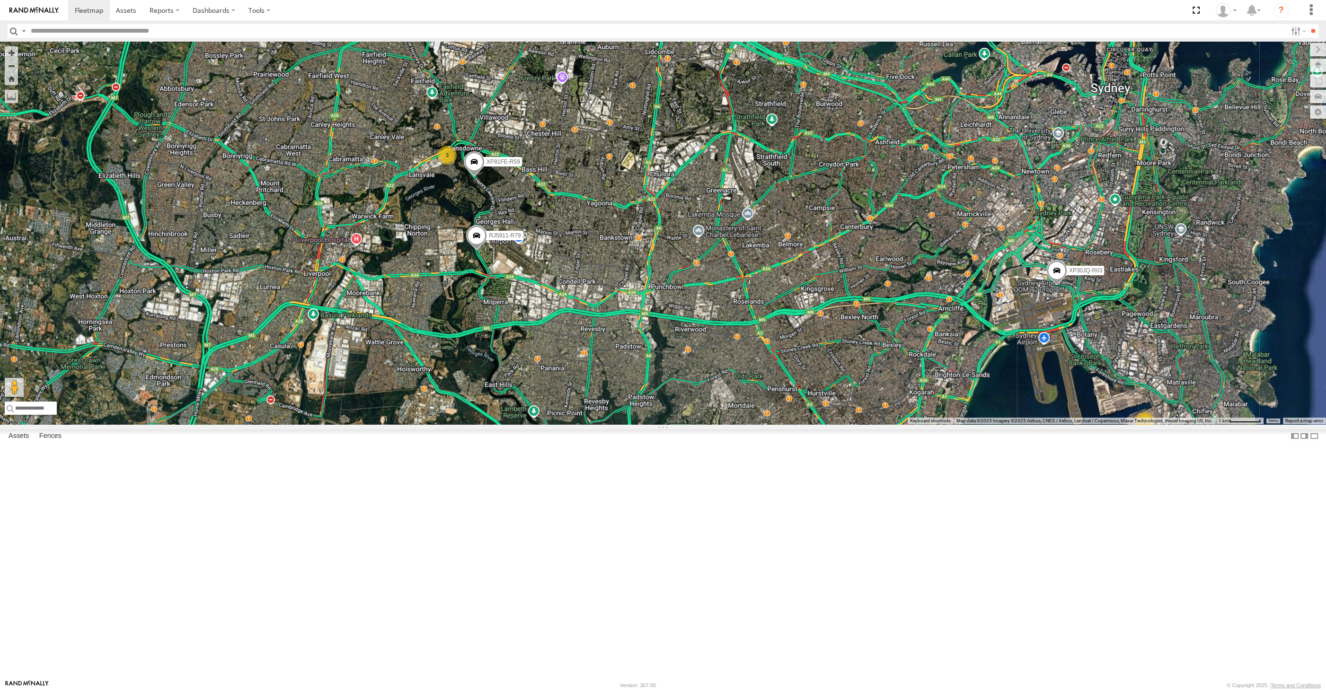
click at [749, 425] on div "XP30JQ-R03 RJ5911-R79 2 3 XP81FE-R59" at bounding box center [663, 233] width 1326 height 383
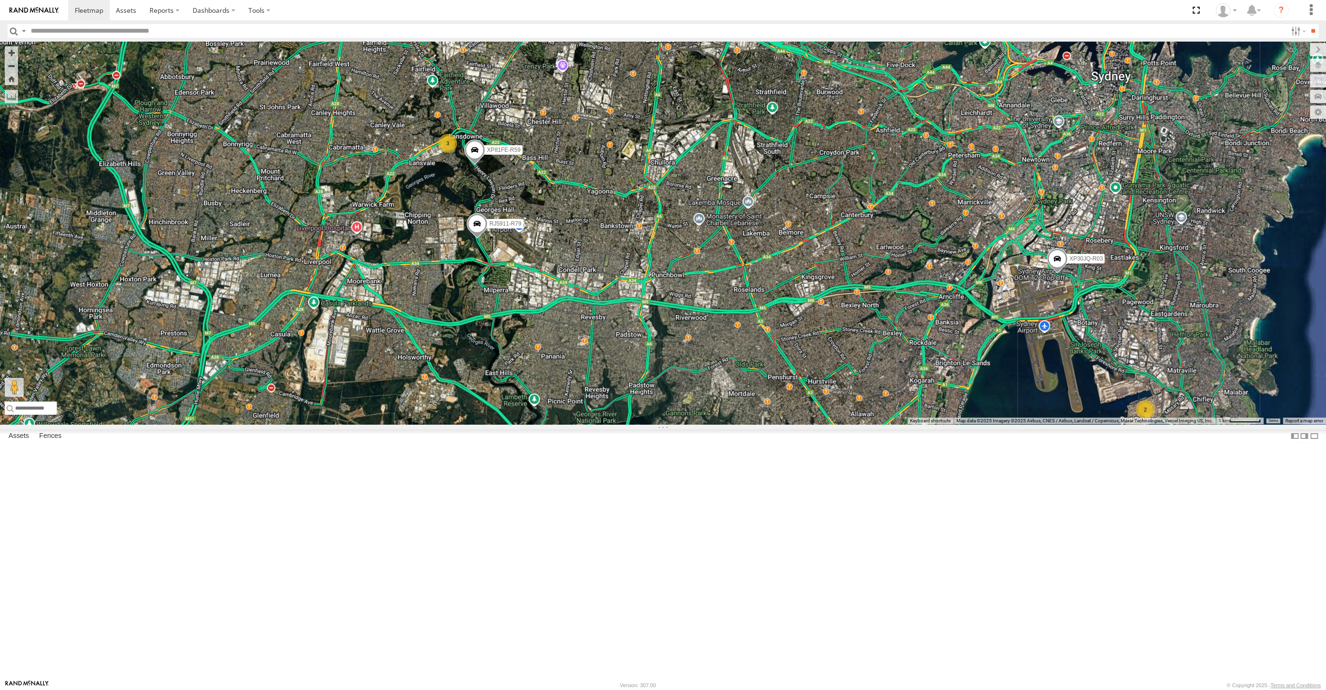
click at [1075, 425] on div "XP30JQ-R03 RJ5911-R79 2 3 XP81FE-R59" at bounding box center [663, 233] width 1326 height 383
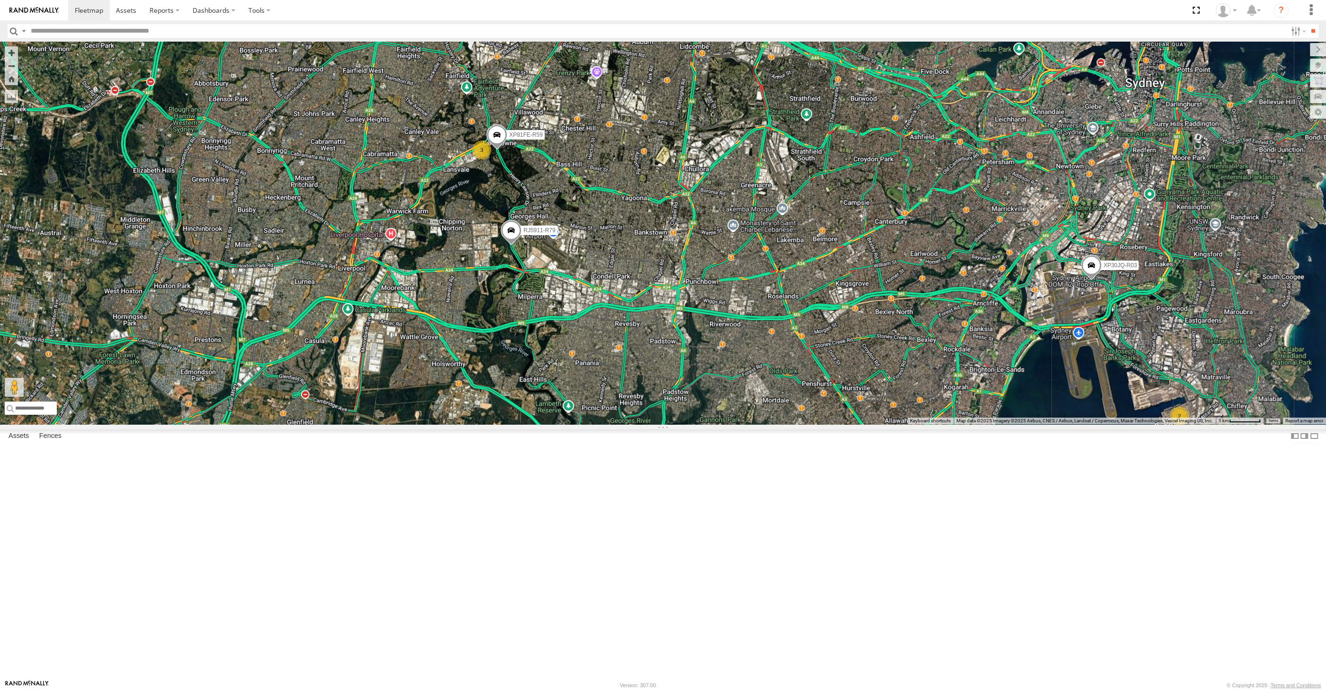
drag, startPoint x: 931, startPoint y: 516, endPoint x: 902, endPoint y: 504, distance: 32.3
click at [903, 425] on div "XP30JQ-R03 RJ5911-R79 2 3 XP81FE-R59" at bounding box center [663, 233] width 1326 height 383
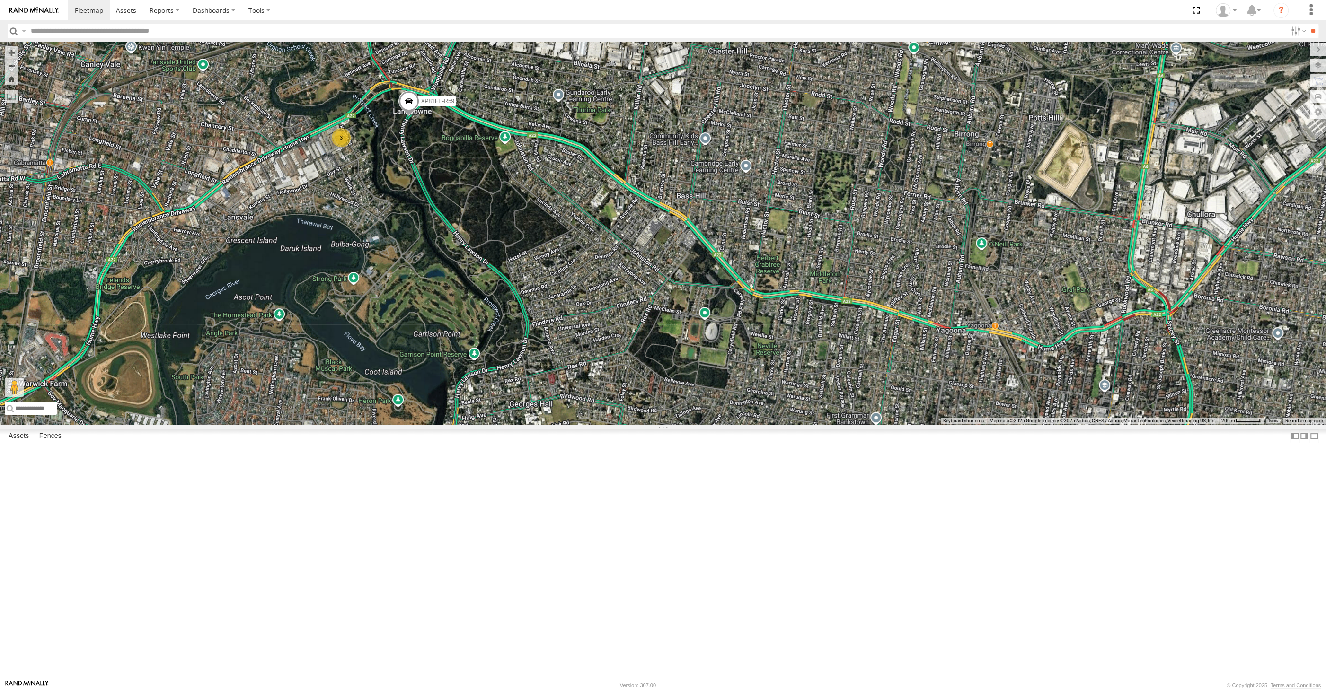
click at [408, 116] on span at bounding box center [408, 104] width 21 height 26
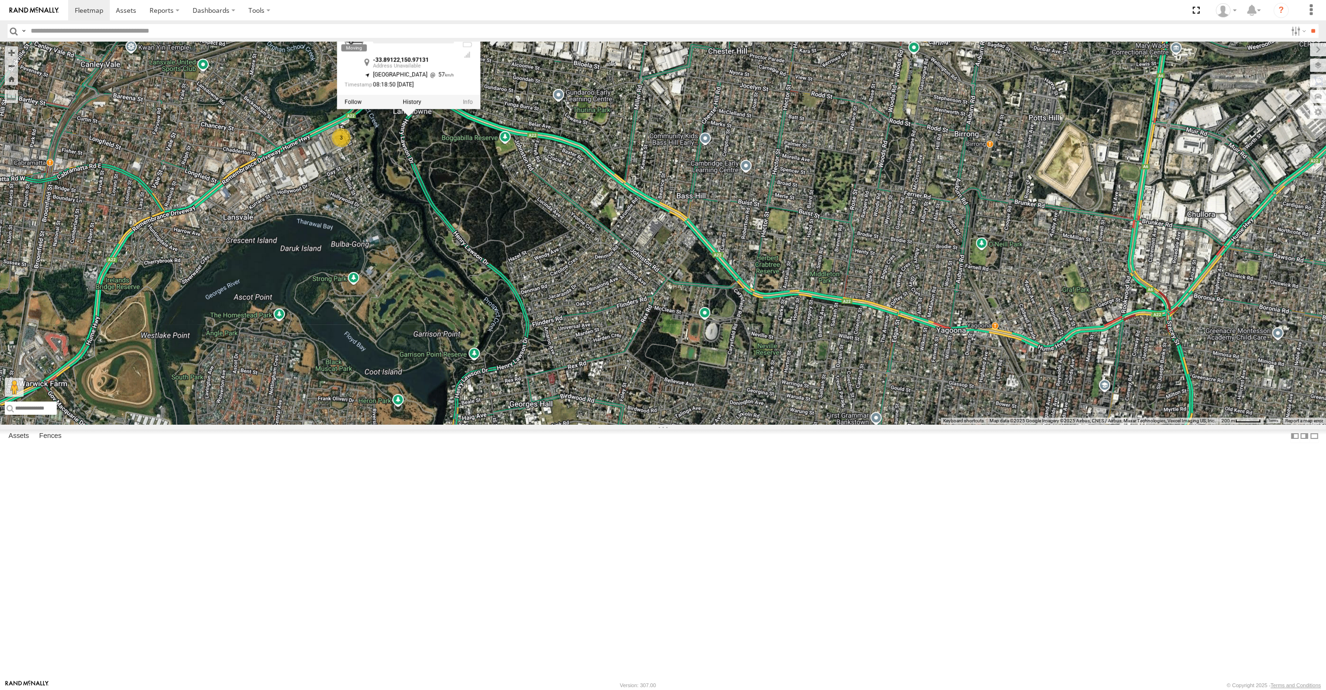
click at [489, 331] on div "XP30JQ-R03 RJ5911-R79 XP81FE-R59 3 XP81FE-R59 -33.89122 , 150.97131 [GEOGRAPHIC…" at bounding box center [663, 233] width 1326 height 383
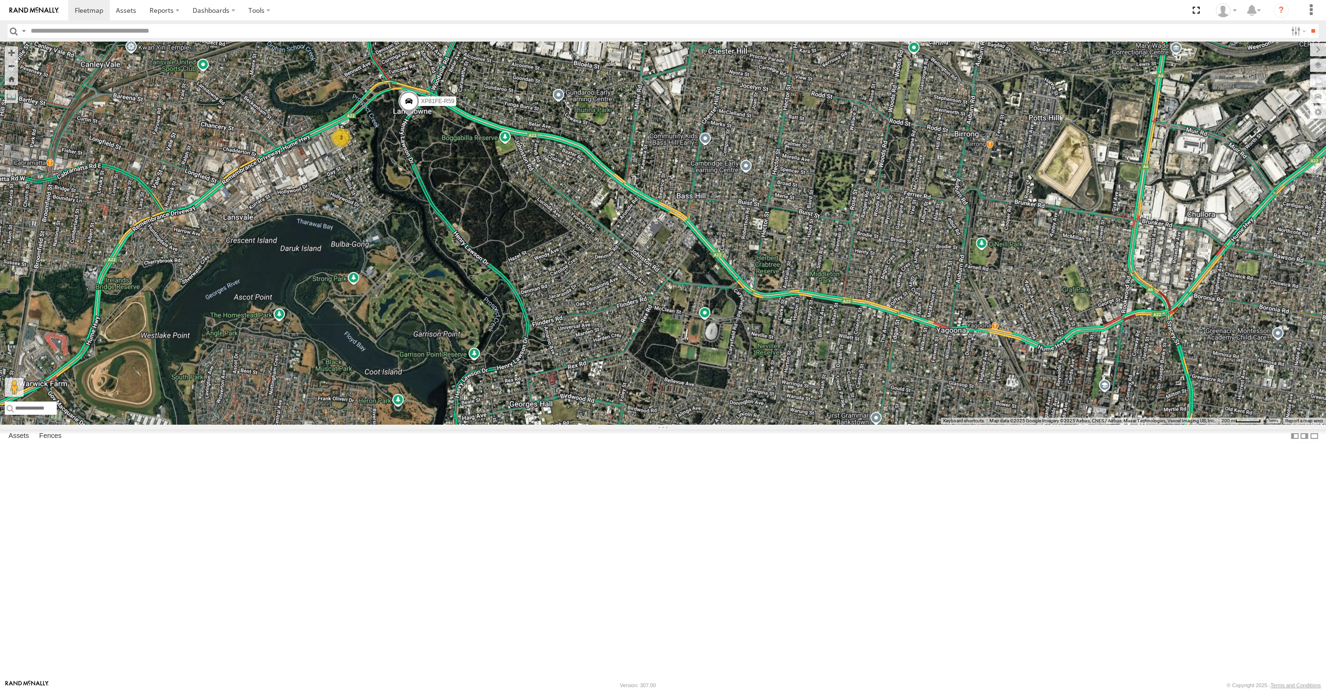
click at [630, 423] on div "XP30JQ-R03 RJ5911-R79 XP81FE-R59 3" at bounding box center [663, 233] width 1326 height 383
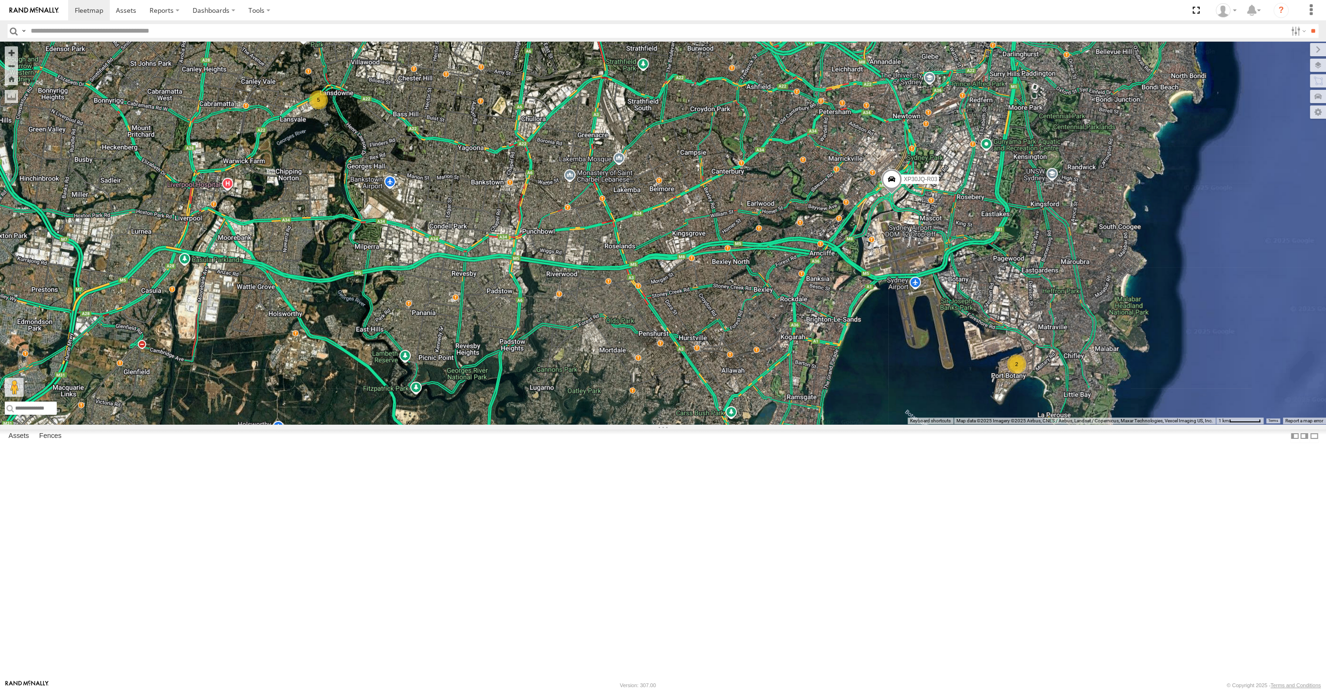
click at [892, 425] on div "XP30JQ-R03 2 5" at bounding box center [663, 233] width 1326 height 383
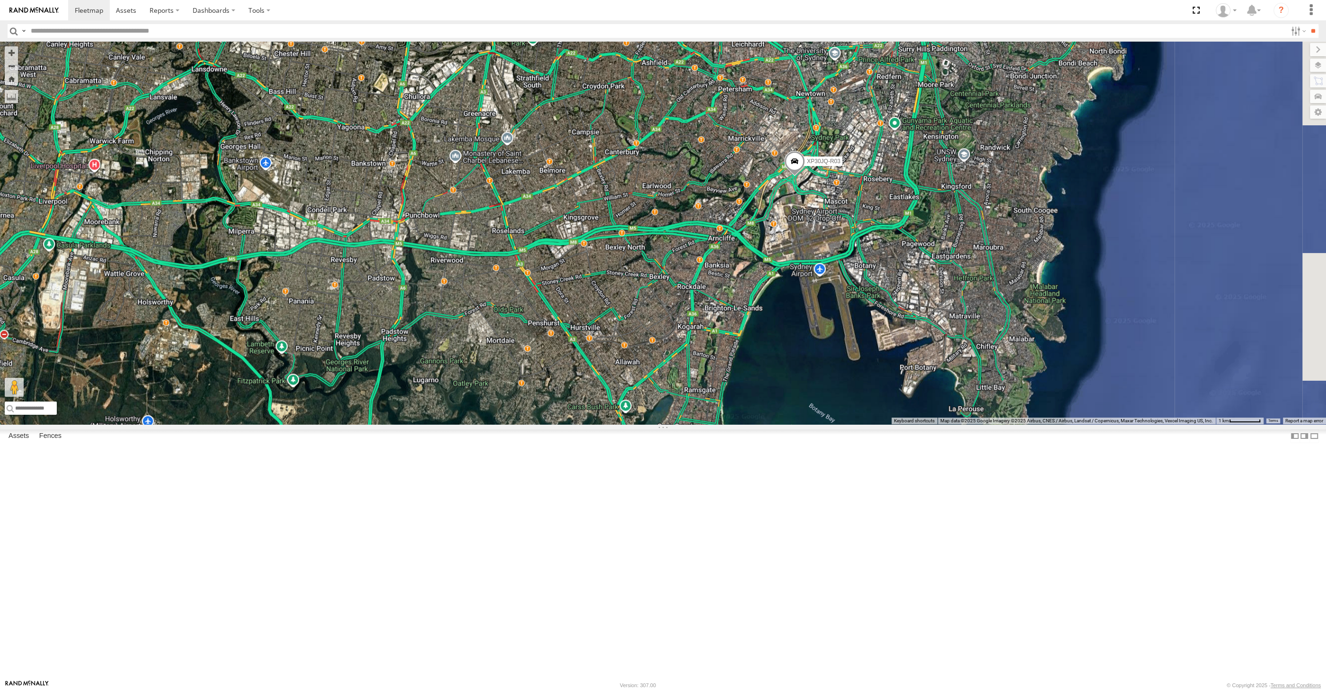
click at [848, 425] on div "XP30JQ-R03" at bounding box center [663, 233] width 1326 height 383
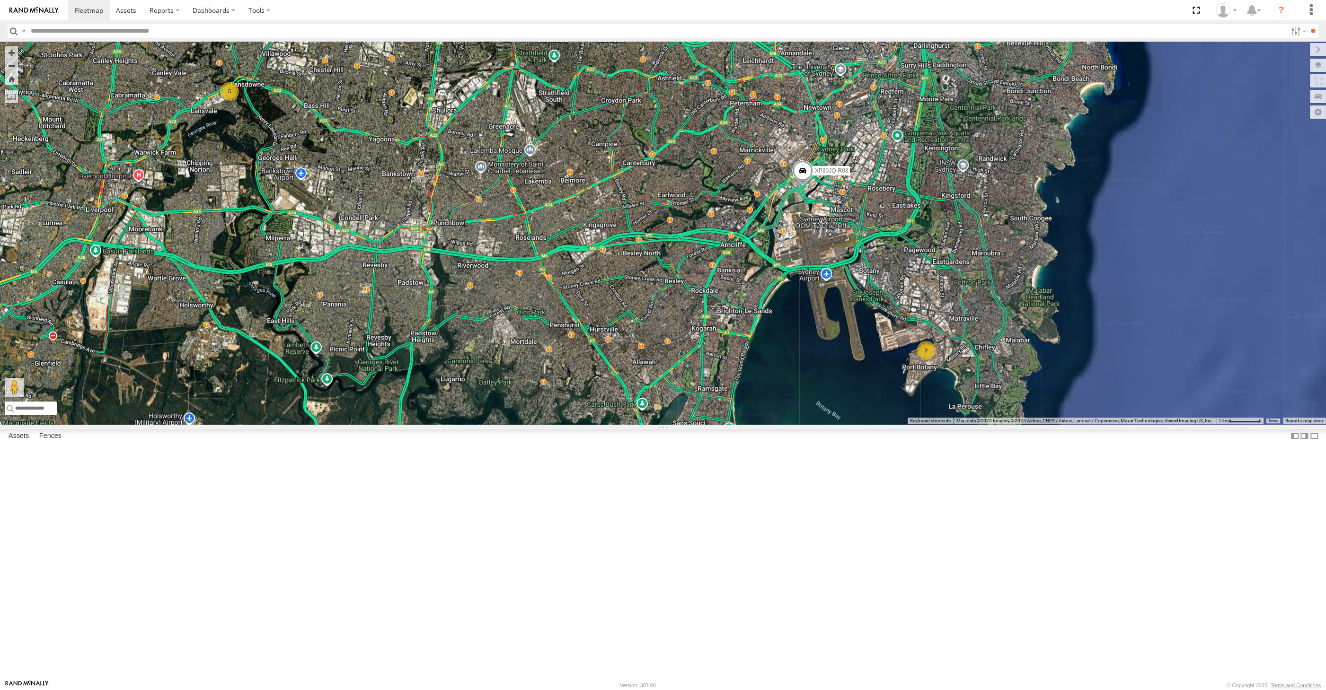
click at [675, 425] on div "XP30JQ-R03 2 5" at bounding box center [663, 233] width 1326 height 383
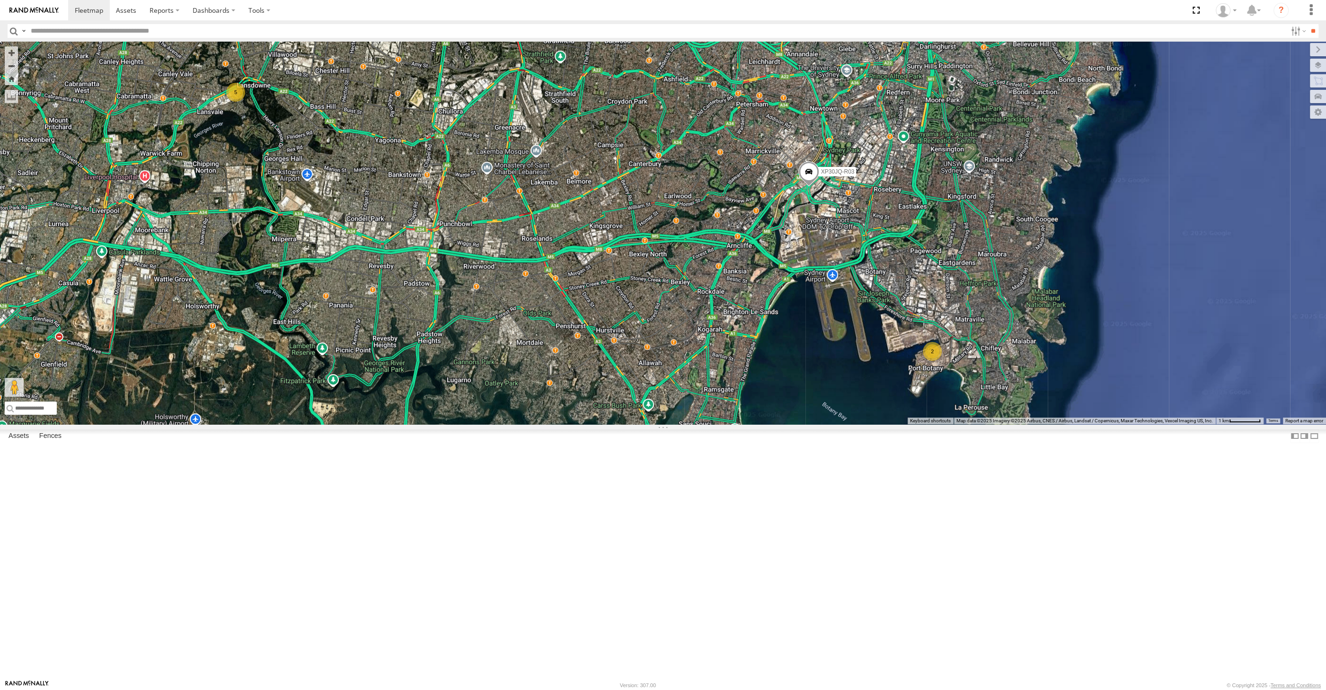
click at [520, 425] on div "XP30JQ-R03 2 5" at bounding box center [663, 233] width 1326 height 383
drag, startPoint x: 562, startPoint y: 399, endPoint x: 576, endPoint y: 402, distance: 14.1
click at [570, 401] on div "XP30JQ-R03 2 5" at bounding box center [663, 233] width 1326 height 383
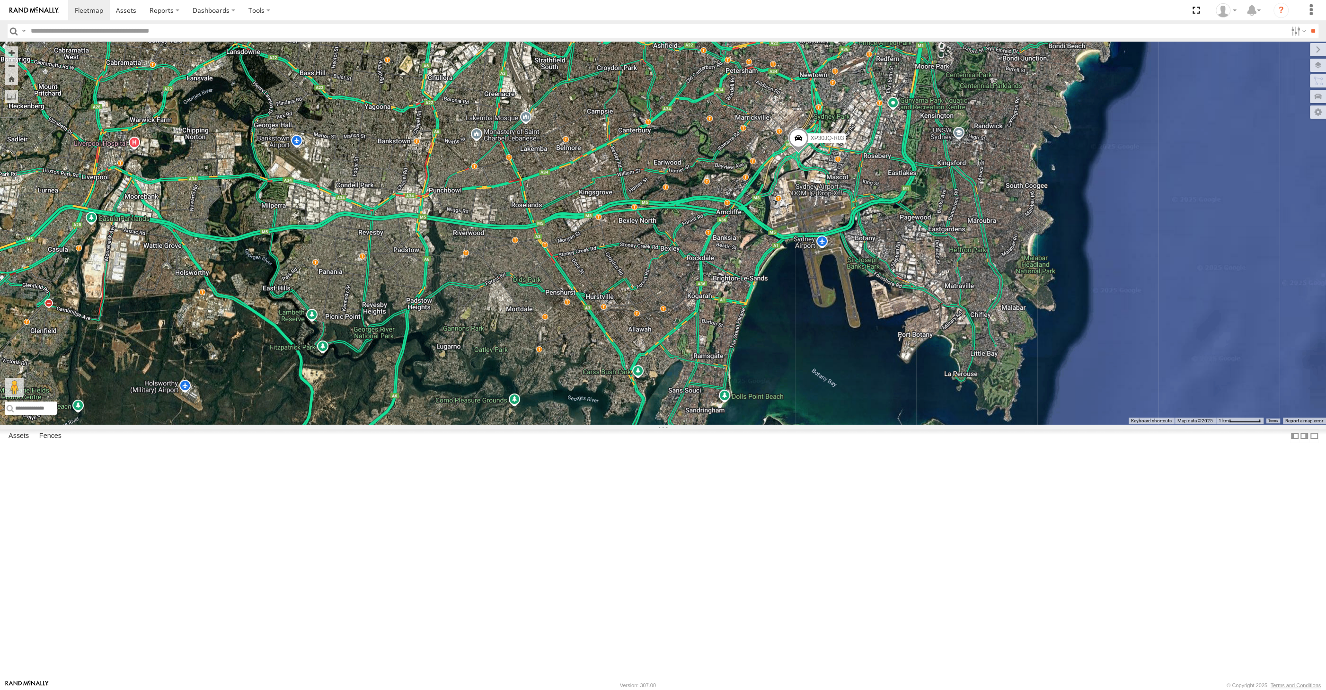
click at [602, 425] on div "XP30JQ-R03" at bounding box center [663, 233] width 1326 height 383
click at [858, 425] on div "XP30JQ-R03 2 5" at bounding box center [663, 233] width 1326 height 383
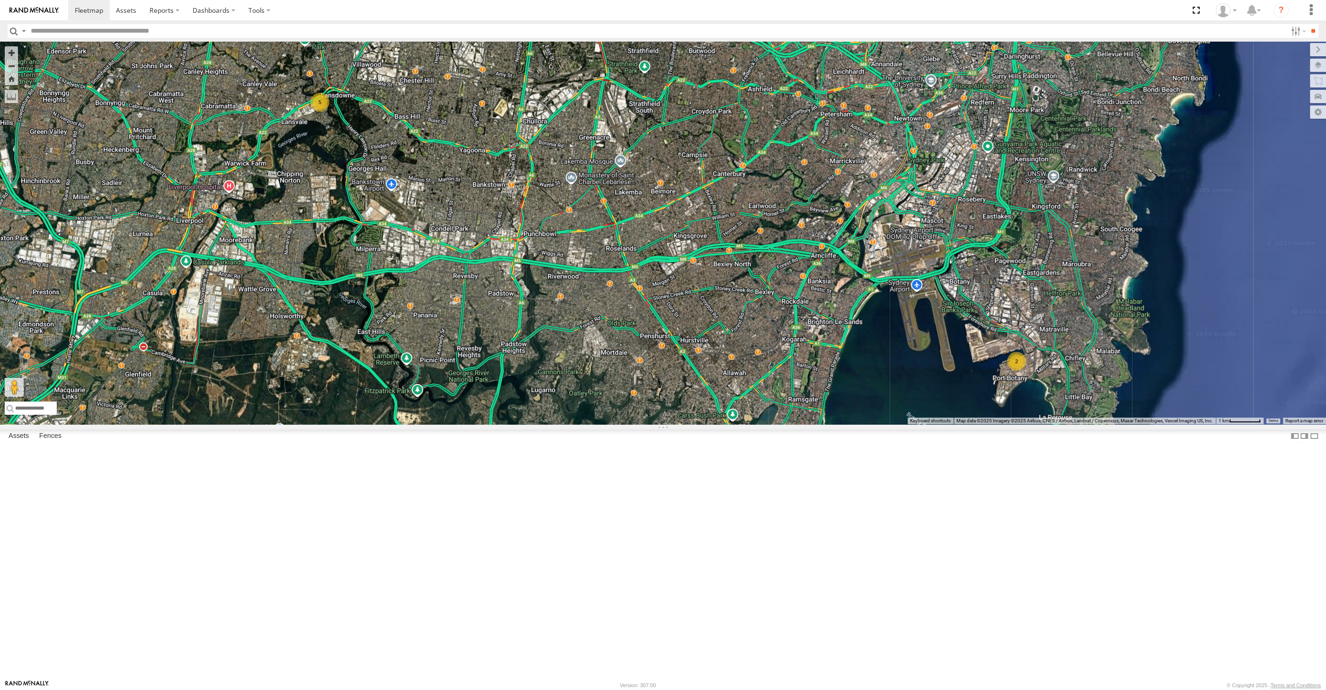
drag, startPoint x: 489, startPoint y: 437, endPoint x: 517, endPoint y: 449, distance: 30.3
click at [517, 425] on div "XP30JQ-R03 2 5" at bounding box center [663, 233] width 1326 height 383
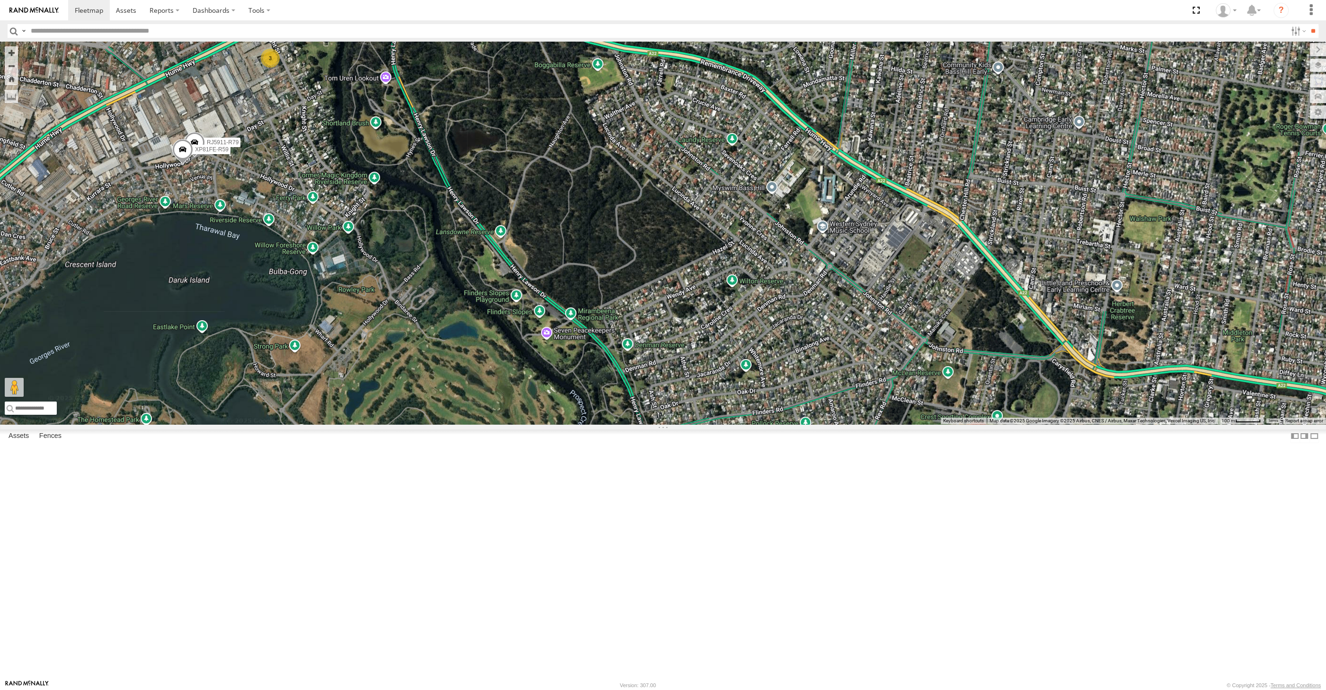
click at [186, 165] on span at bounding box center [182, 152] width 21 height 26
click at [217, 348] on div "XP30JQ-R03 RJ5911-R79 XP81FE-R59 3 XP81FE-R59 -33.89681 , 150.96123 0 08:40:33 …" at bounding box center [663, 233] width 1326 height 383
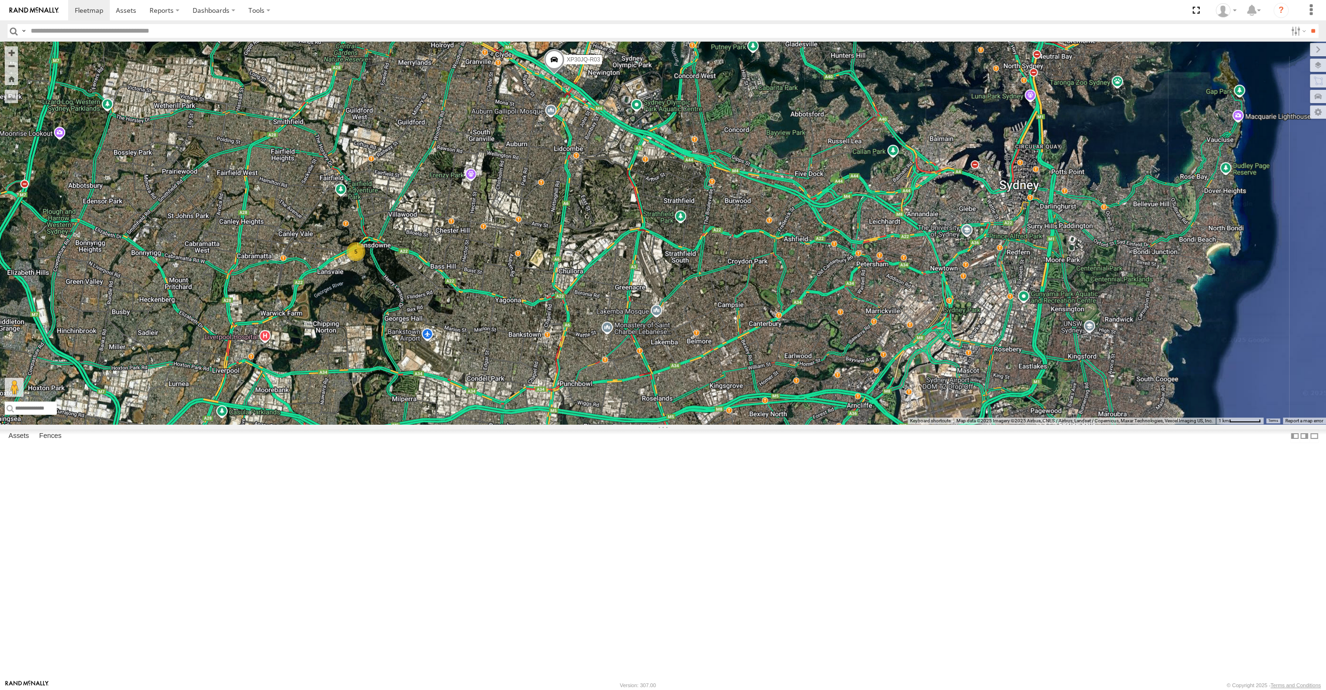
drag, startPoint x: 703, startPoint y: 531, endPoint x: 689, endPoint y: 491, distance: 42.4
click at [694, 425] on div "XP30JQ-R03 2 5" at bounding box center [663, 233] width 1326 height 383
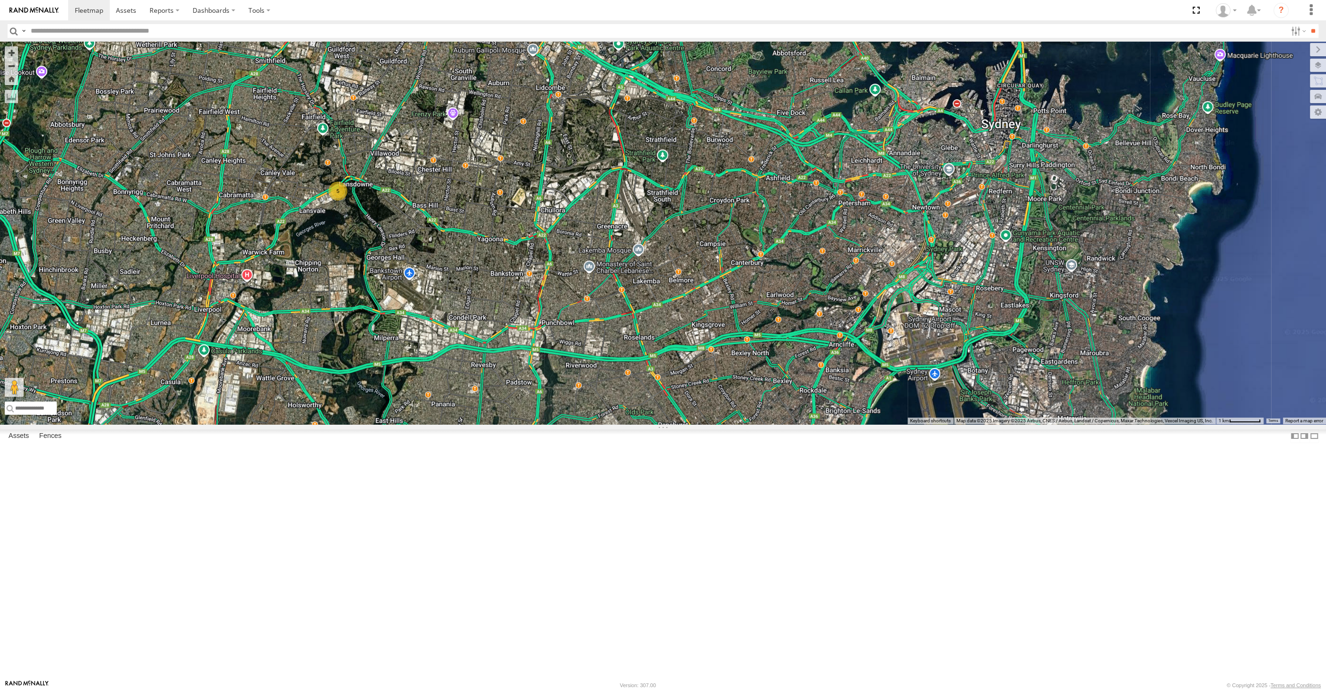
drag, startPoint x: 701, startPoint y: 538, endPoint x: 689, endPoint y: 516, distance: 25.2
click at [695, 425] on div "XP30JQ-R03 2 5" at bounding box center [663, 233] width 1326 height 383
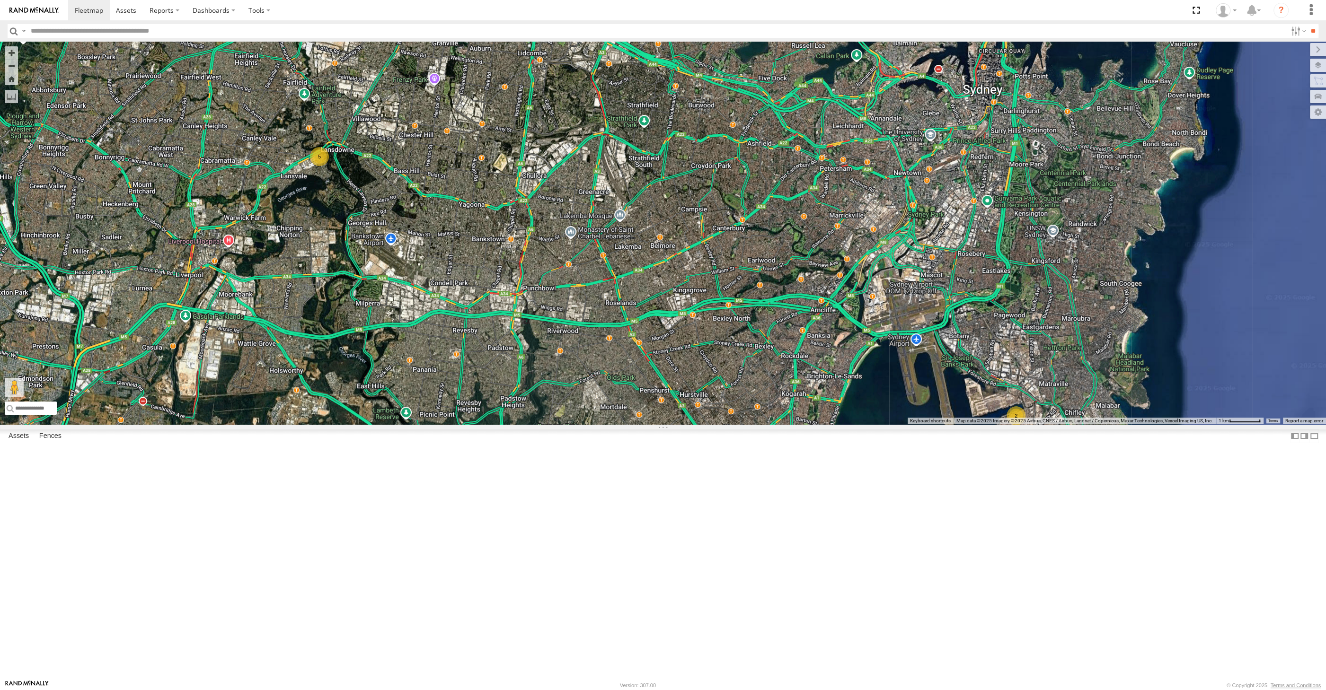
click at [531, 425] on div "XP30JQ-R03 2 5" at bounding box center [663, 233] width 1326 height 383
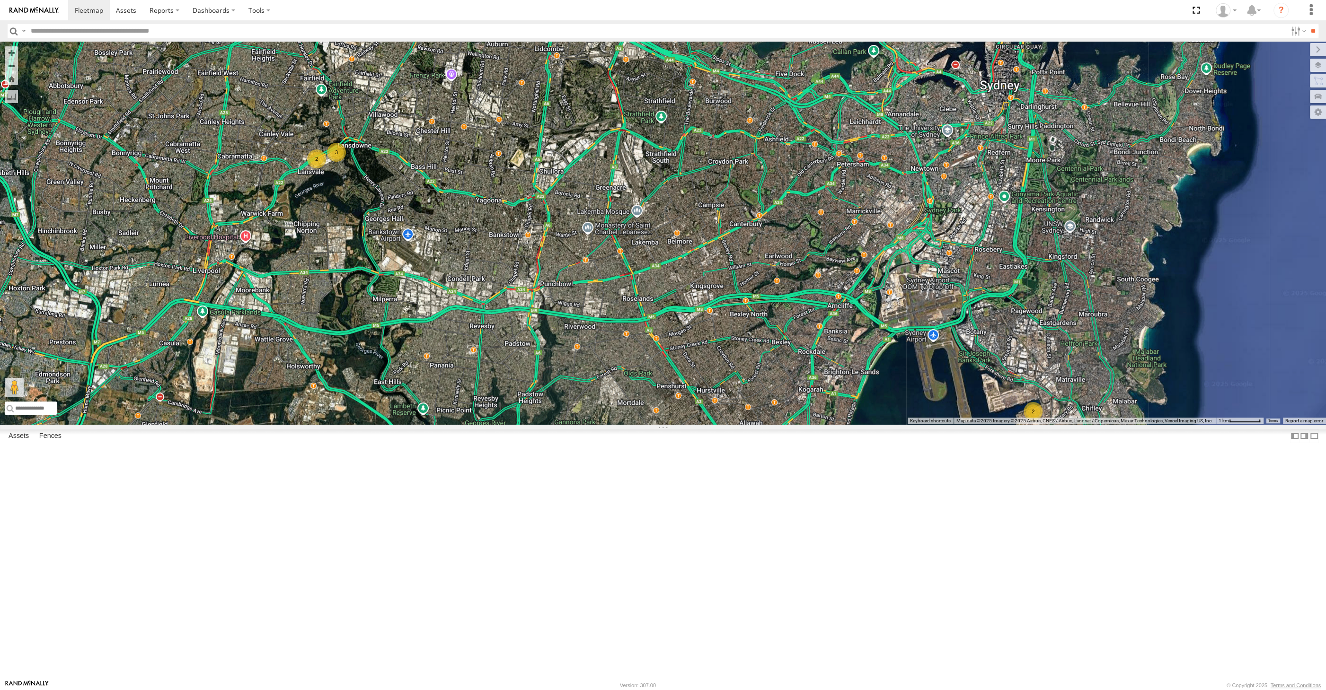
drag, startPoint x: 728, startPoint y: 499, endPoint x: 774, endPoint y: 487, distance: 47.8
click at [774, 425] on div "XP30JQ-R03 2 3 2" at bounding box center [663, 233] width 1326 height 383
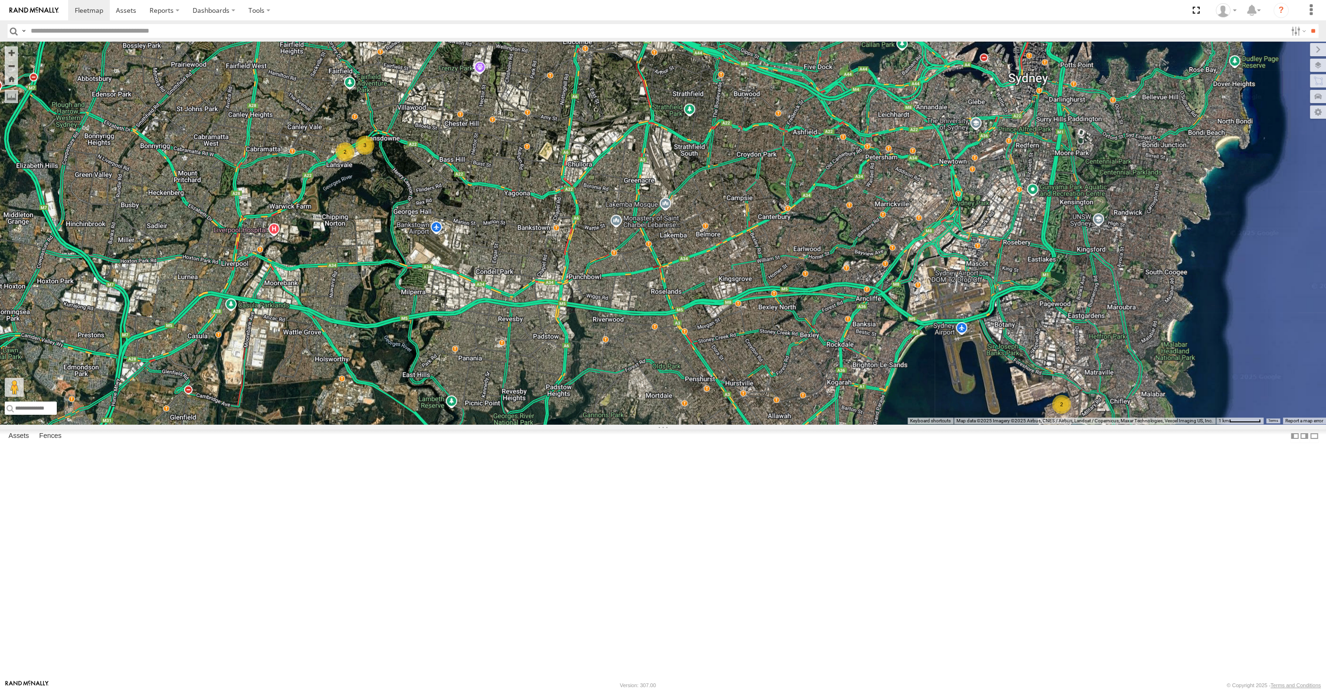
click at [543, 283] on div "XP30JQ-R03 2 3 2" at bounding box center [663, 233] width 1326 height 383
click at [987, 276] on div "RJ5911-R79 2 4" at bounding box center [663, 233] width 1326 height 383
click at [522, 425] on div "RJ5911-R79 2 4" at bounding box center [663, 233] width 1326 height 383
drag, startPoint x: 764, startPoint y: 524, endPoint x: 735, endPoint y: 504, distance: 35.7
click at [735, 425] on div "RJ5911-R79 2 4" at bounding box center [663, 233] width 1326 height 383
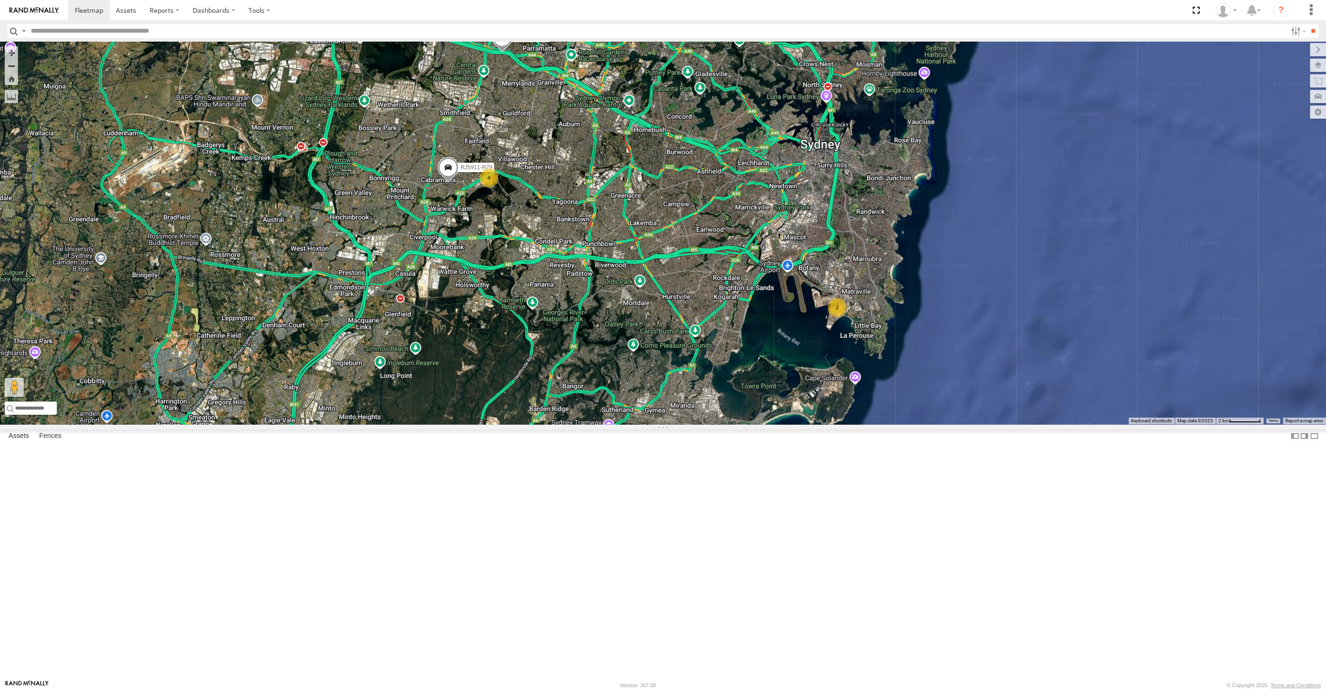
drag, startPoint x: 743, startPoint y: 484, endPoint x: 750, endPoint y: 484, distance: 6.6
click at [750, 425] on div "RJ5911-R79 XP30JQ-R03 2 4" at bounding box center [663, 233] width 1326 height 383
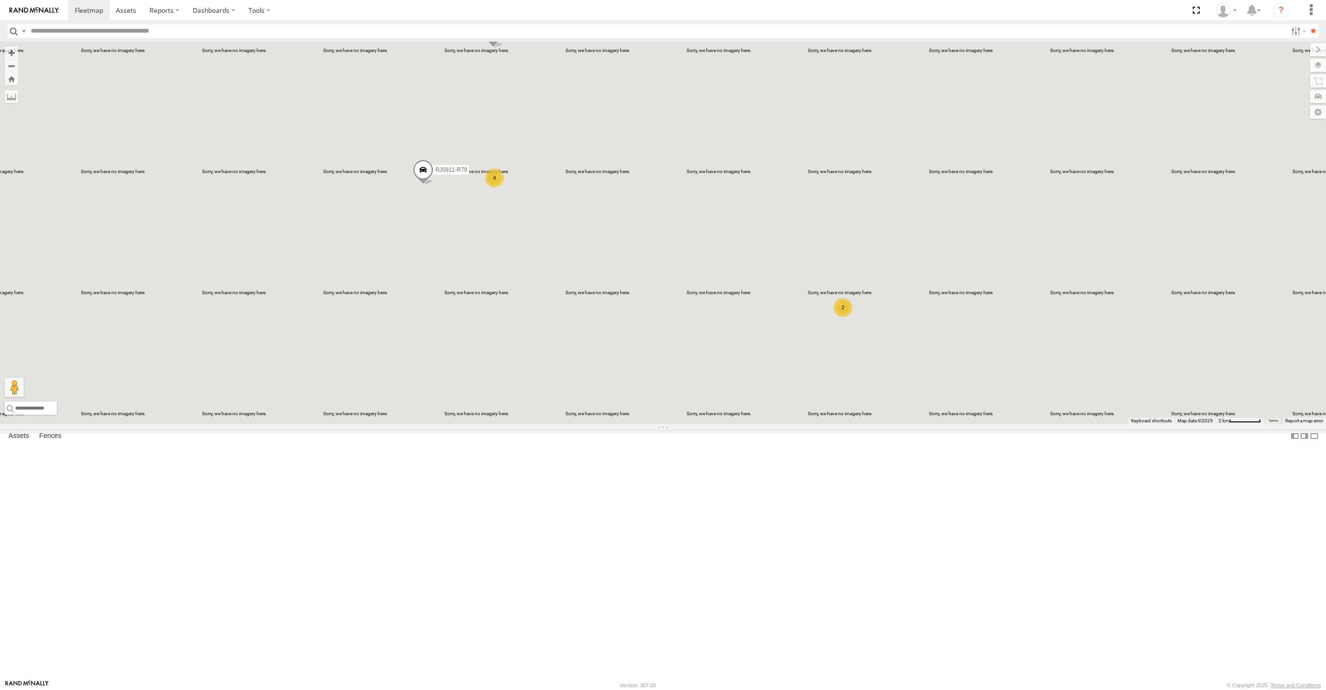
click at [705, 425] on div "XP30JQ-R03 RJ5911-R79 2 4" at bounding box center [663, 233] width 1326 height 383
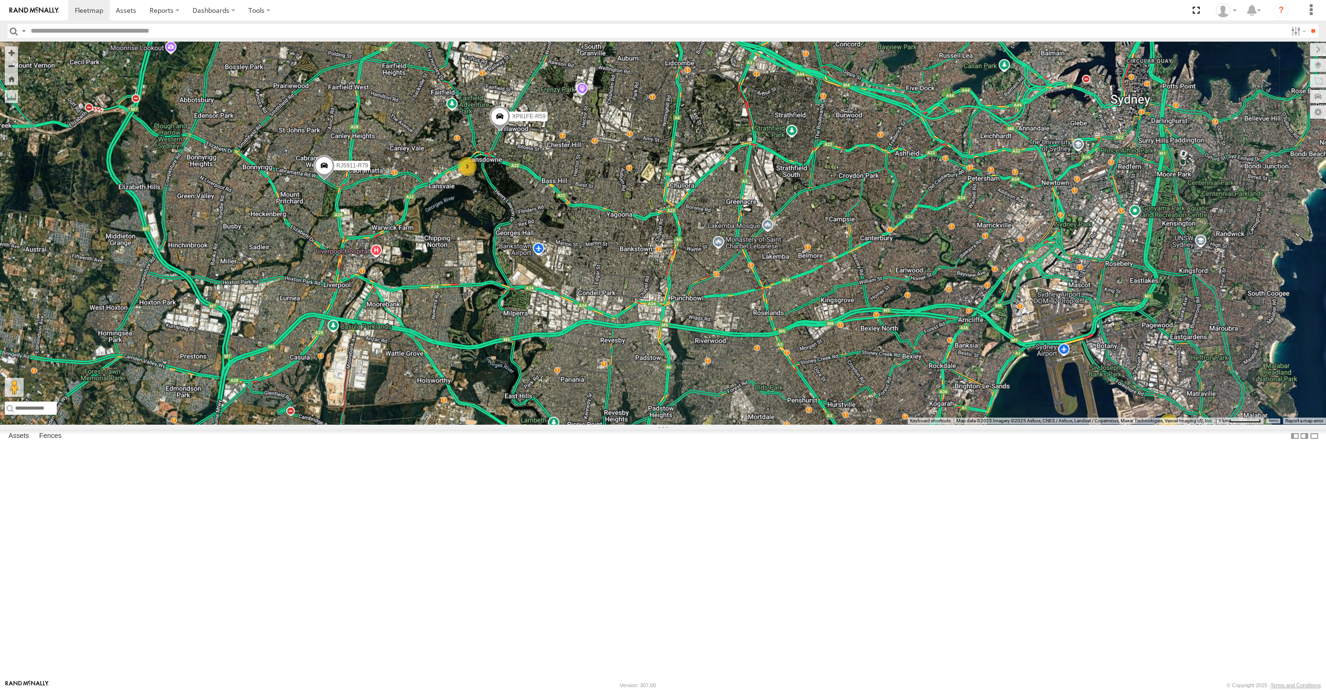
drag, startPoint x: 733, startPoint y: 445, endPoint x: 722, endPoint y: 432, distance: 16.8
click at [727, 425] on div "XP30JQ-R03 RJ5911-R79 XP81FE-R59 2 3" at bounding box center [663, 233] width 1326 height 383
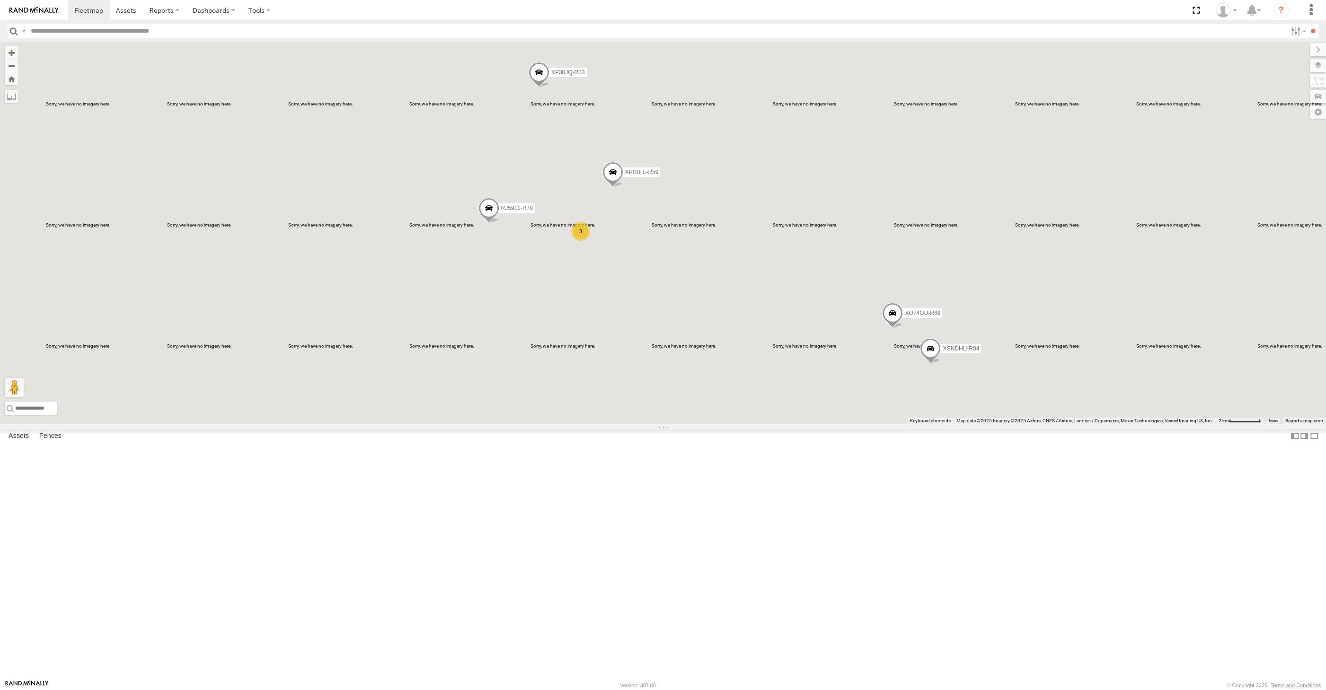
drag, startPoint x: 728, startPoint y: 471, endPoint x: 714, endPoint y: 471, distance: 14.7
click at [714, 425] on div "XSNDHU-R04 RJ5911-R79 XP81FE-R59 XO74GU-R69 XP30JQ-R03 3" at bounding box center [663, 233] width 1326 height 383
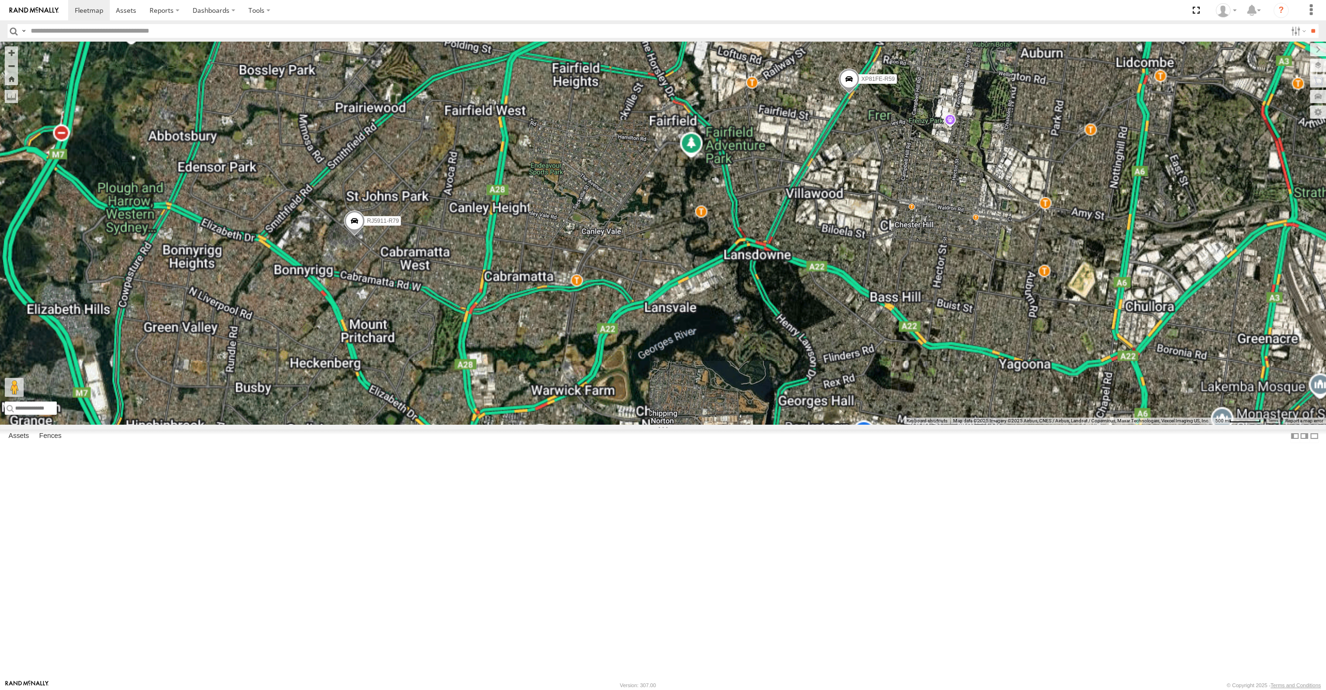
drag, startPoint x: 299, startPoint y: 353, endPoint x: 383, endPoint y: 366, distance: 85.7
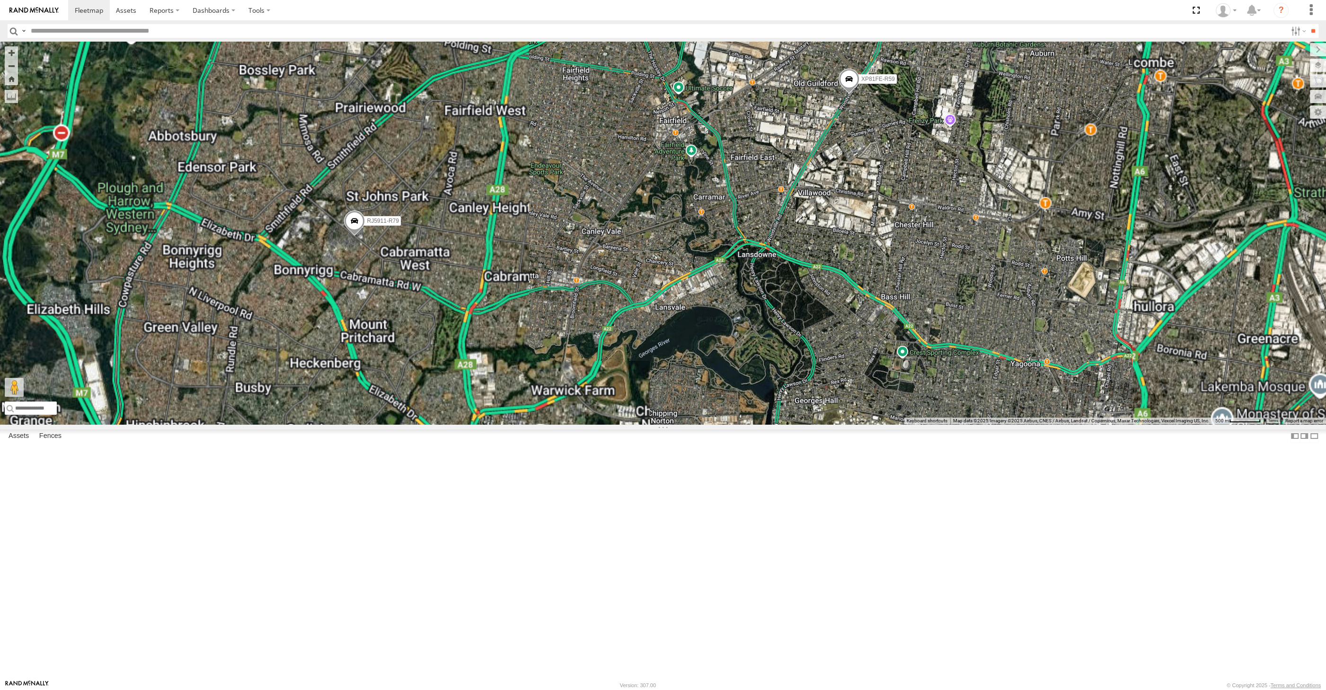
click at [383, 366] on div "XSNDHU-R04 RJ5911-R79 XP81FE-R59 XO74GU-R69 XP30JQ-R03" at bounding box center [663, 233] width 1326 height 383
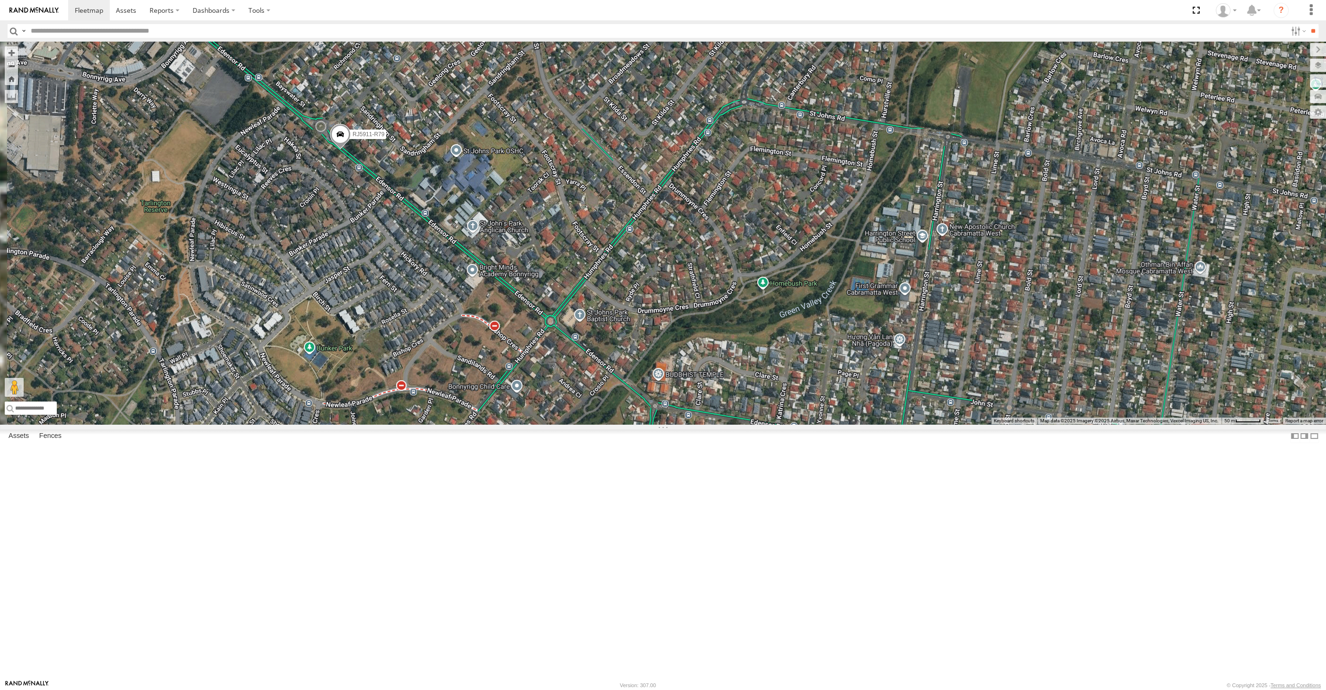
drag, startPoint x: 393, startPoint y: 363, endPoint x: 450, endPoint y: 417, distance: 78.3
click at [450, 414] on div "XSNDHU-R04 RJ5911-R79 XP81FE-R59 XO74GU-R69 XP30JQ-R03" at bounding box center [663, 233] width 1326 height 383
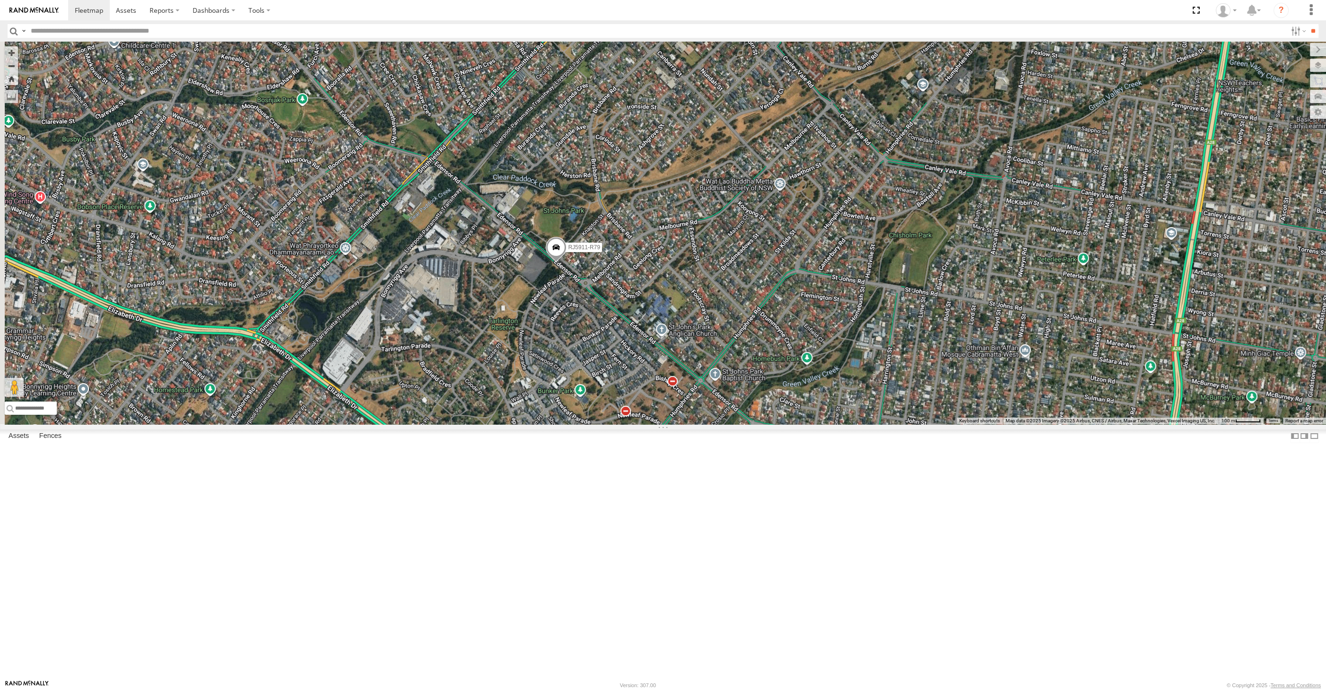
drag, startPoint x: 405, startPoint y: 477, endPoint x: 454, endPoint y: 457, distance: 52.6
click at [454, 425] on div "XSNDHU-R04 RJ5911-R79 XP81FE-R59 XO74GU-R69 XP30JQ-R03" at bounding box center [663, 233] width 1326 height 383
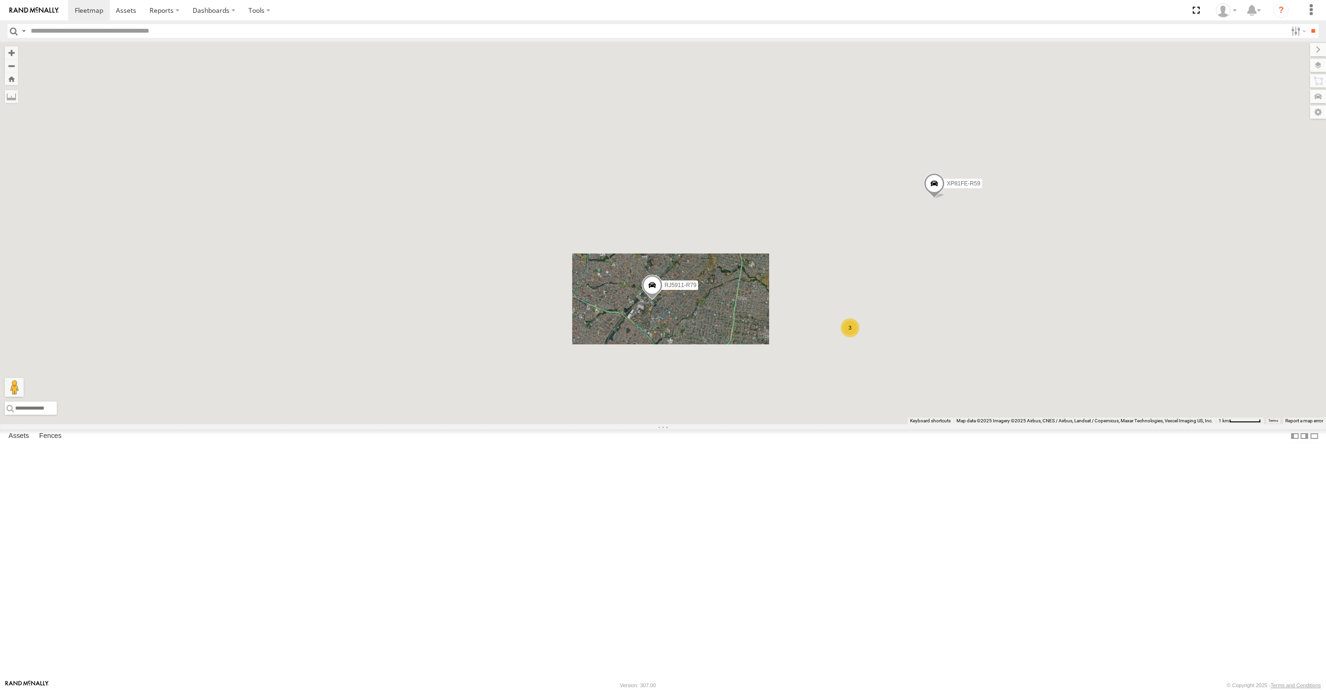
drag, startPoint x: 771, startPoint y: 511, endPoint x: 739, endPoint y: 511, distance: 32.7
click at [740, 425] on div "XSNDHU-R04 RJ5911-R79 XP81FE-R59 XO74GU-R69 XP30JQ-R03 3" at bounding box center [663, 233] width 1326 height 383
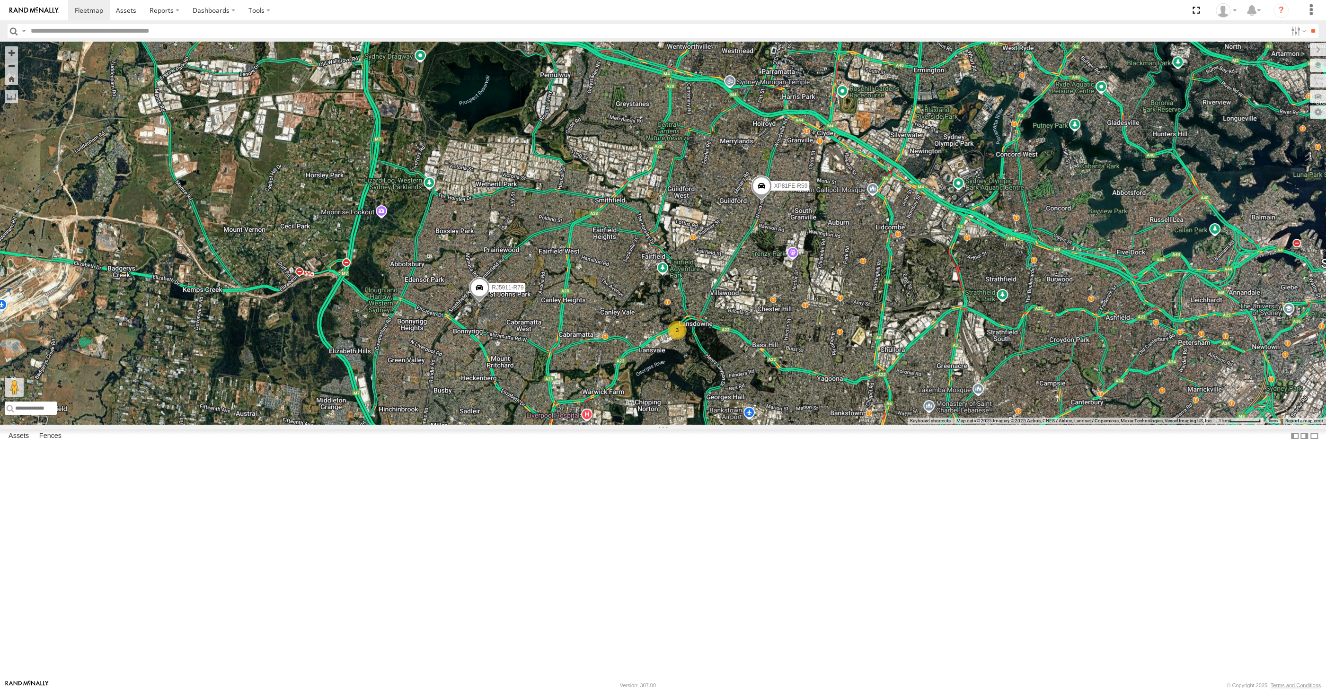
drag, startPoint x: 826, startPoint y: 536, endPoint x: 765, endPoint y: 489, distance: 77.3
click at [765, 425] on div "XSNDHU-R04 RJ5911-R79 XP81FE-R59 XO74GU-R69 XP30JQ-R03 3" at bounding box center [663, 233] width 1326 height 383
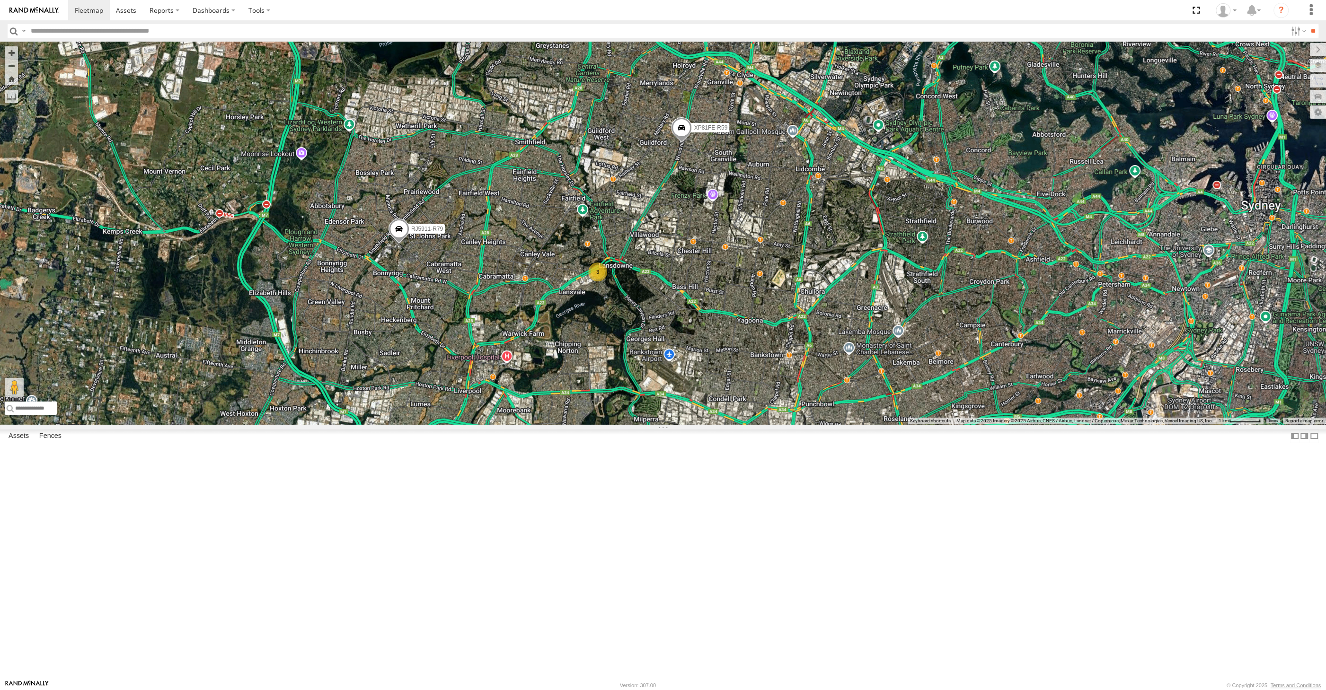
drag, startPoint x: 885, startPoint y: 510, endPoint x: 841, endPoint y: 494, distance: 46.9
click at [849, 425] on div "XSNDHU-R04 RJ5911-R79 XP81FE-R59 XO74GU-R69 XP30JQ-R03 3" at bounding box center [663, 233] width 1326 height 383
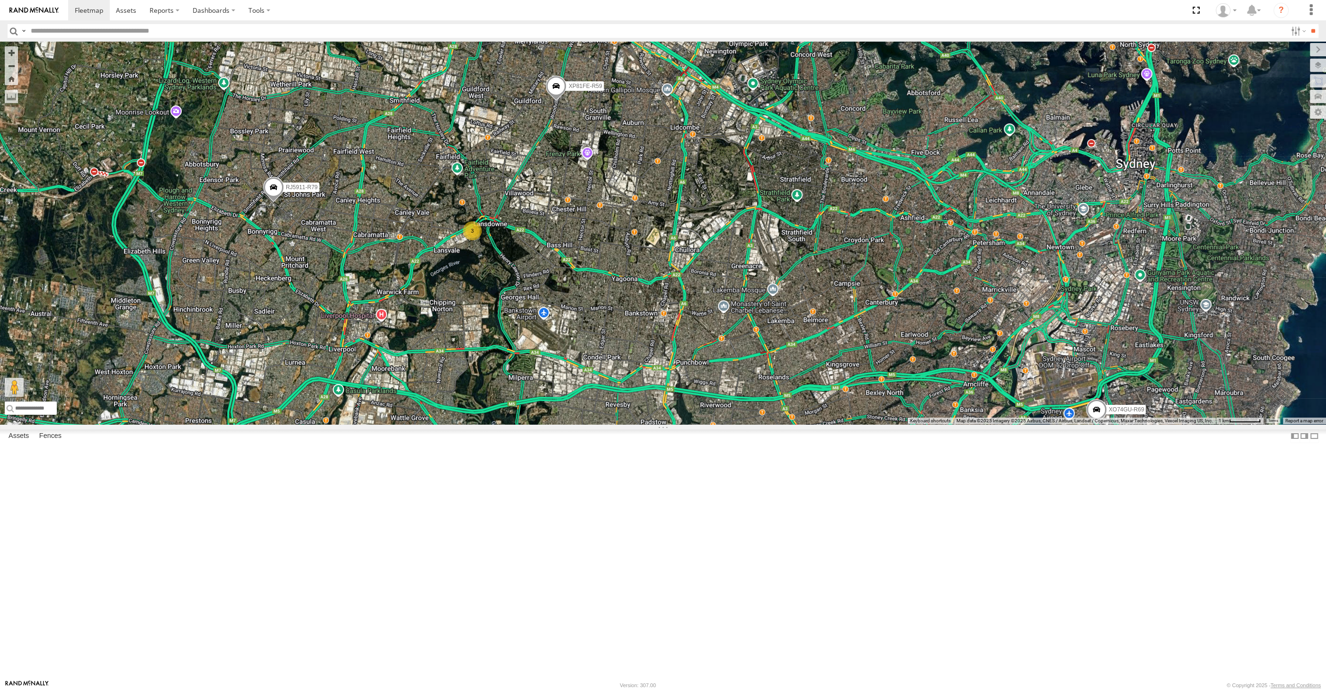
drag, startPoint x: 860, startPoint y: 500, endPoint x: 842, endPoint y: 496, distance: 17.9
click at [849, 425] on div "XSNDHU-R04 RJ5911-R79 XP81FE-R59 XO74GU-R69 XP30JQ-R03 3" at bounding box center [663, 233] width 1326 height 383
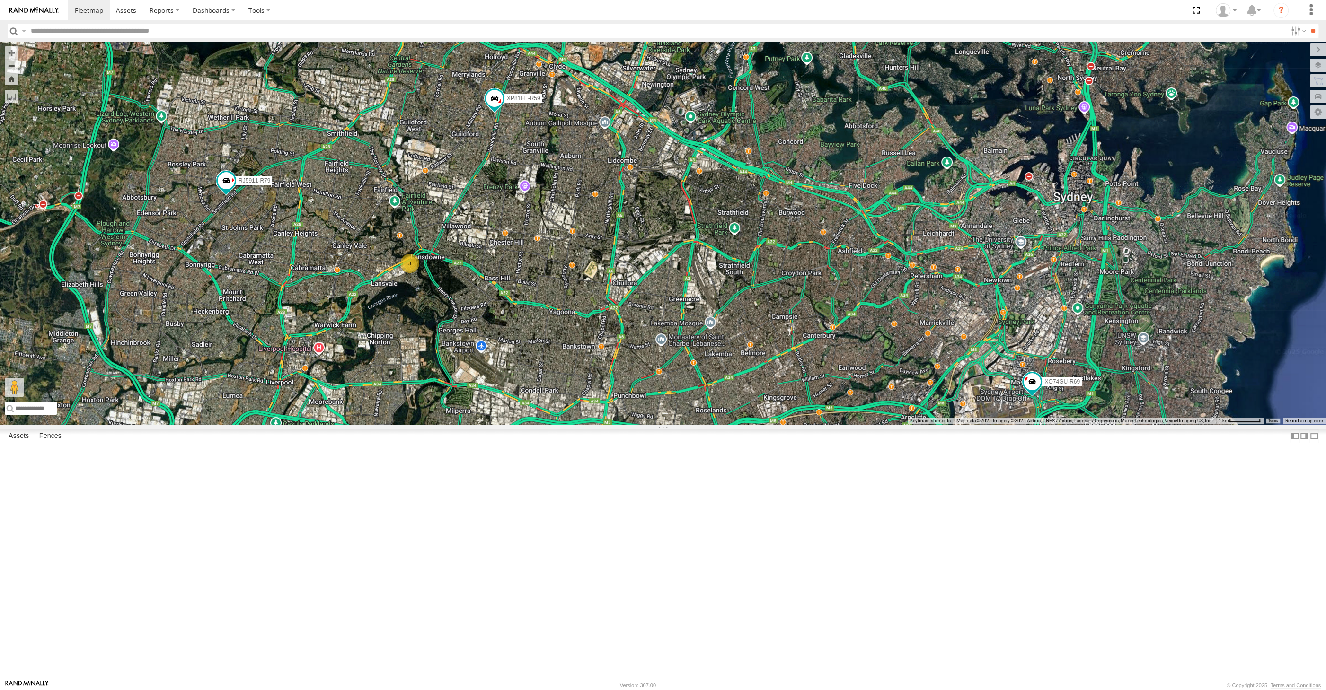
drag, startPoint x: 634, startPoint y: 531, endPoint x: 602, endPoint y: 510, distance: 38.1
click at [602, 425] on div "XP30JQ-R03 XSNDHU-R04 3 RJ5911-R79 XP81FE-R59 XO74GU-R69" at bounding box center [663, 233] width 1326 height 383
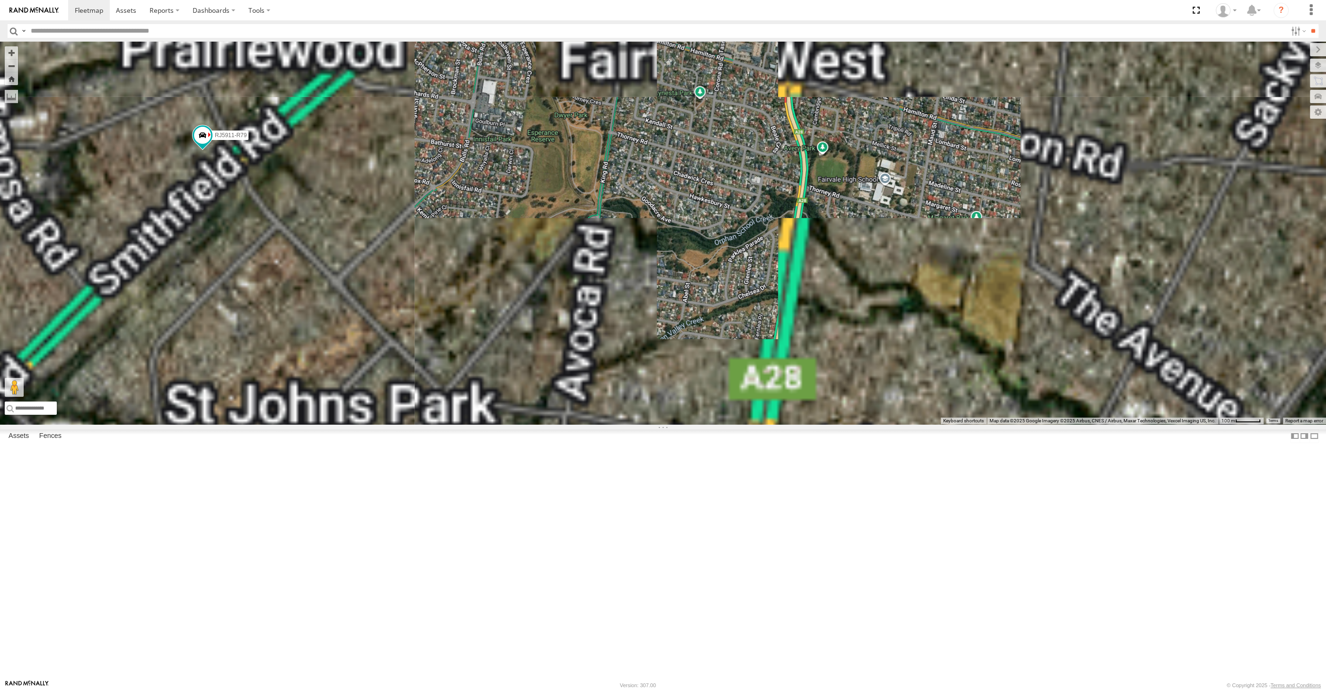
drag, startPoint x: 201, startPoint y: 296, endPoint x: 218, endPoint y: 304, distance: 18.2
click at [218, 304] on div "XP30JQ-R03 XSNDHU-R04 RJ5911-R79 XP81FE-R59 XO74GU-R69" at bounding box center [663, 233] width 1326 height 383
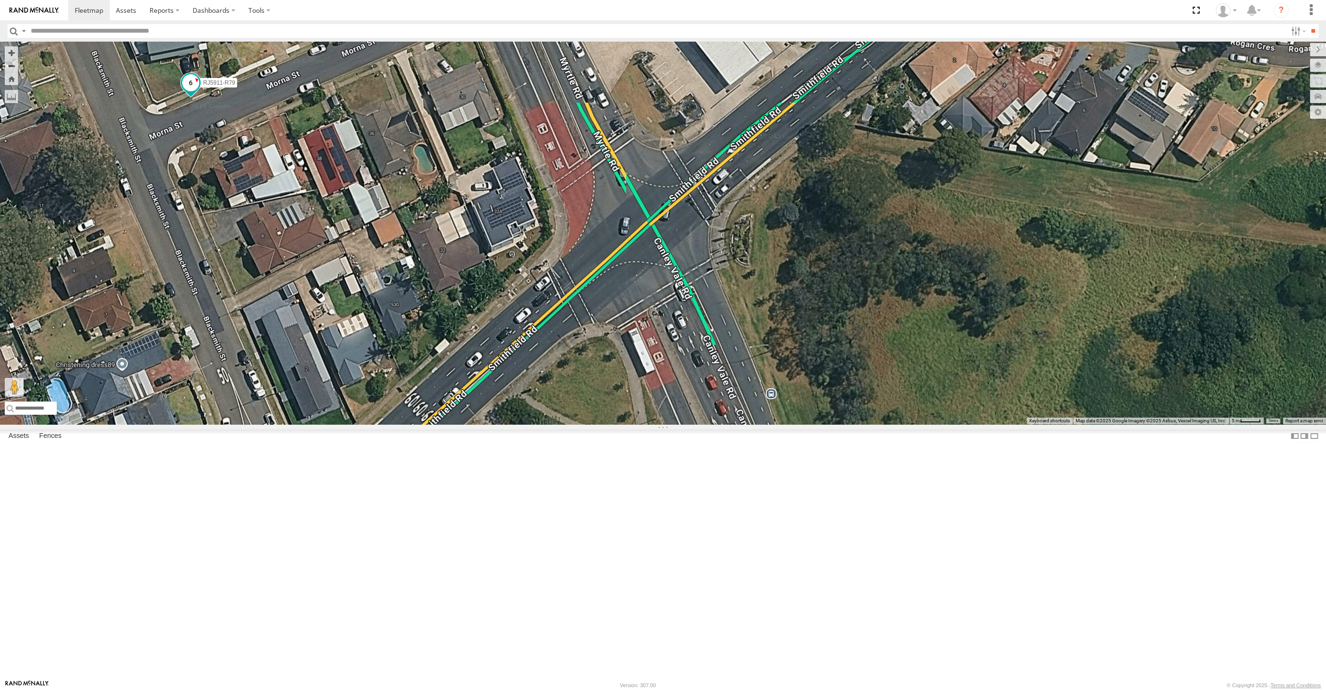
click at [195, 91] on span at bounding box center [190, 82] width 17 height 17
click at [196, 87] on label at bounding box center [194, 83] width 18 height 7
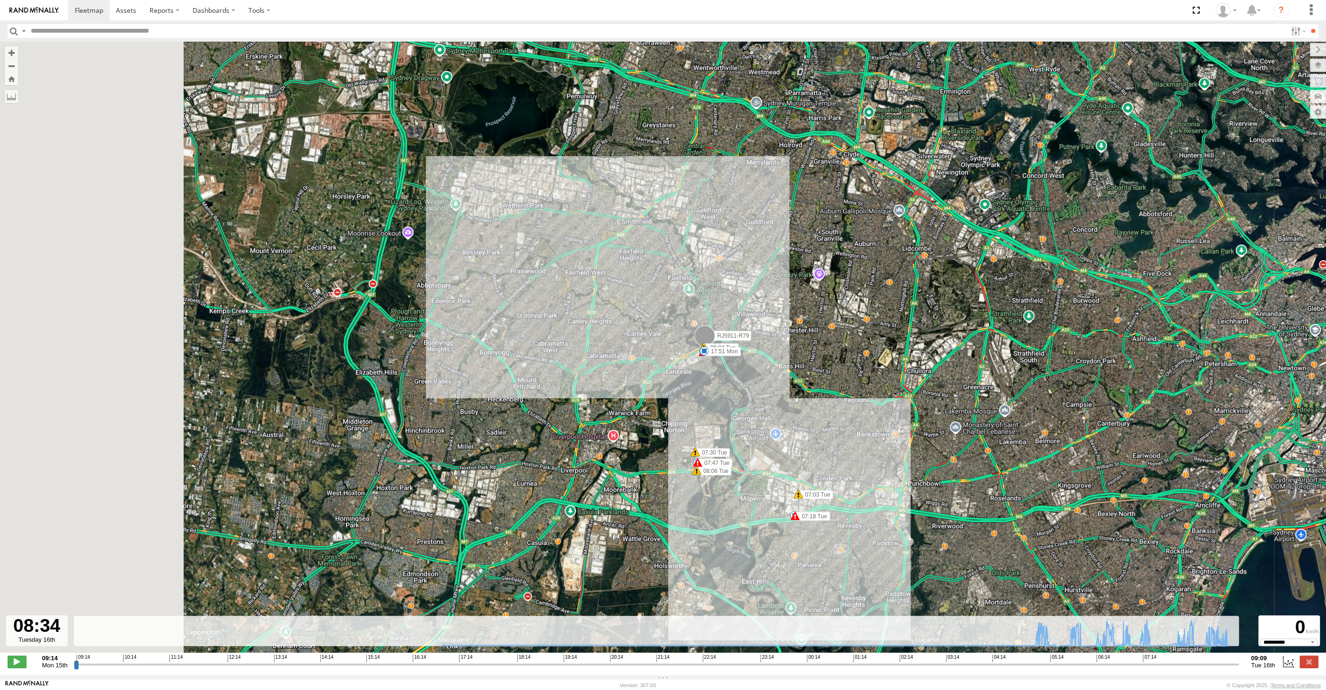
click at [1208, 666] on input "range" at bounding box center [656, 664] width 1165 height 9
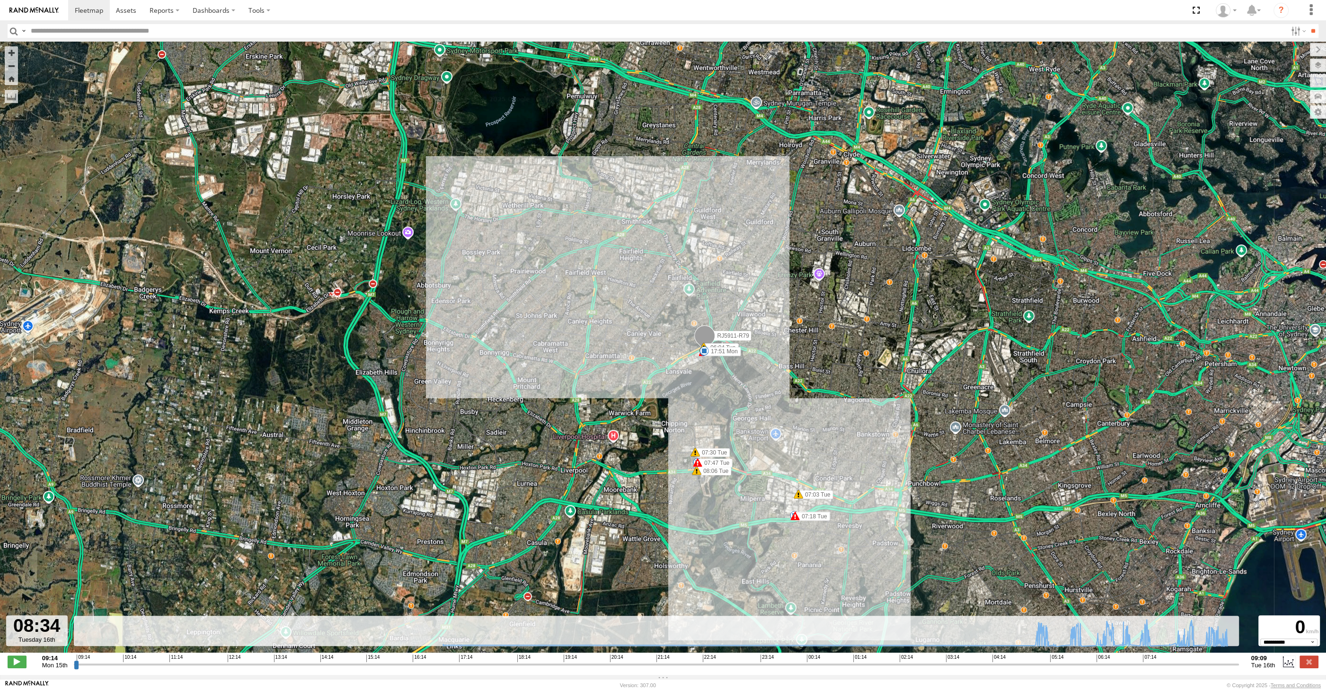
click at [1213, 665] on input "range" at bounding box center [656, 664] width 1165 height 9
click at [1219, 664] on input "range" at bounding box center [656, 664] width 1165 height 9
click at [1230, 663] on input "range" at bounding box center [656, 664] width 1165 height 9
click at [1241, 666] on div "09:14 Mon 15th Created with Highcharts 6.0.7 [DOMAIN_NAME] 09:14 10:14 11:14 12…" at bounding box center [663, 662] width 1311 height 14
click at [1235, 666] on input "range" at bounding box center [656, 664] width 1165 height 9
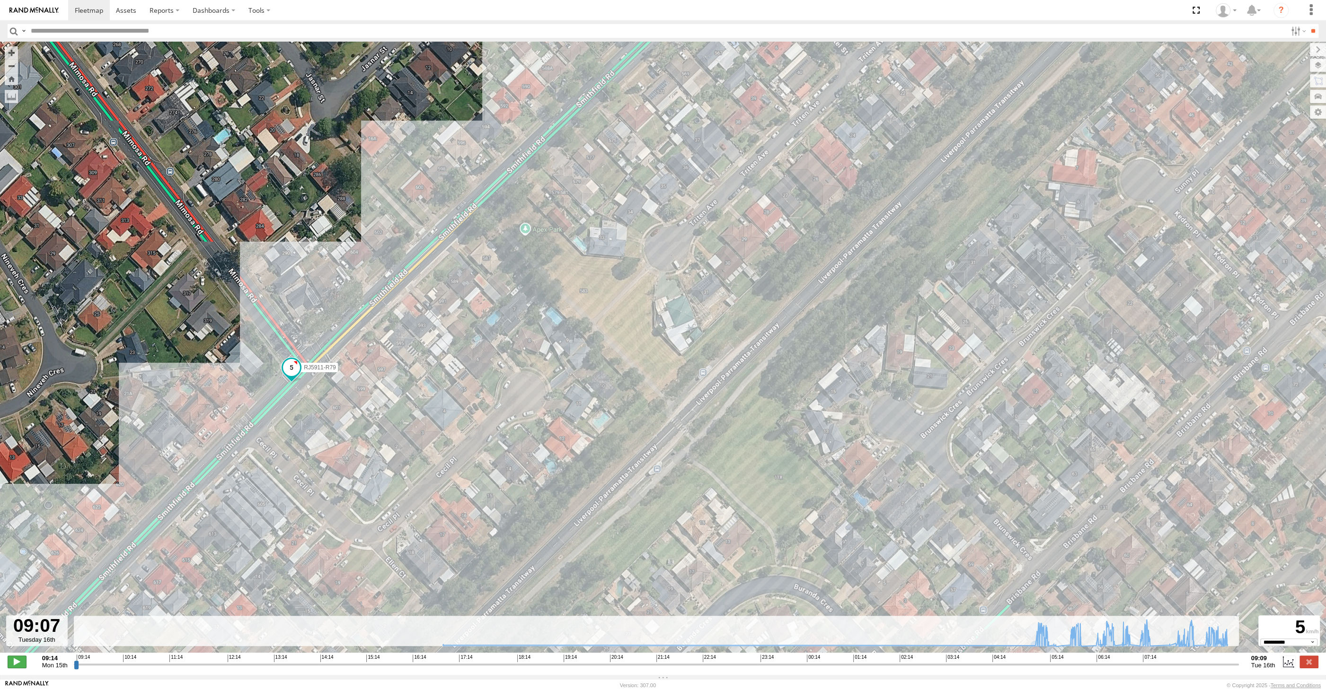
click at [15, 663] on span at bounding box center [17, 662] width 19 height 12
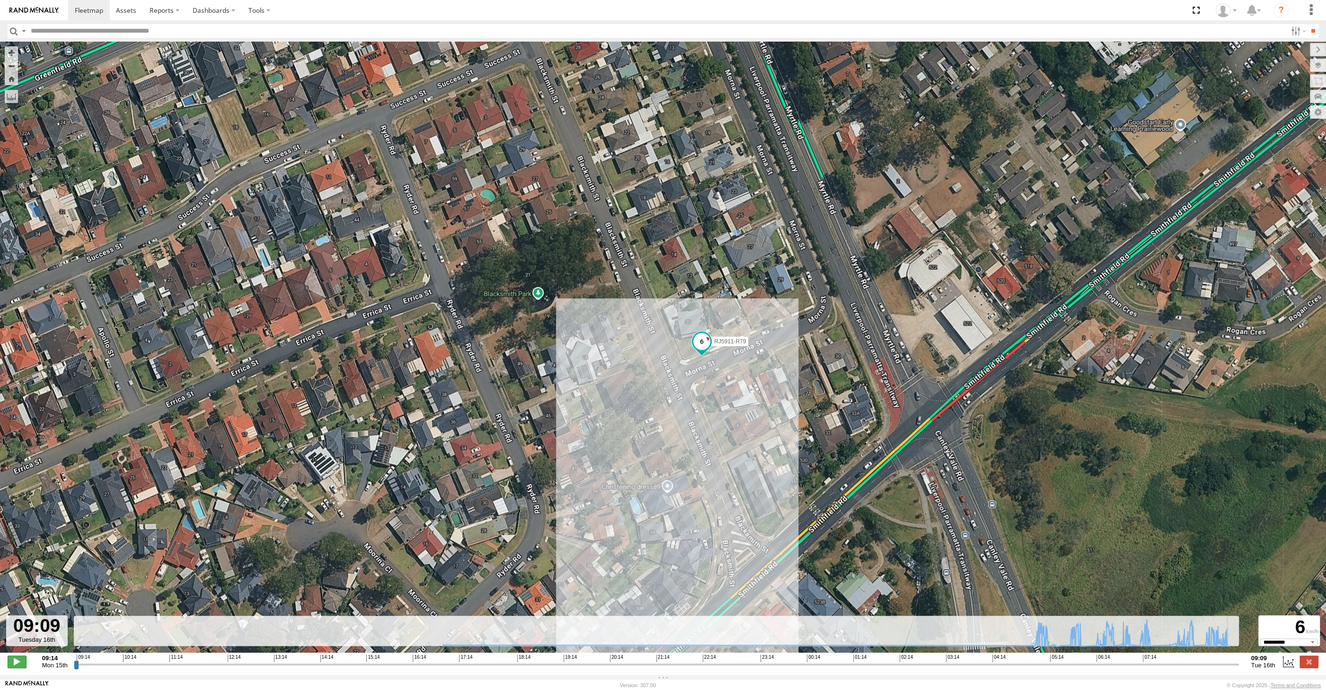
click at [15, 663] on span at bounding box center [17, 662] width 19 height 12
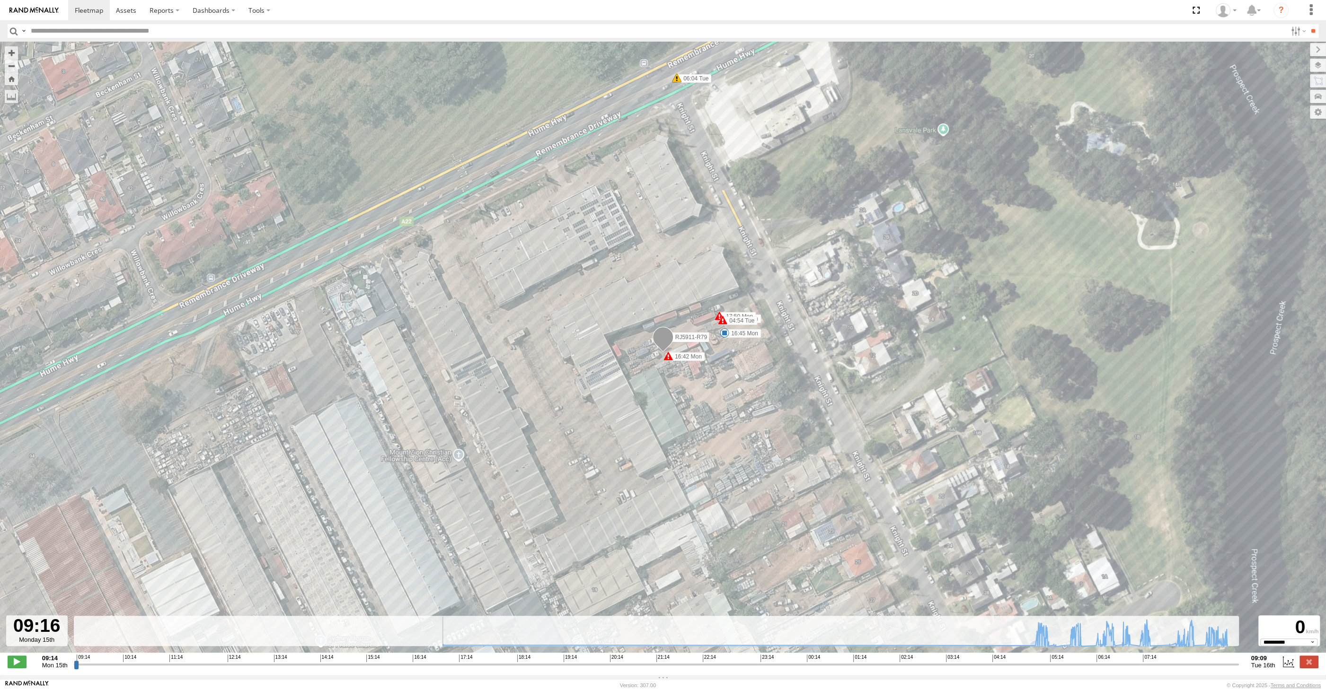
click at [1306, 665] on label at bounding box center [1309, 662] width 19 height 12
type input "**********"
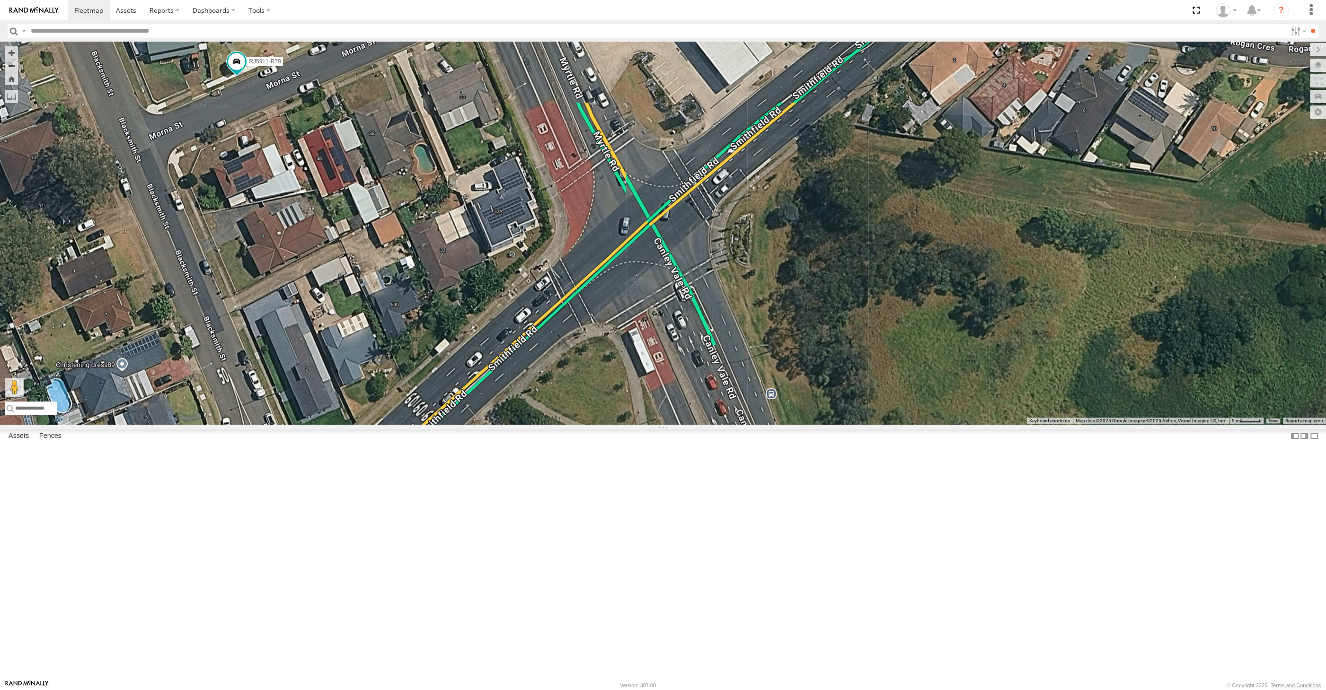
click at [838, 425] on div "RJ5911-R79" at bounding box center [663, 233] width 1326 height 383
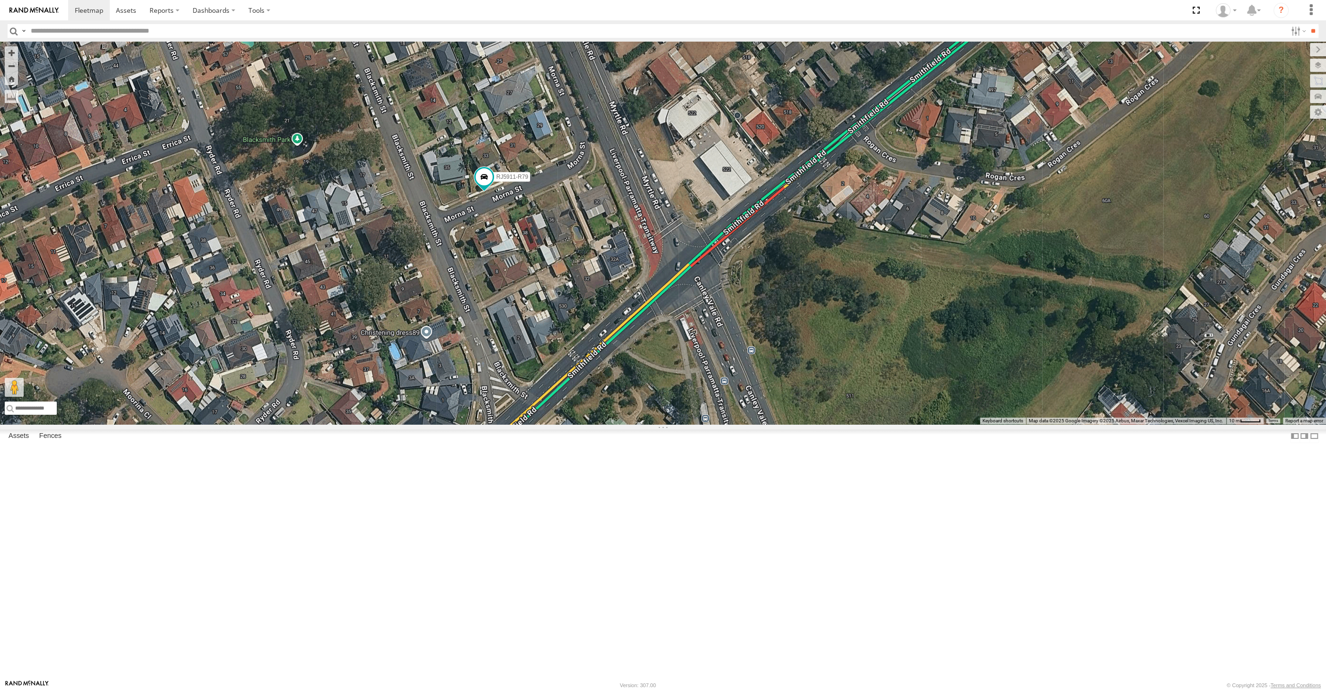
drag, startPoint x: 698, startPoint y: 443, endPoint x: 710, endPoint y: 440, distance: 12.7
click at [710, 425] on div "RJ5911-R79" at bounding box center [663, 233] width 1326 height 383
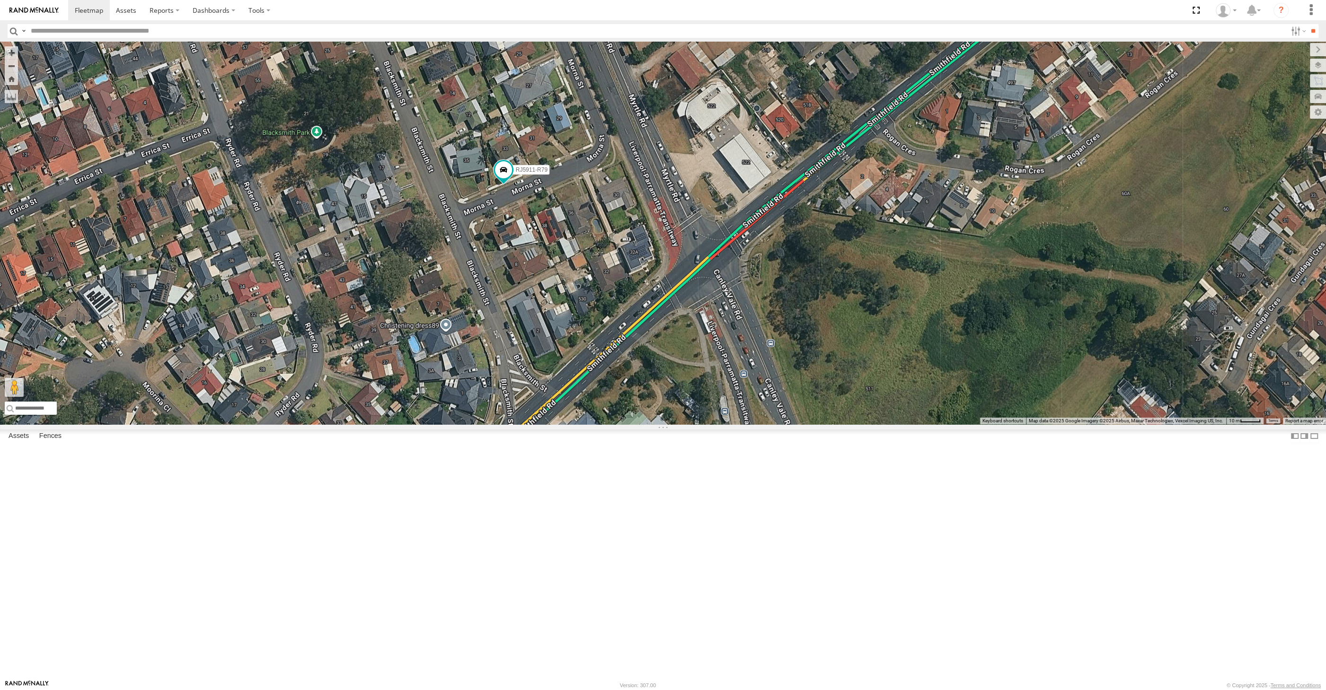
drag, startPoint x: 726, startPoint y: 467, endPoint x: 725, endPoint y: 479, distance: 11.8
click at [725, 425] on div "RJ5911-R79" at bounding box center [663, 233] width 1326 height 383
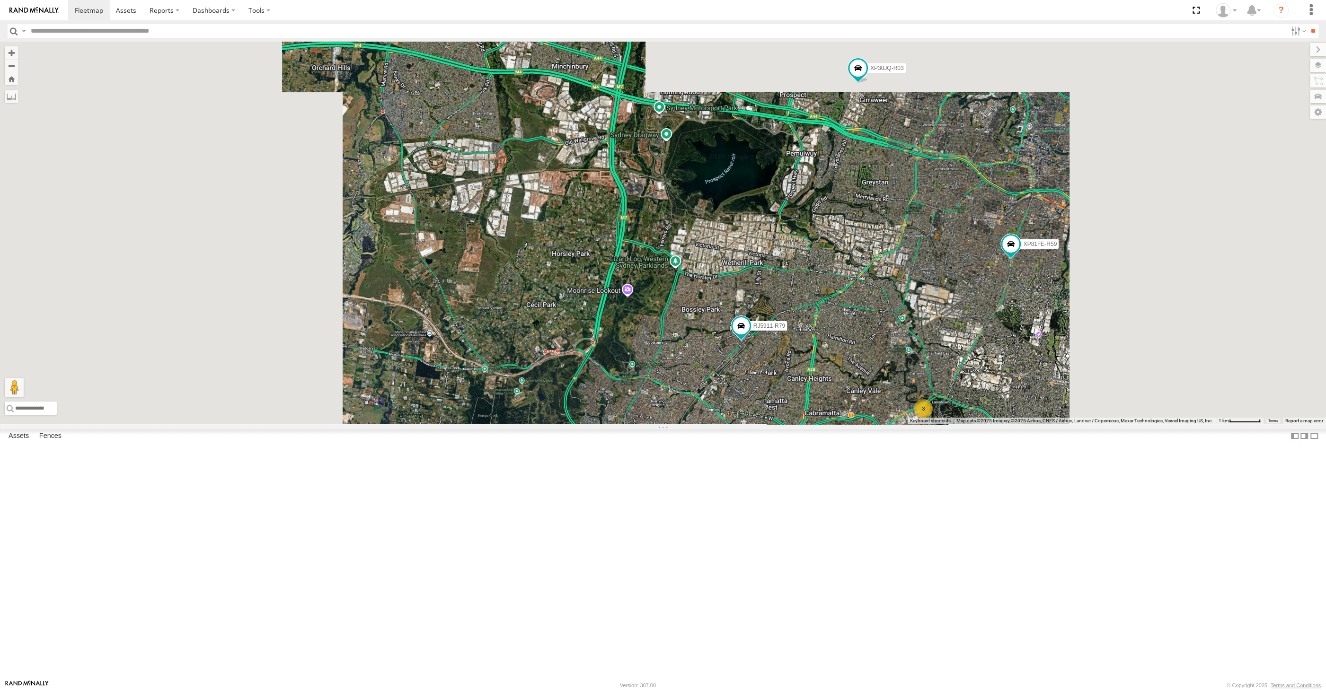
drag, startPoint x: 834, startPoint y: 513, endPoint x: 828, endPoint y: 515, distance: 6.8
click at [828, 425] on div "RJ5911-R79 XP81FE-R59 XP30JQ-R03 3" at bounding box center [663, 233] width 1326 height 383
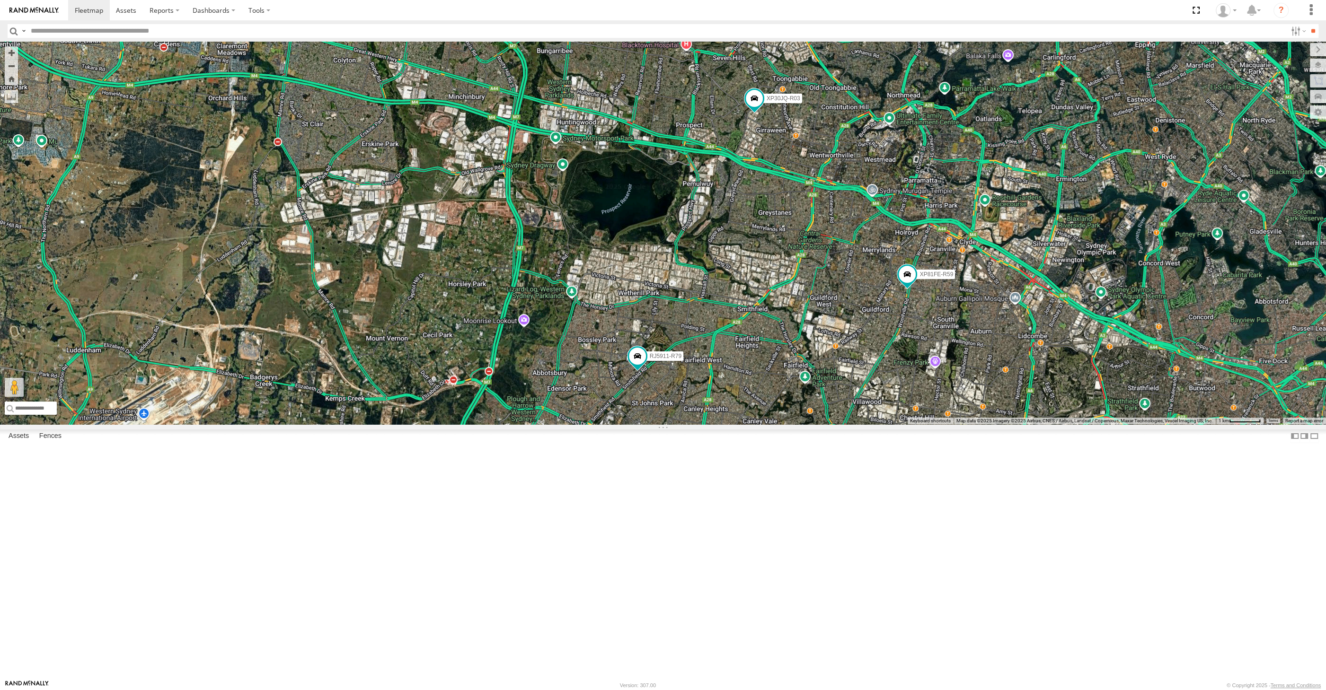
drag, startPoint x: 839, startPoint y: 350, endPoint x: 810, endPoint y: 346, distance: 28.6
click at [810, 347] on div "RJ5911-R79 XP81FE-R59 XP30JQ-R03 3" at bounding box center [663, 233] width 1326 height 383
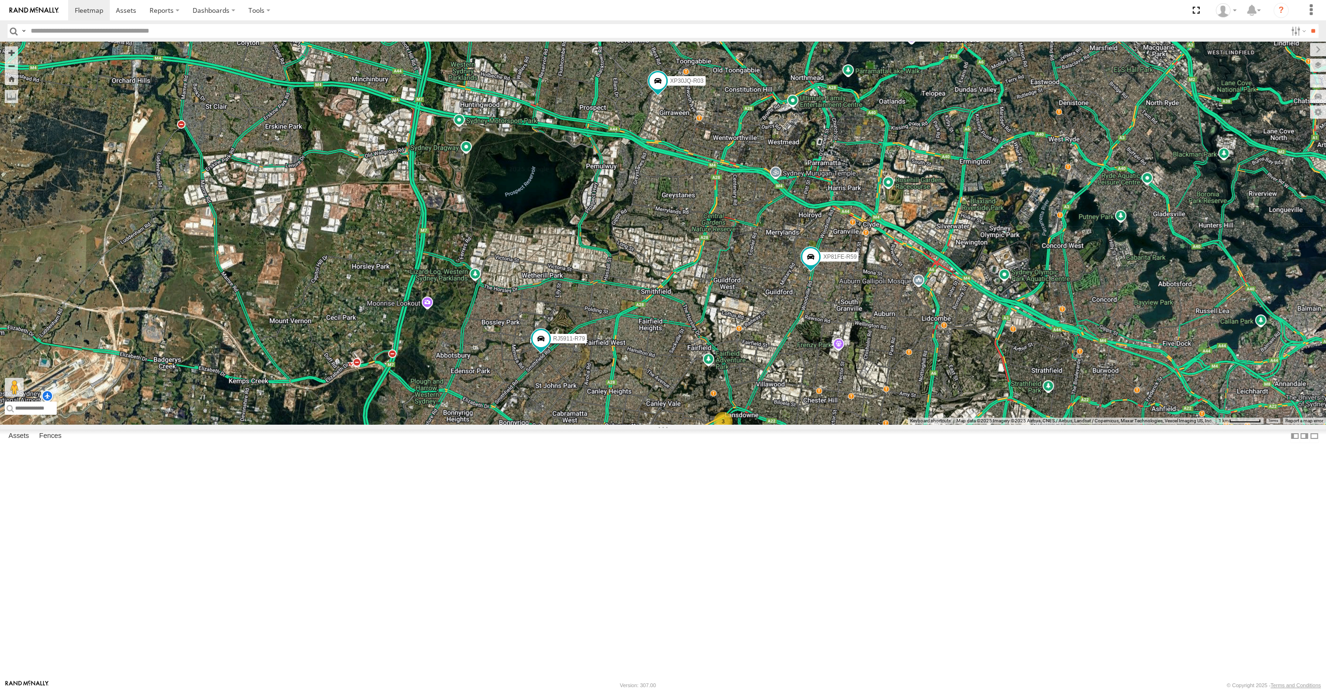
drag, startPoint x: 912, startPoint y: 497, endPoint x: 905, endPoint y: 488, distance: 10.8
click at [906, 425] on div "RJ5911-R79 XP81FE-R59 XP30JQ-R03 3 XO74GU-R69" at bounding box center [663, 233] width 1326 height 383
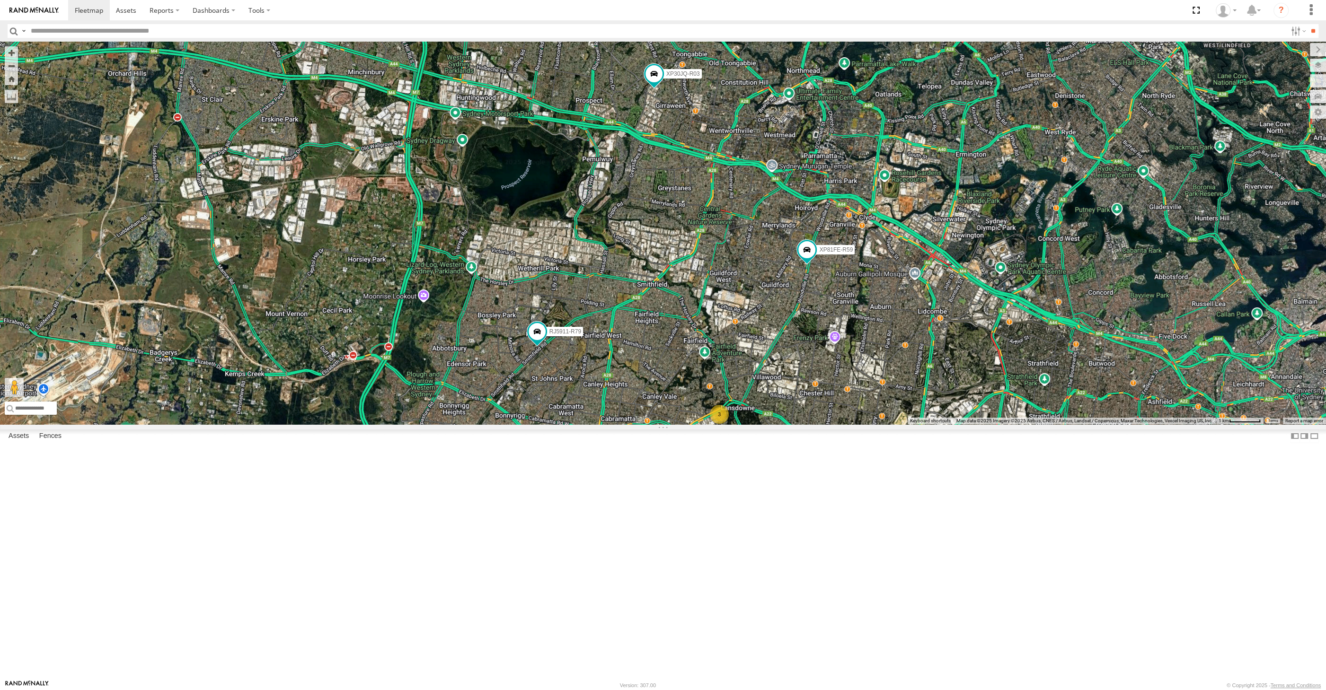
click at [892, 425] on div "RJ5911-R79 XP81FE-R59 XP30JQ-R03 3 XO74GU-R69" at bounding box center [663, 233] width 1326 height 383
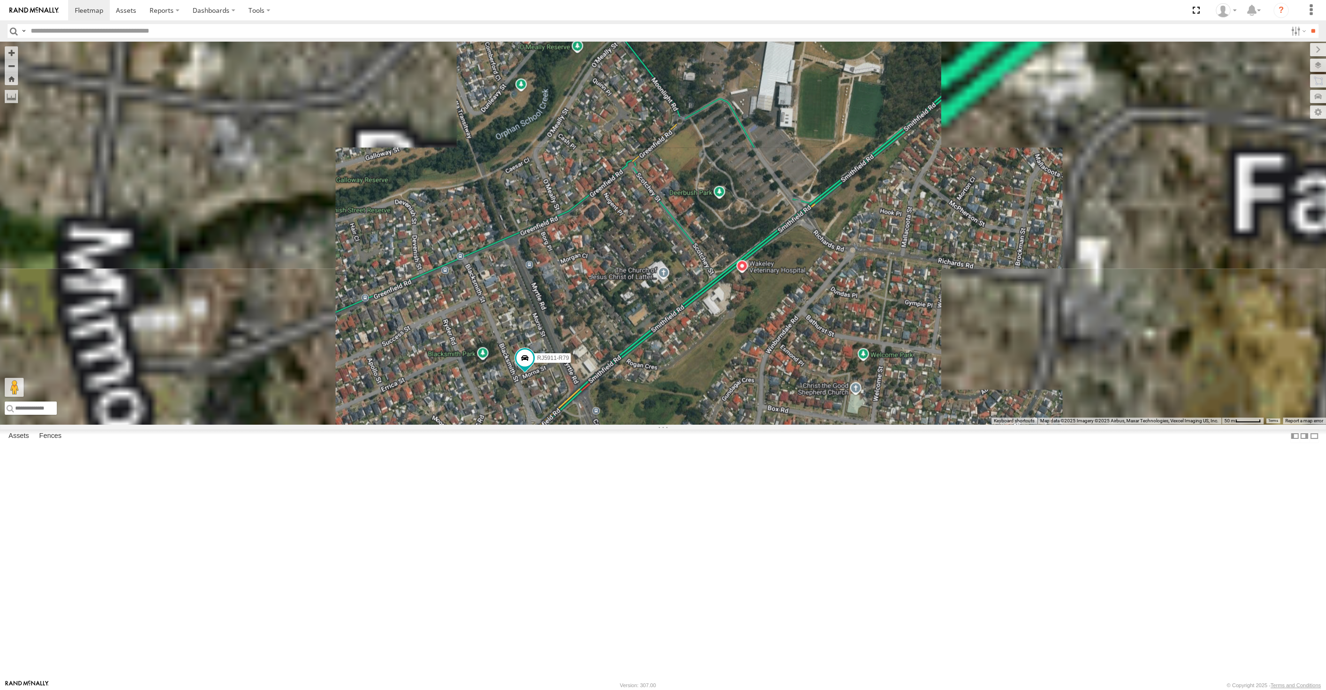
drag, startPoint x: 547, startPoint y: 542, endPoint x: 557, endPoint y: 520, distance: 24.4
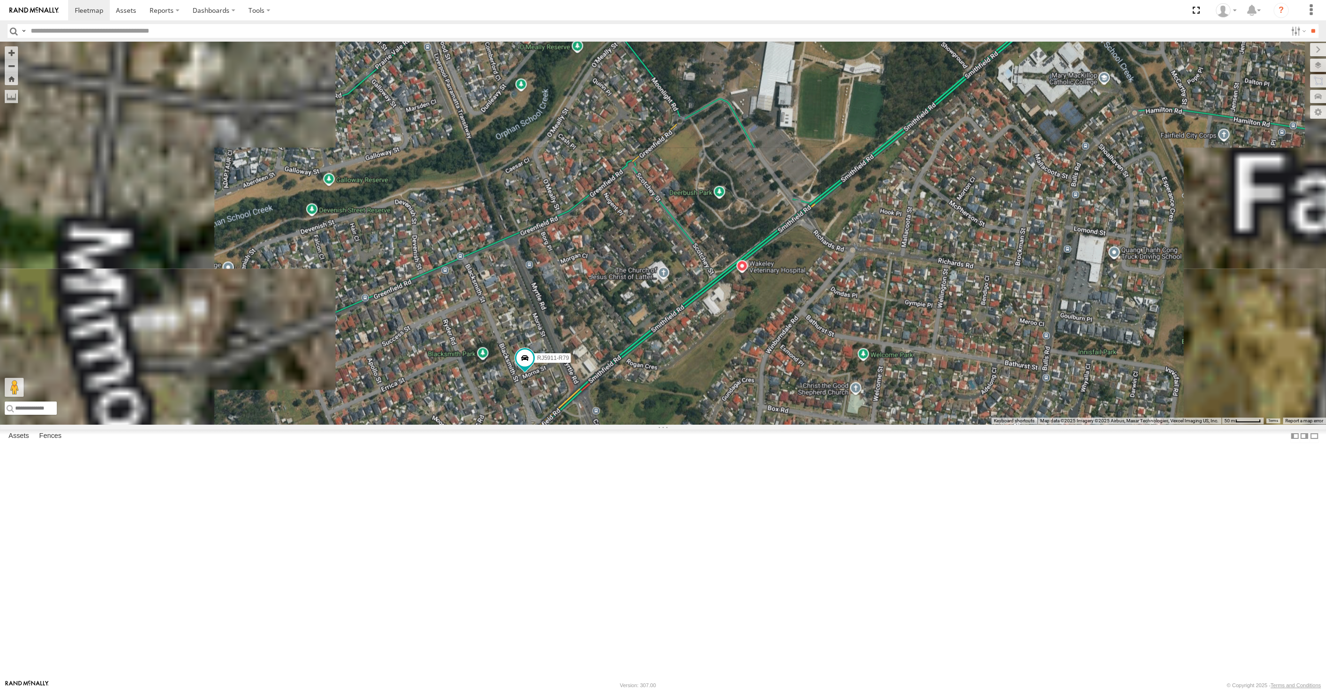
click at [556, 425] on div "RJ5911-R79 XP81FE-R59 XP30JQ-R03 XO74GU-R69" at bounding box center [663, 233] width 1326 height 383
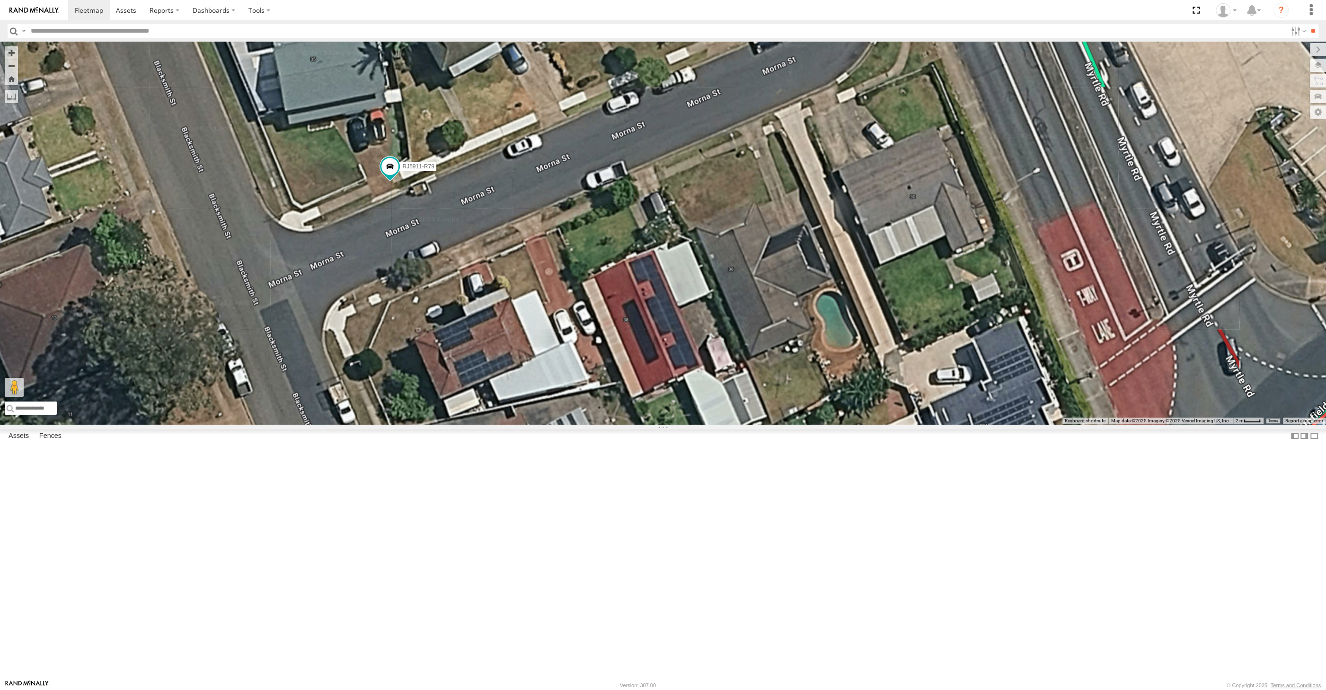
click at [469, 339] on div "RJ5911-R79 XP81FE-R59 XP30JQ-R03 XO74GU-R69" at bounding box center [663, 233] width 1326 height 383
click at [504, 323] on div "RJ5911-R79 XP81FE-R59 XP30JQ-R03 XO74GU-R69" at bounding box center [663, 233] width 1326 height 383
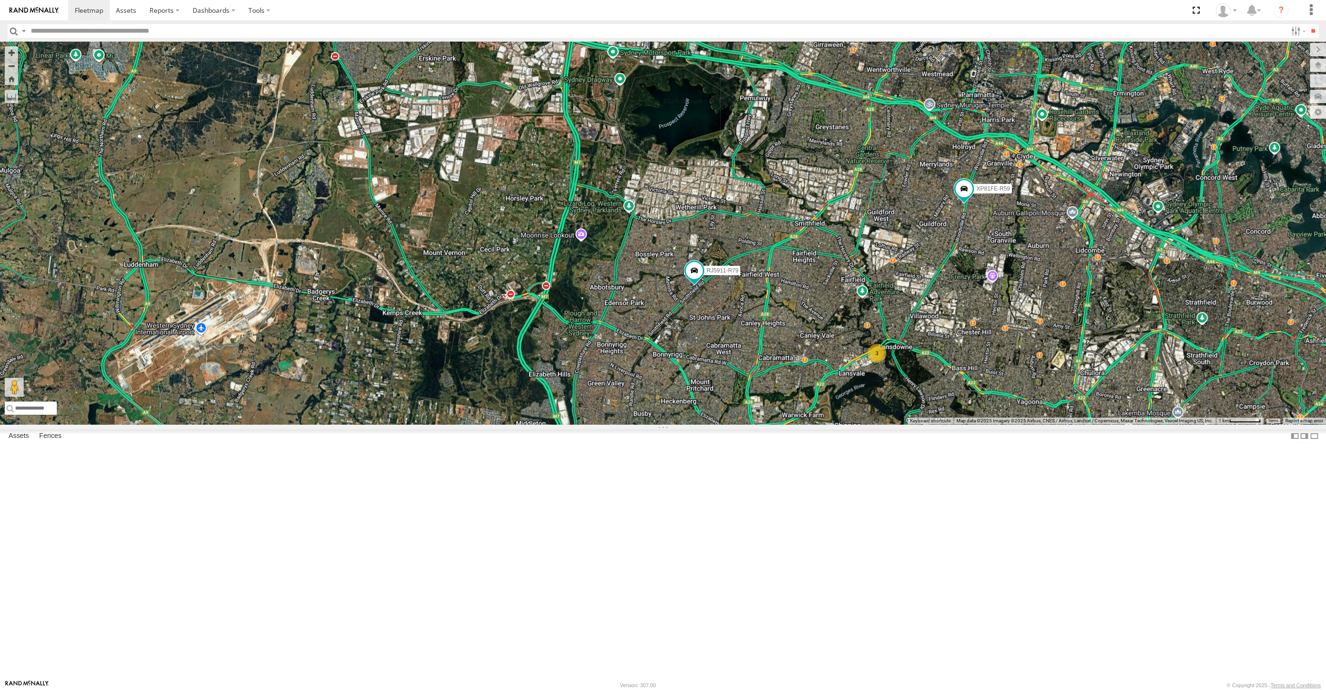
drag, startPoint x: 936, startPoint y: 484, endPoint x: 915, endPoint y: 449, distance: 41.2
click at [917, 425] on div "RJ5911-R79 XP81FE-R59 XP30JQ-R03 XO74GU-R69 3" at bounding box center [663, 233] width 1326 height 383
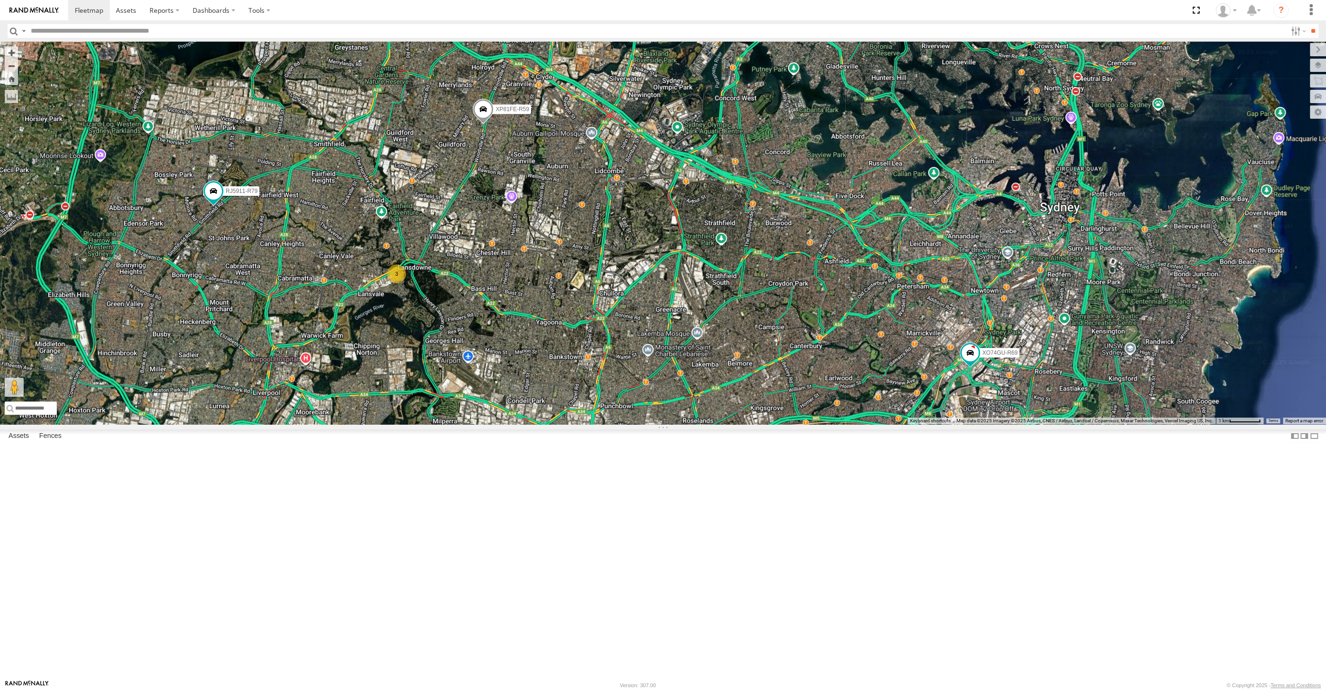
drag, startPoint x: 602, startPoint y: 486, endPoint x: 602, endPoint y: 472, distance: 13.7
click at [602, 425] on div "XP30JQ-R03 XSNDHU-R04 3 RJ5911-R79 XP81FE-R59 XO74GU-R69" at bounding box center [663, 233] width 1326 height 383
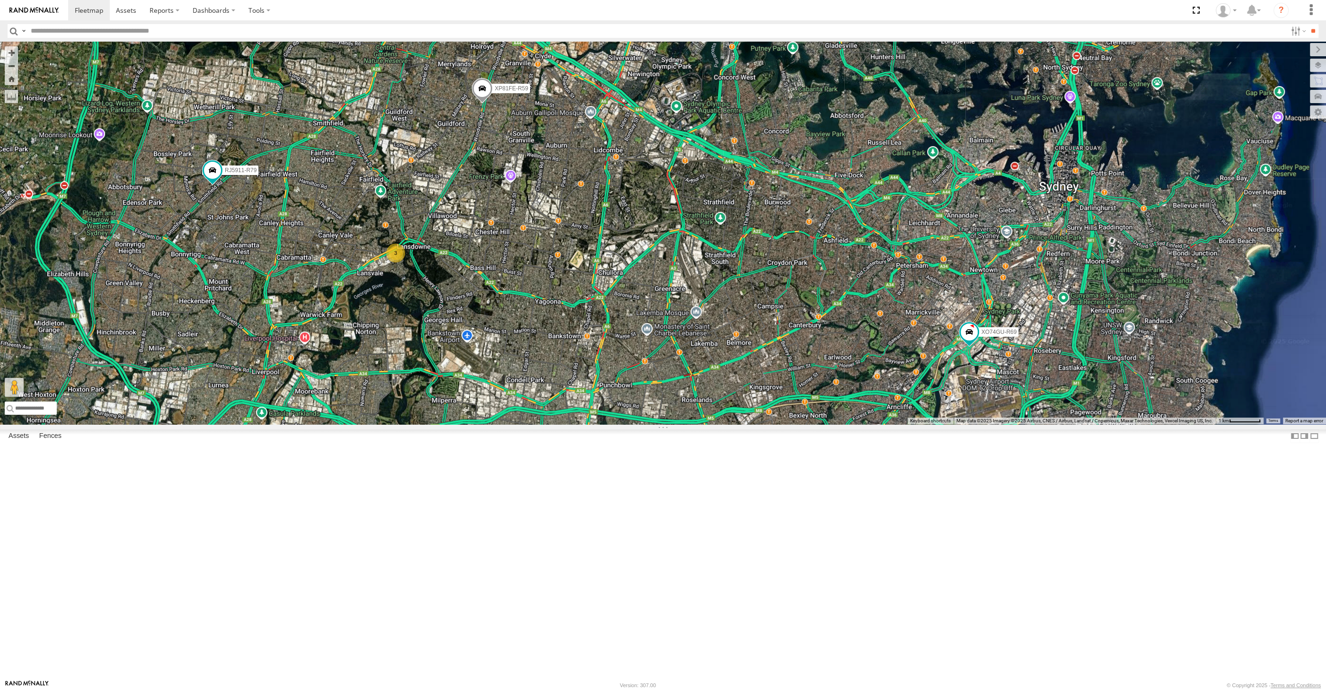
drag, startPoint x: 629, startPoint y: 511, endPoint x: 629, endPoint y: 489, distance: 21.3
click at [629, 425] on div "XP30JQ-R03 XSNDHU-R04 3 RJ5911-R79 XP81FE-R59 XO74GU-R69" at bounding box center [663, 233] width 1326 height 383
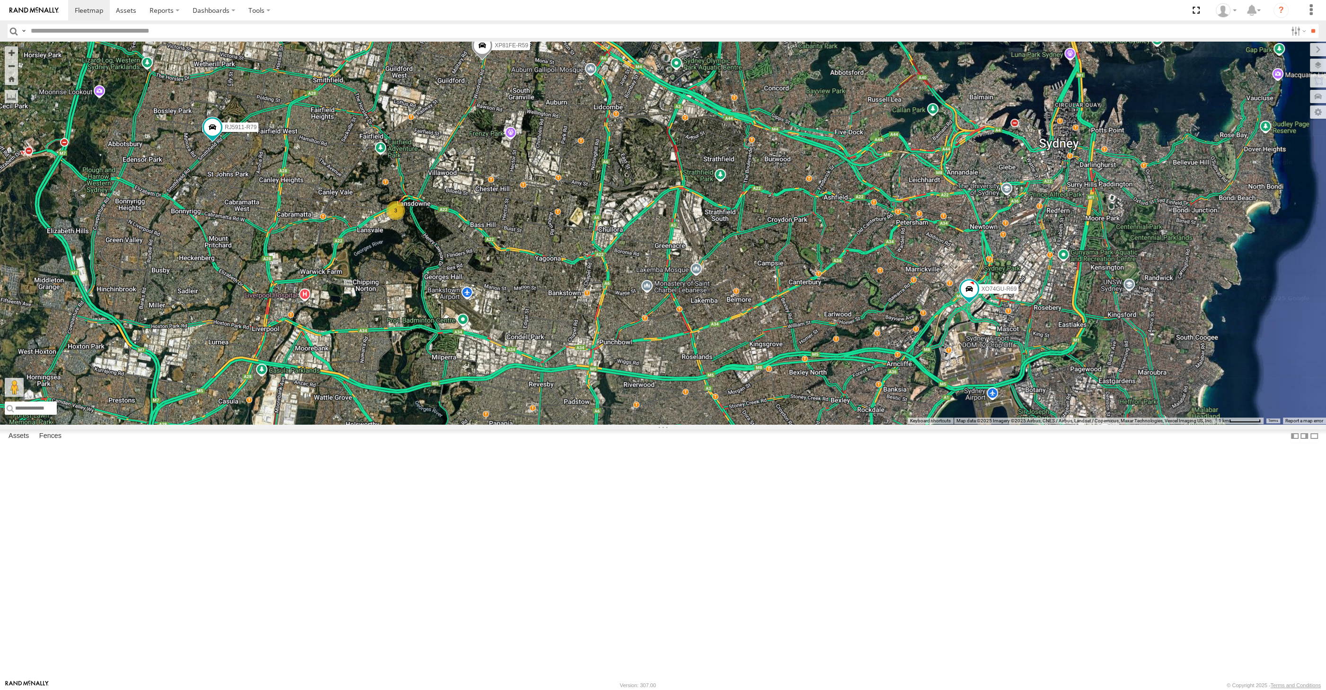
drag, startPoint x: 1138, startPoint y: 556, endPoint x: 1131, endPoint y: 538, distance: 19.8
click at [1133, 437] on label "XSNDHU-R04" at bounding box center [1132, 432] width 46 height 9
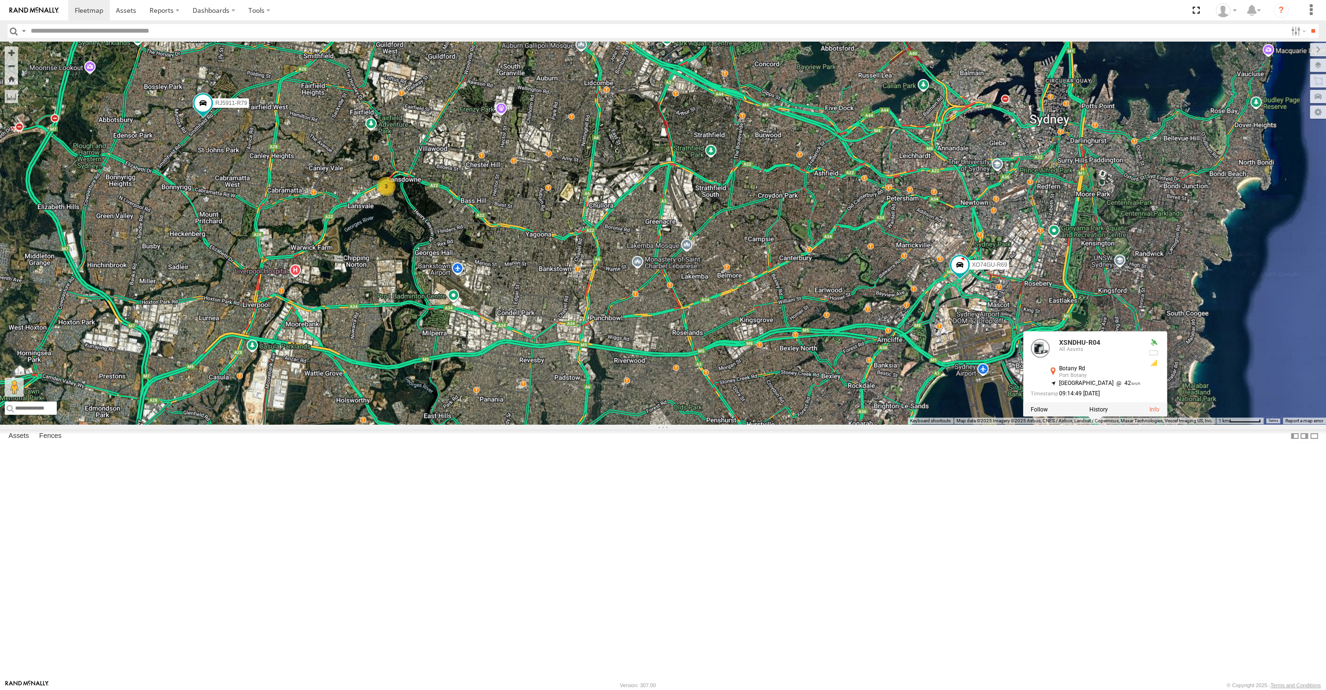
click at [1113, 425] on div "XP30JQ-R03 XSNDHU-R04 3 RJ5911-R79 XP81FE-R59 XO74GU-R69 XSNDHU-R04 All Assets …" at bounding box center [663, 233] width 1326 height 383
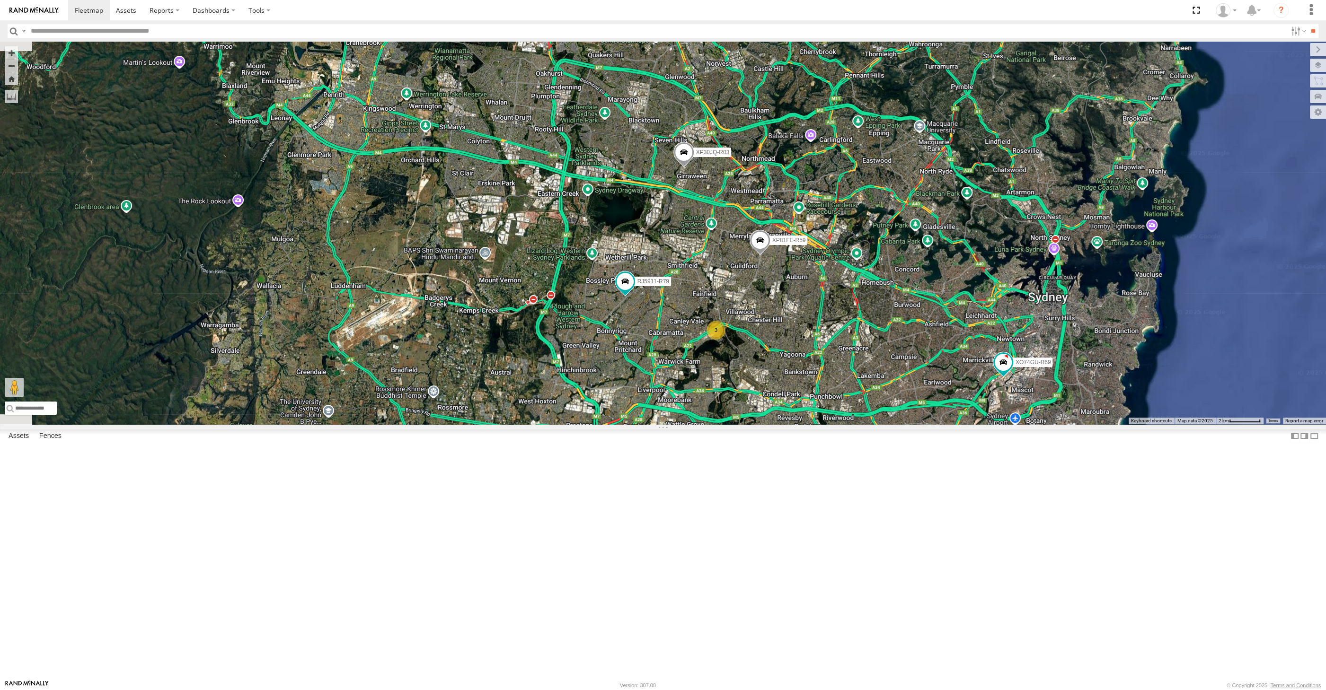
drag, startPoint x: 1053, startPoint y: 603, endPoint x: 998, endPoint y: 589, distance: 56.7
click at [998, 425] on div "XP30JQ-R03 XSNDHU-R04 RJ5911-R79 XP81FE-R59 XO74GU-R69 3" at bounding box center [663, 233] width 1326 height 383
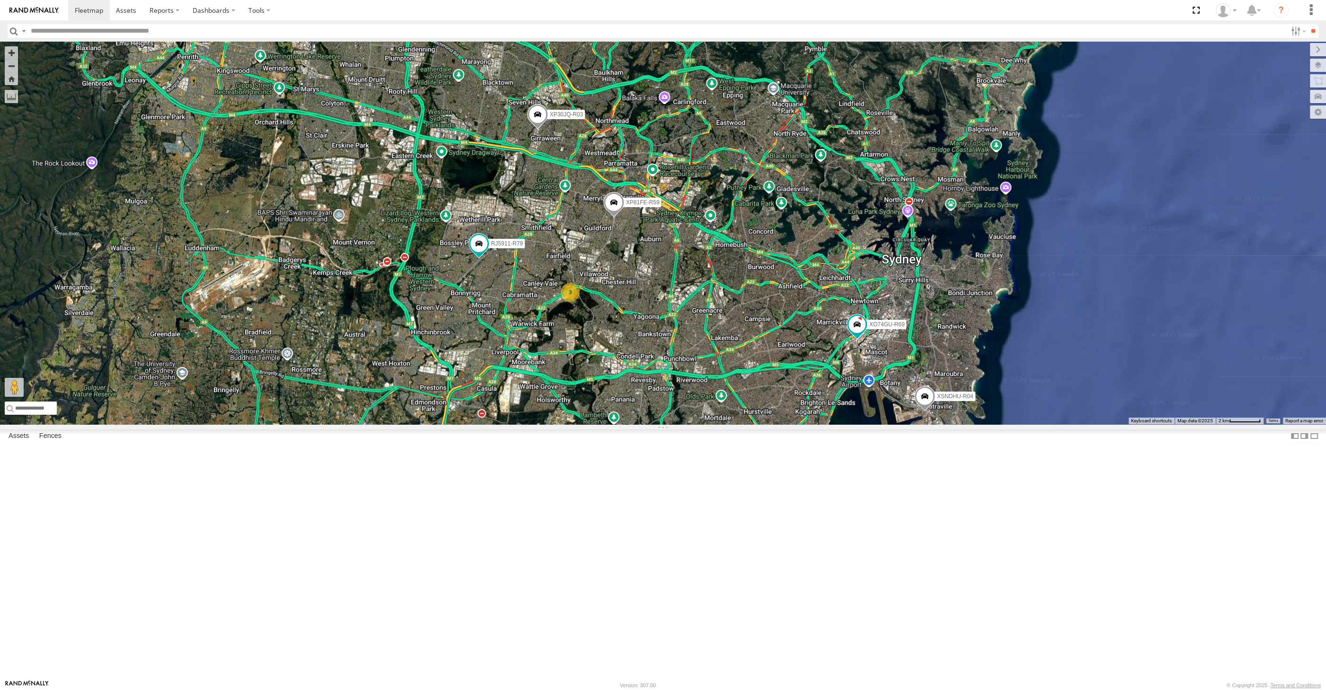
drag, startPoint x: 955, startPoint y: 585, endPoint x: 940, endPoint y: 575, distance: 18.3
click at [953, 425] on div "XP30JQ-R03 XSNDHU-R04 RJ5911-R79 XP81FE-R59 XO74GU-R69 3" at bounding box center [663, 233] width 1326 height 383
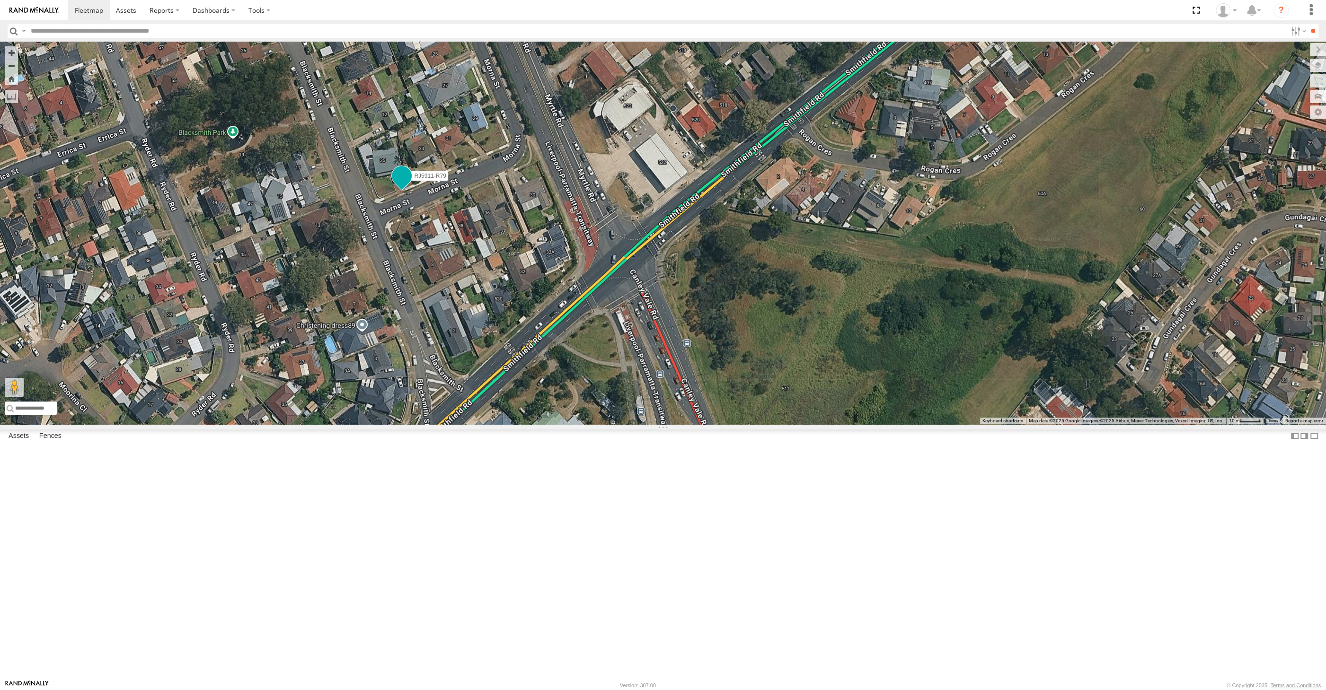
click at [398, 185] on span at bounding box center [401, 176] width 17 height 17
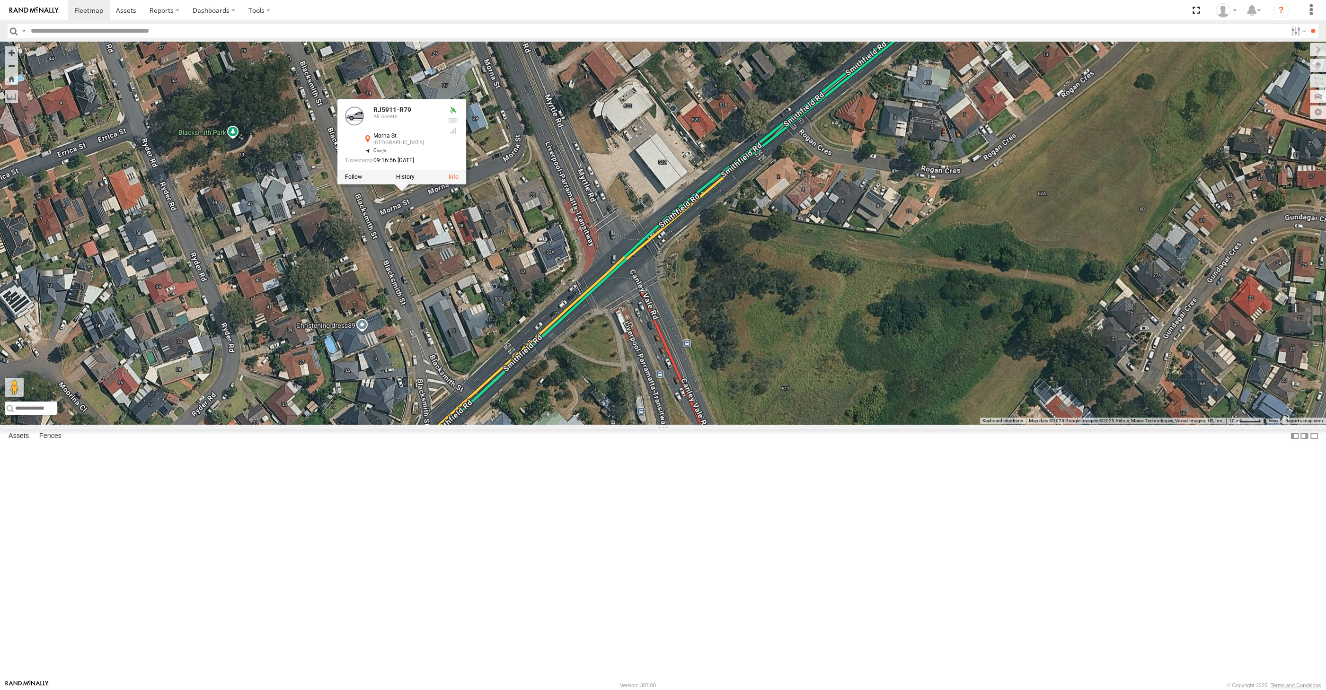
click at [435, 330] on div "XP30JQ-R03 XSNDHU-R04 RJ5911-R79 XP81FE-R59 XO74GU-R69 RJ5911-R79 All Assets [G…" at bounding box center [663, 233] width 1326 height 383
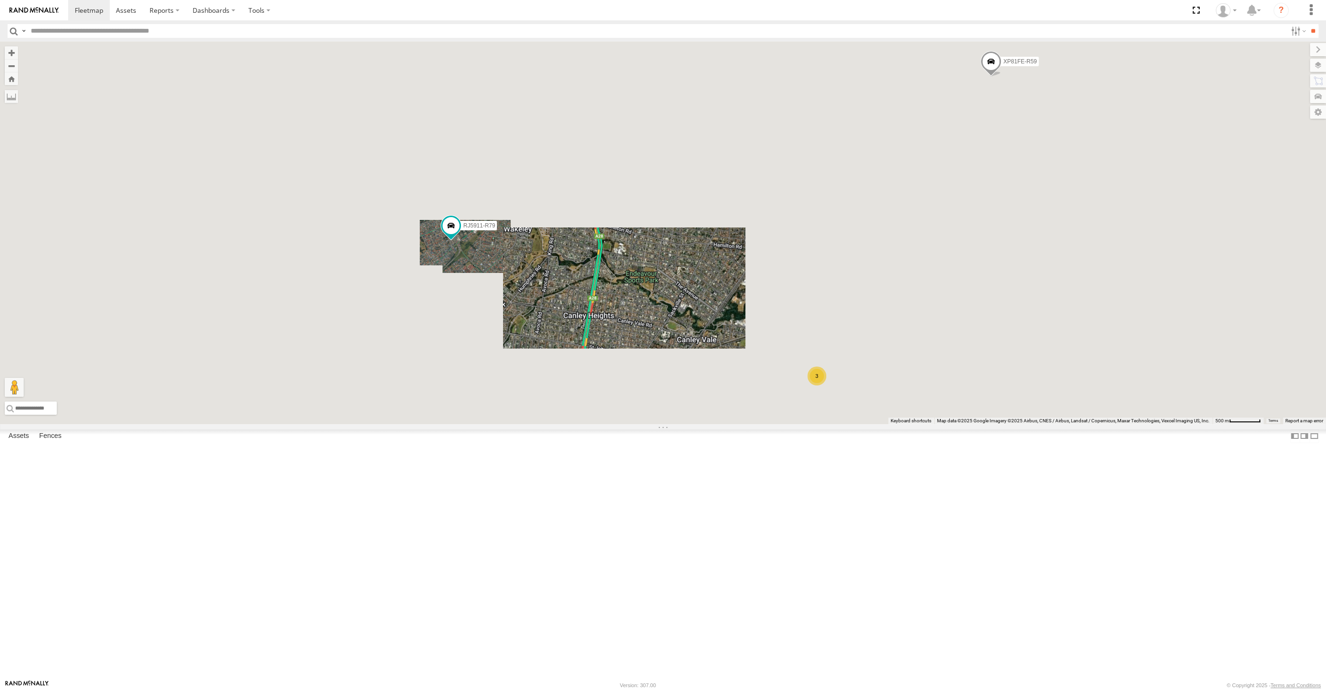
drag, startPoint x: 812, startPoint y: 447, endPoint x: 764, endPoint y: 456, distance: 48.3
click at [791, 425] on div "XP30JQ-R03 XSNDHU-R04 RJ5911-R79 XP81FE-R59 XO74GU-R69 3" at bounding box center [663, 233] width 1326 height 383
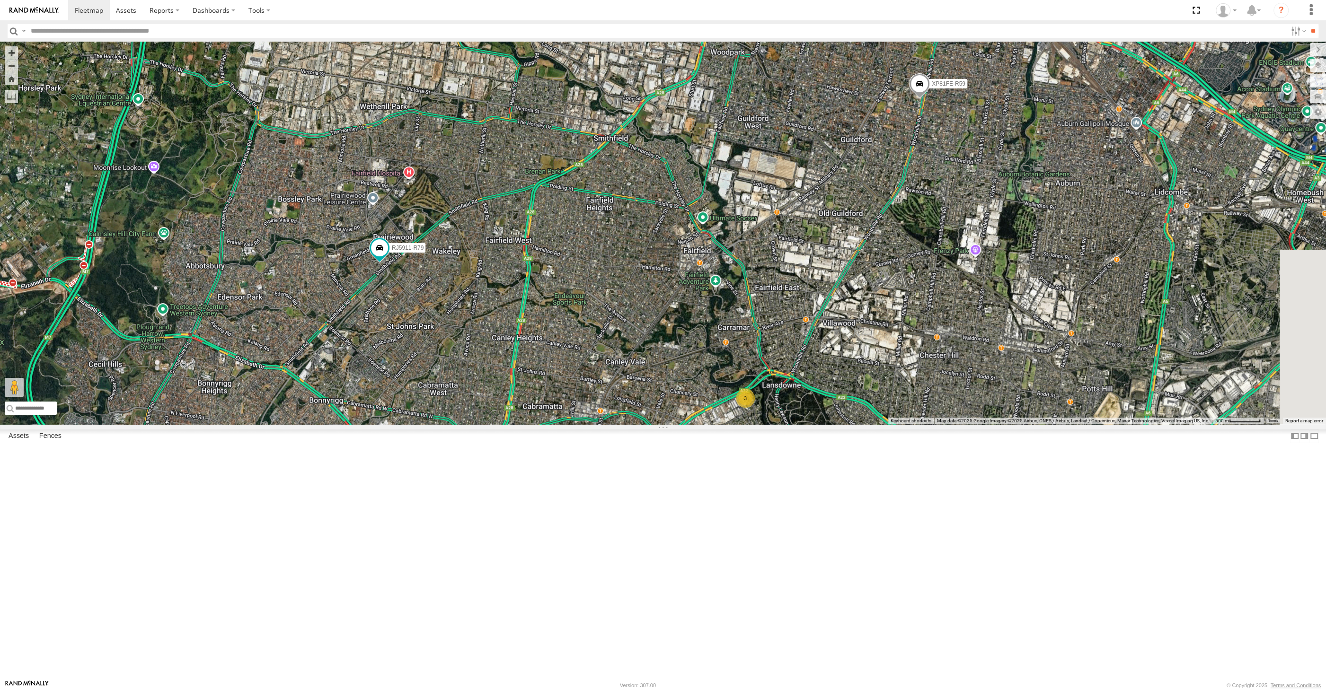
drag, startPoint x: 927, startPoint y: 401, endPoint x: 903, endPoint y: 391, distance: 26.1
click at [911, 403] on div "XP30JQ-R03 XSNDHU-R04 RJ5911-R79 XP81FE-R59 XO74GU-R69 3" at bounding box center [663, 233] width 1326 height 383
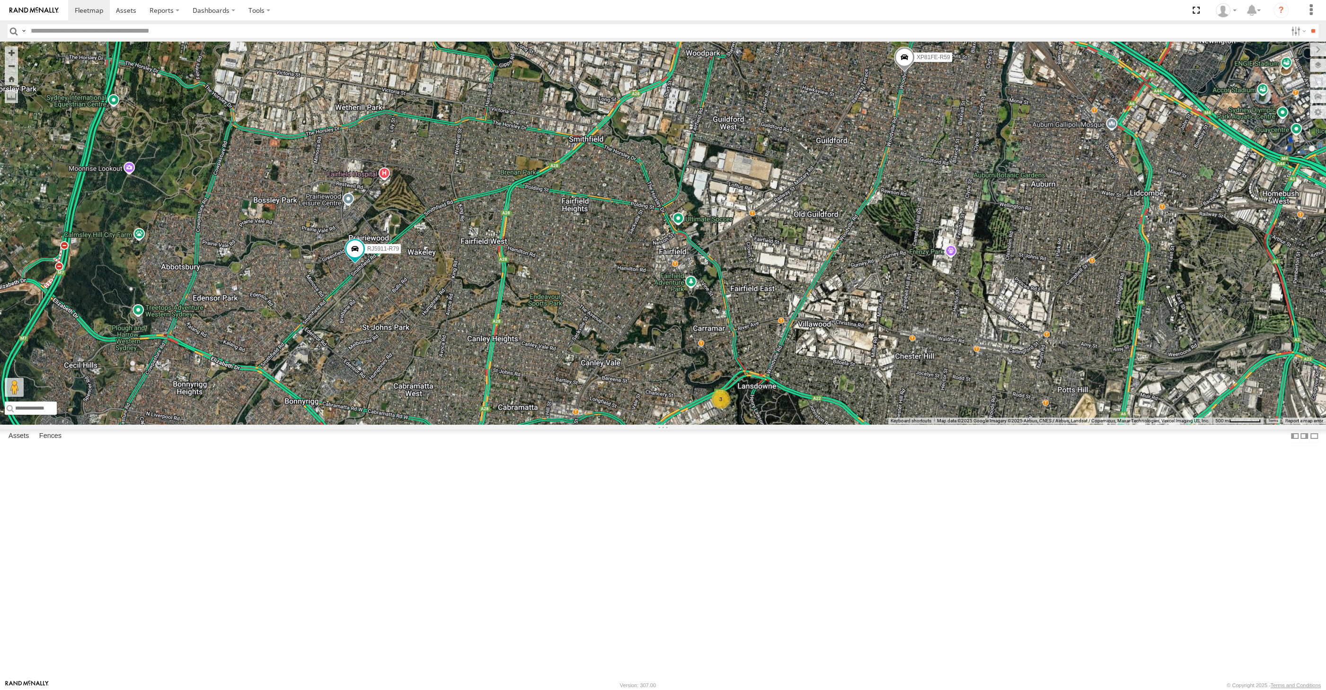
drag, startPoint x: 770, startPoint y: 531, endPoint x: 730, endPoint y: 504, distance: 48.2
click at [731, 425] on div "RJ5911-R79 XP81FE-R59 3" at bounding box center [663, 233] width 1326 height 383
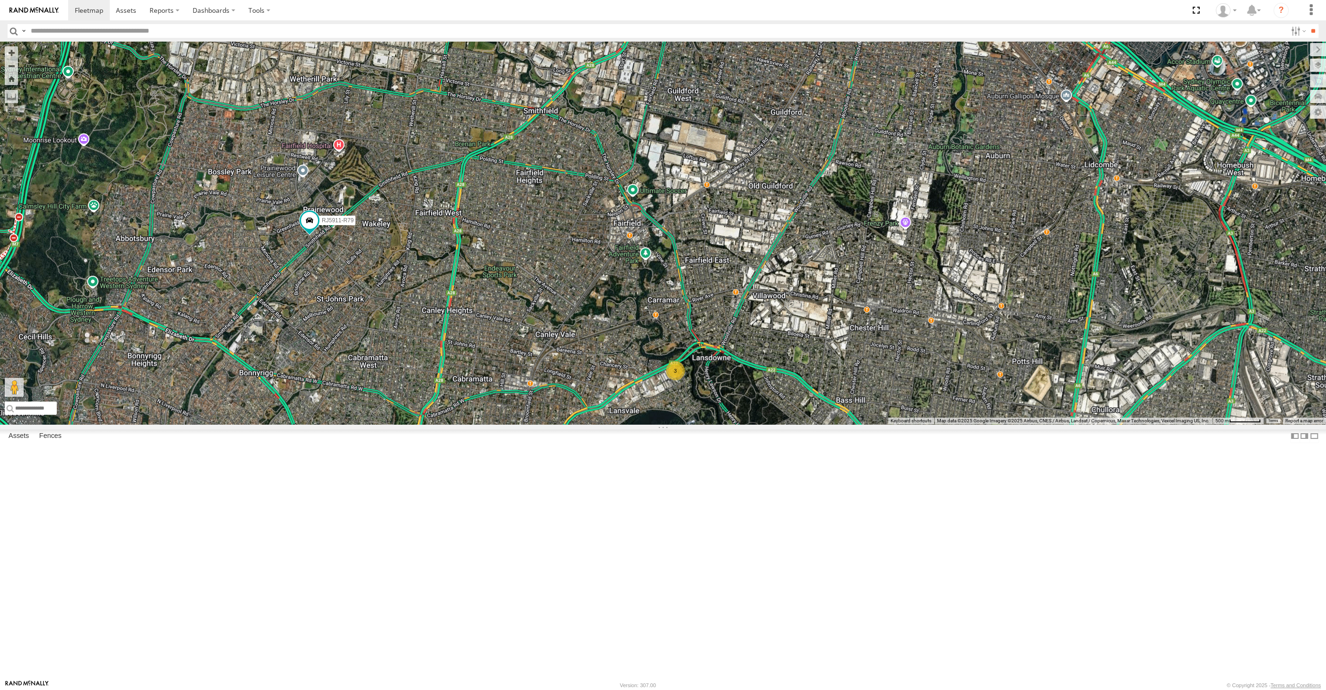
drag, startPoint x: 964, startPoint y: 478, endPoint x: 954, endPoint y: 472, distance: 11.0
click at [954, 425] on div "RJ5911-R79 XP81FE-R59 3" at bounding box center [663, 233] width 1326 height 383
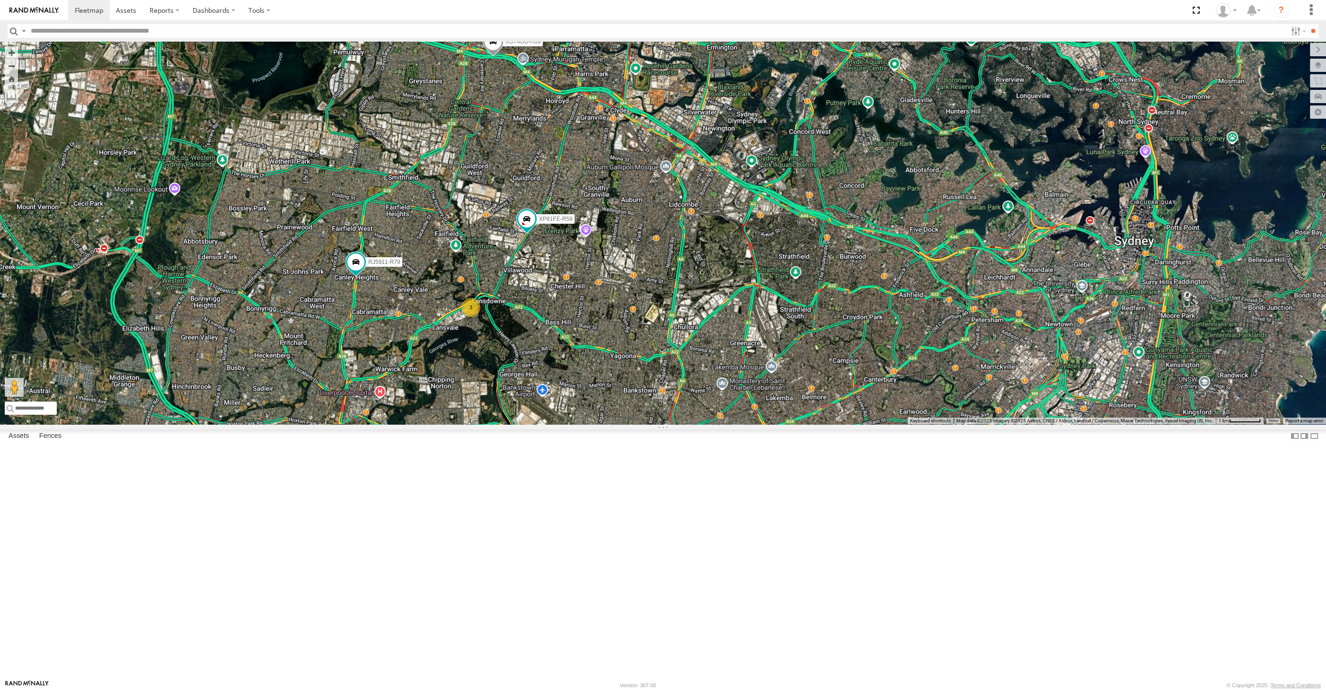
drag, startPoint x: 593, startPoint y: 447, endPoint x: 598, endPoint y: 447, distance: 5.2
click at [598, 425] on div "XP30JQ-R03 XSNDHU-R04 RJ5911-R79 XP81FE-R59 XO74GU-R69 3" at bounding box center [663, 233] width 1326 height 383
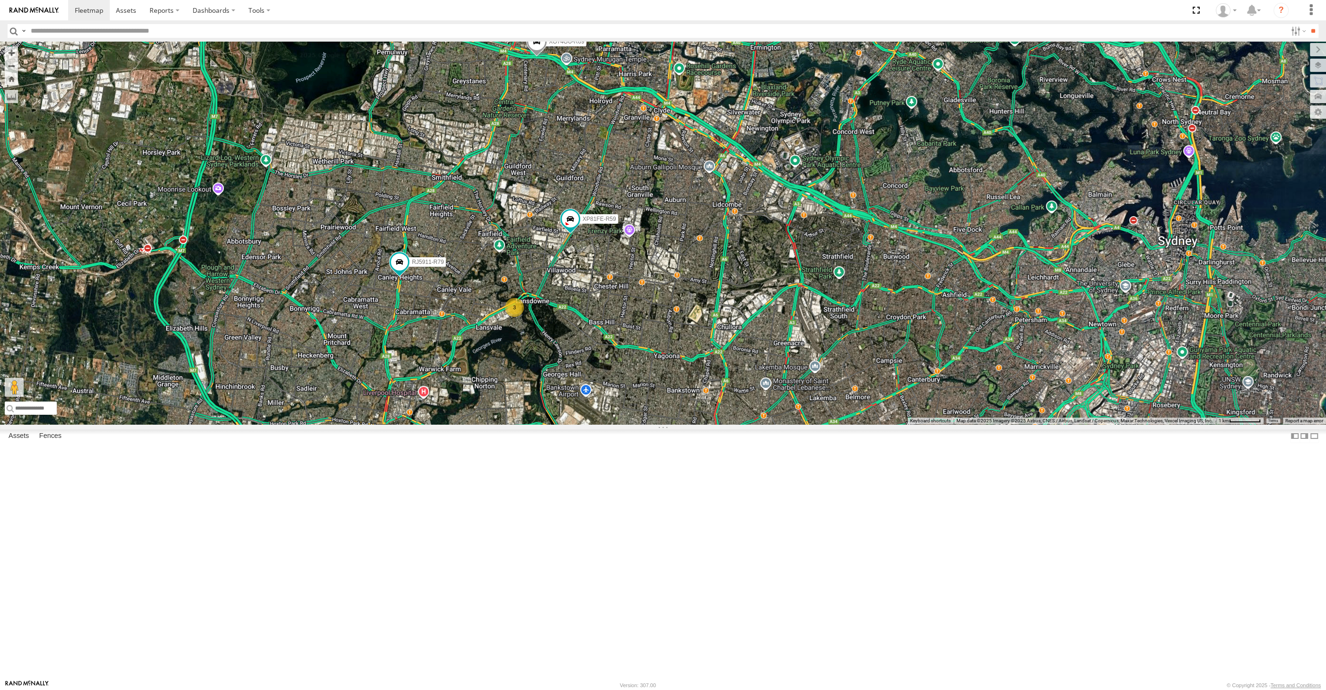
drag, startPoint x: 565, startPoint y: 504, endPoint x: 558, endPoint y: 499, distance: 8.5
click at [562, 425] on div "XP30JQ-R03 XSNDHU-R04 RJ5911-R79 XP81FE-R59 XO74GU-R69 3" at bounding box center [663, 233] width 1326 height 383
click at [663, 425] on div "XP30JQ-R03 XSNDHU-R04 RJ5911-R79 XP81FE-R59 XO74GU-R69 3" at bounding box center [663, 233] width 1326 height 383
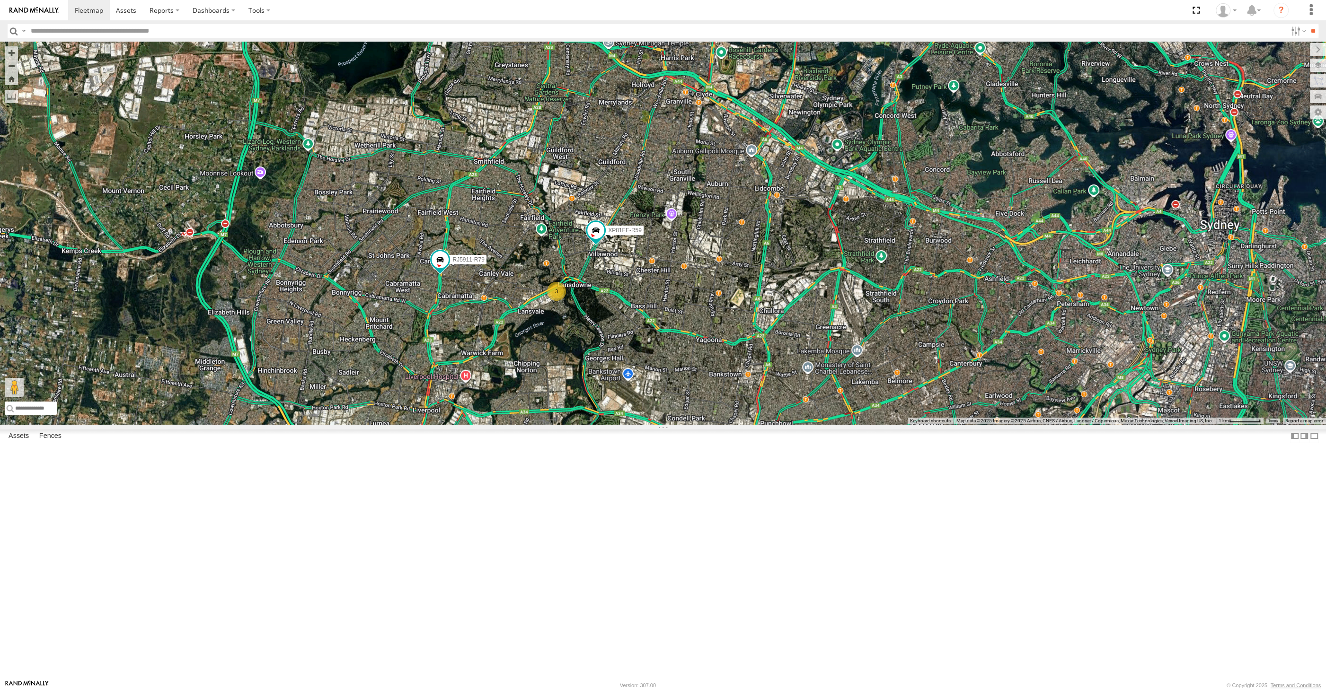
drag, startPoint x: 722, startPoint y: 509, endPoint x: 711, endPoint y: 493, distance: 19.4
click at [712, 425] on div "XP30JQ-R03 XSNDHU-R04 RJ5911-R79 XP81FE-R59 XO74GU-R69 3" at bounding box center [663, 233] width 1326 height 383
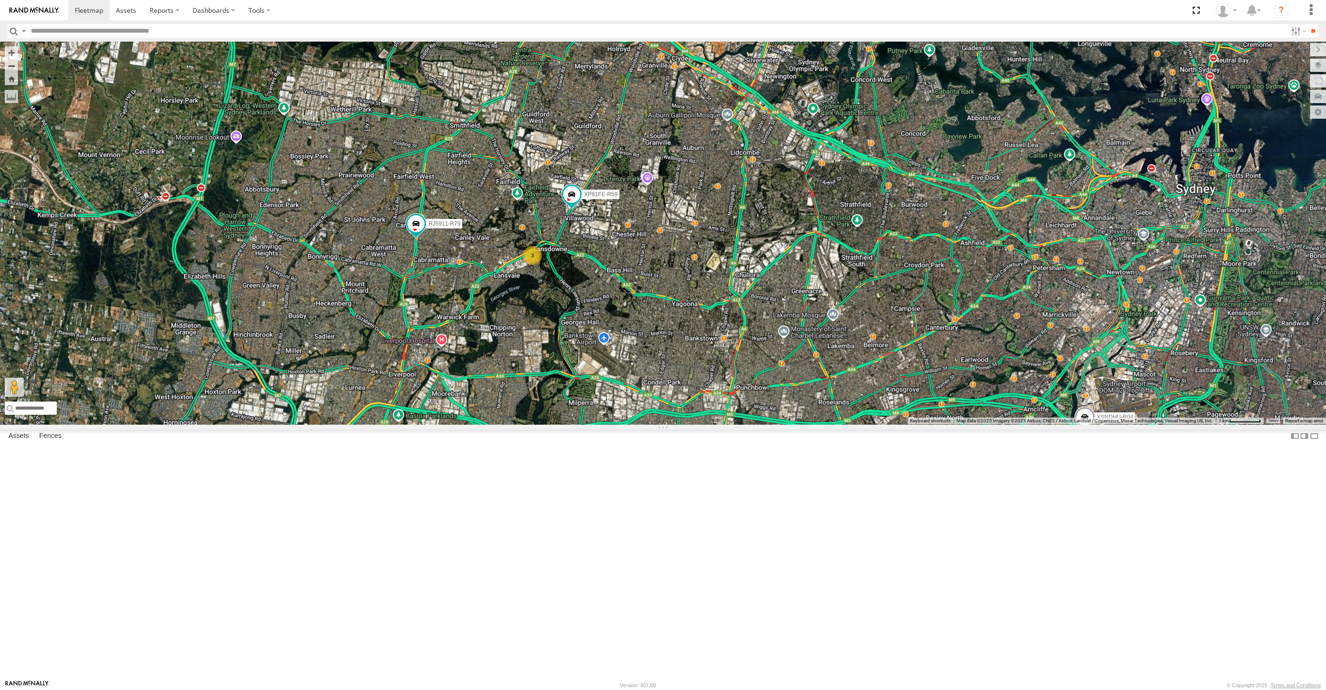
click at [699, 425] on div "XP30JQ-R03 XSNDHU-R04 RJ5911-R79 XP81FE-R59 XO74GU-R69 3" at bounding box center [663, 233] width 1326 height 383
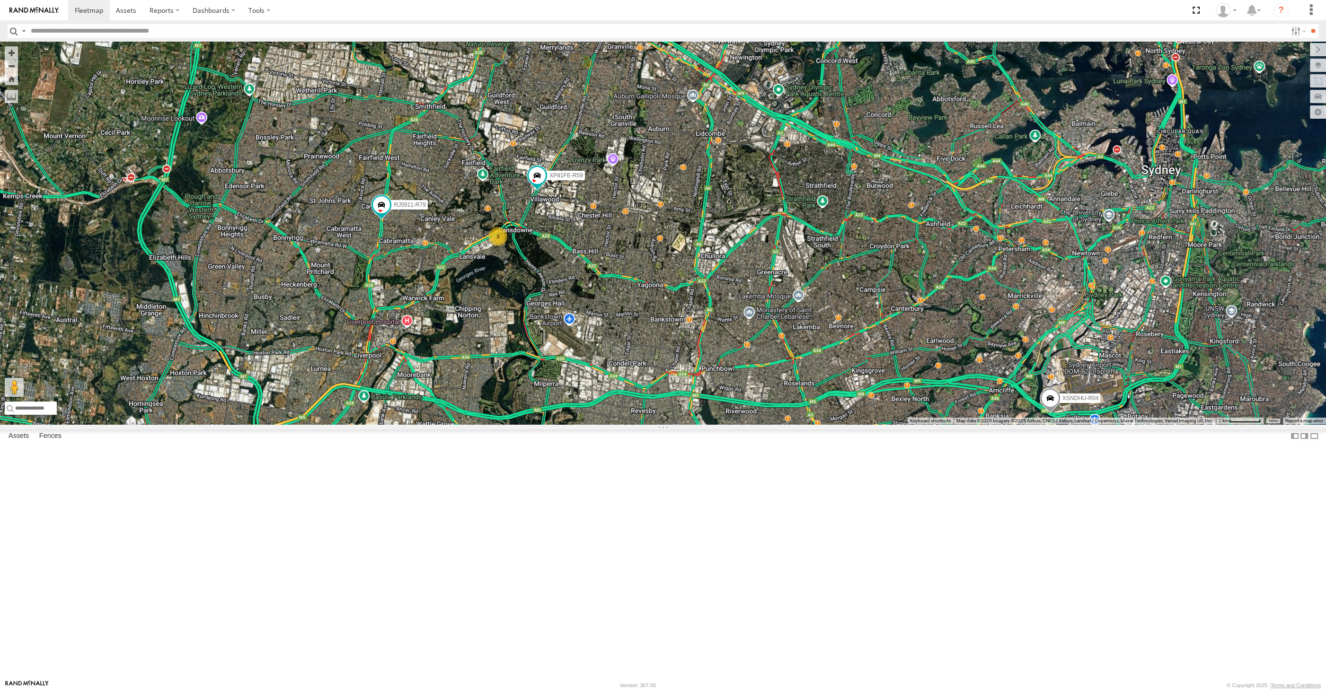
drag, startPoint x: 780, startPoint y: 484, endPoint x: 766, endPoint y: 476, distance: 16.1
click at [766, 425] on div "XP30JQ-R03 XSNDHU-R04 RJ5911-R79 XP81FE-R59 XO74GU-R69 3" at bounding box center [663, 233] width 1326 height 383
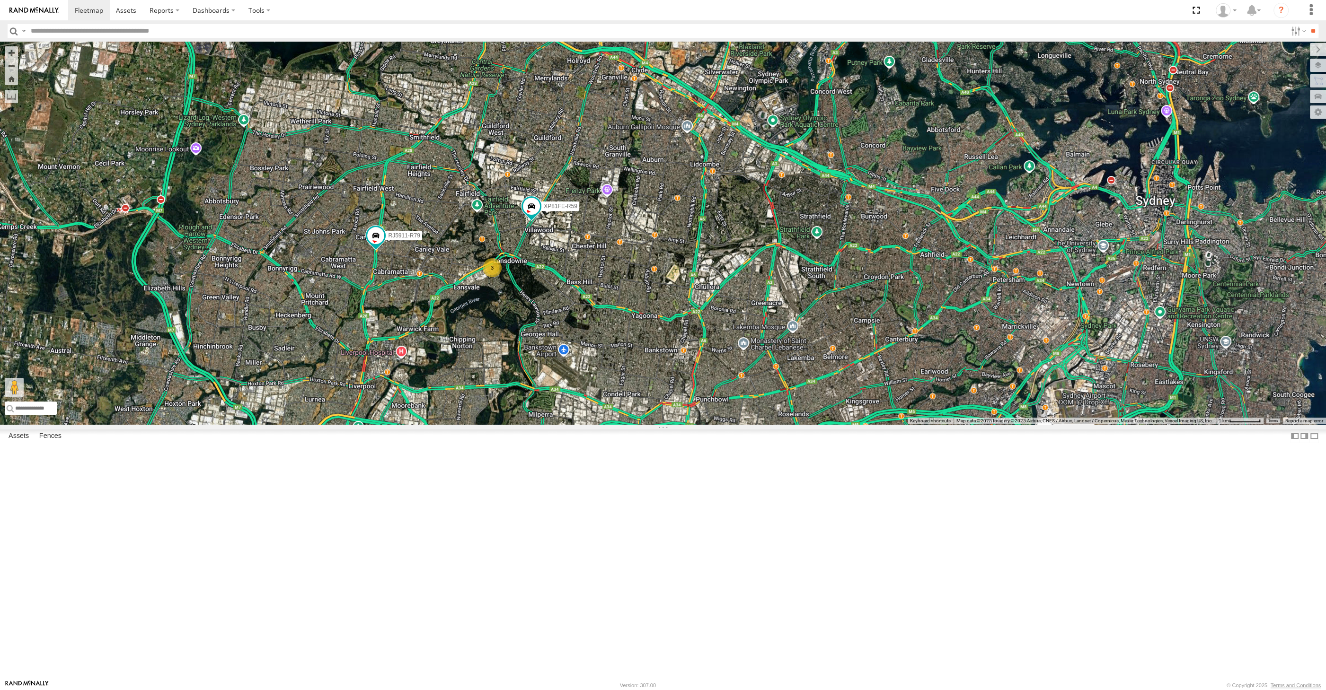
drag, startPoint x: 766, startPoint y: 476, endPoint x: 758, endPoint y: 513, distance: 37.7
click at [758, 425] on div "XP30JQ-R03 XSNDHU-R04 RJ5911-R79 XP81FE-R59 XO74GU-R69 3" at bounding box center [663, 233] width 1326 height 383
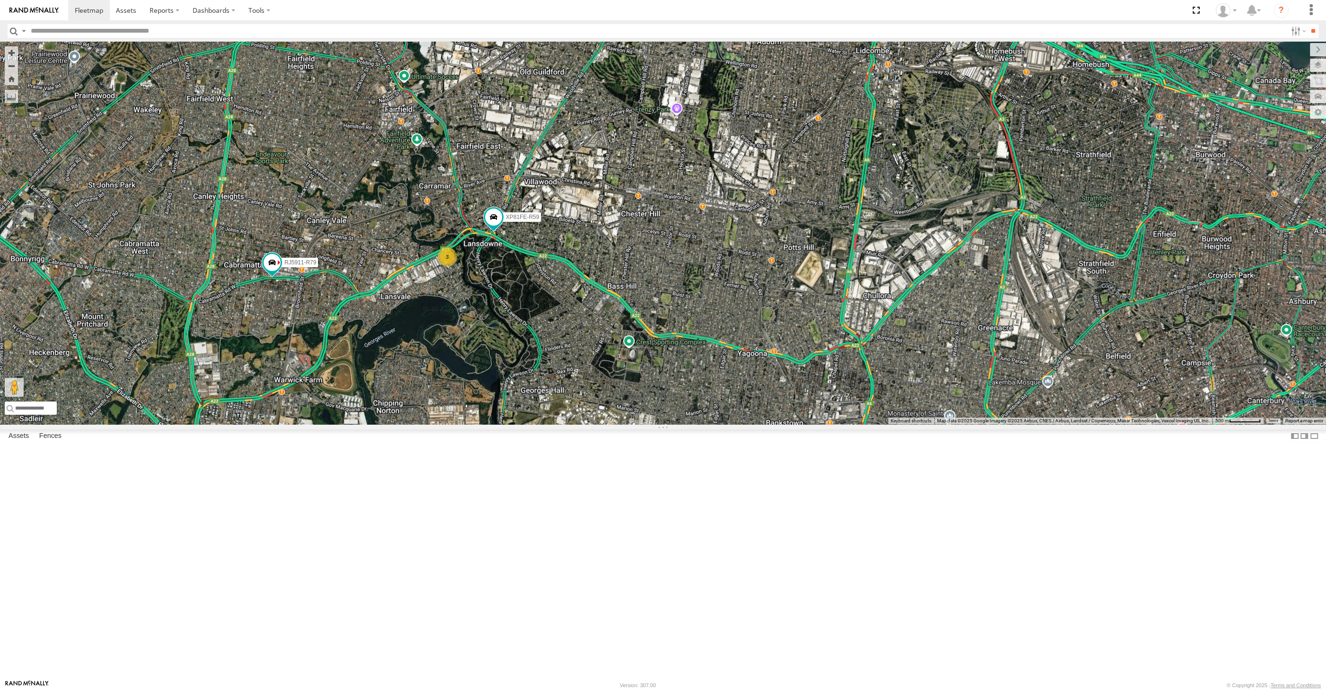
click at [546, 425] on div "XP30JQ-R03 XSNDHU-R04 RJ5911-R79 XP81FE-R59 XO74GU-R69 3" at bounding box center [663, 233] width 1326 height 383
click at [590, 425] on div "XP30JQ-R03 XSNDHU-R04 RJ5911-R79 XP81FE-R59 XO74GU-R69 3" at bounding box center [663, 233] width 1326 height 383
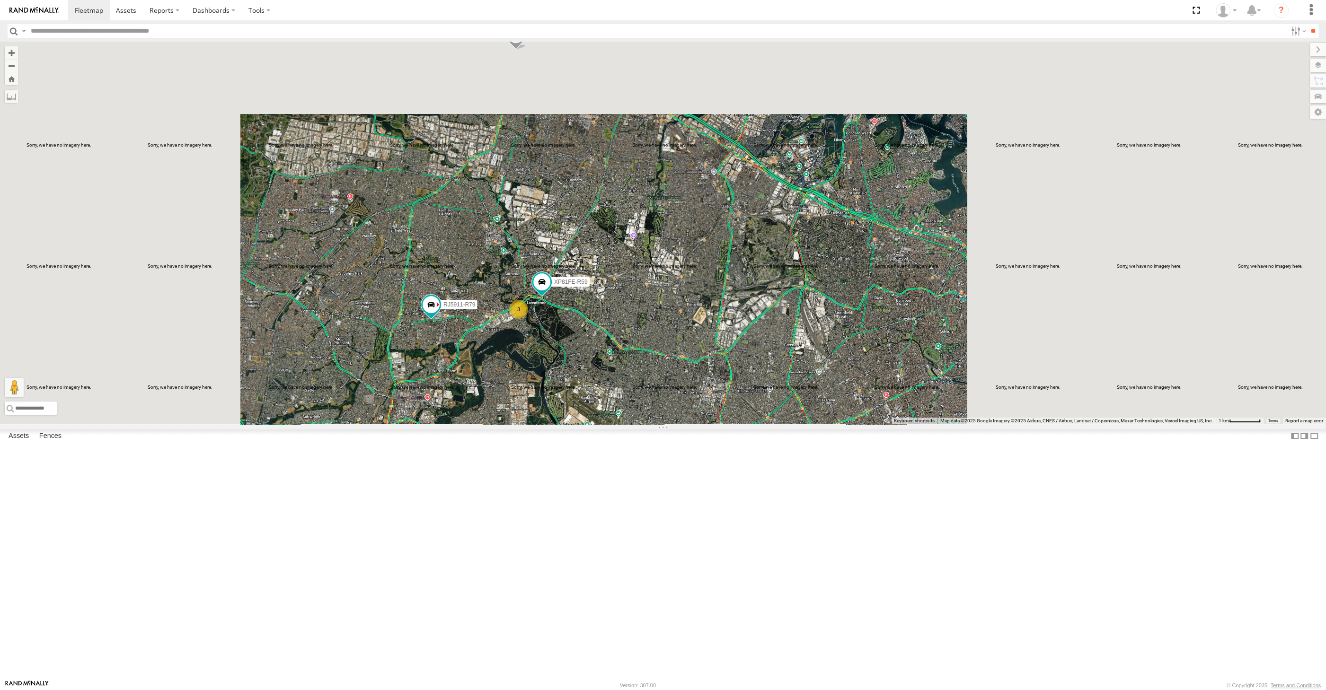
drag, startPoint x: 637, startPoint y: 532, endPoint x: 631, endPoint y: 527, distance: 7.4
click at [635, 425] on div "XP30JQ-R03 XSNDHU-R04 RJ5911-R79 XP81FE-R59 XO74GU-R69 3" at bounding box center [663, 233] width 1326 height 383
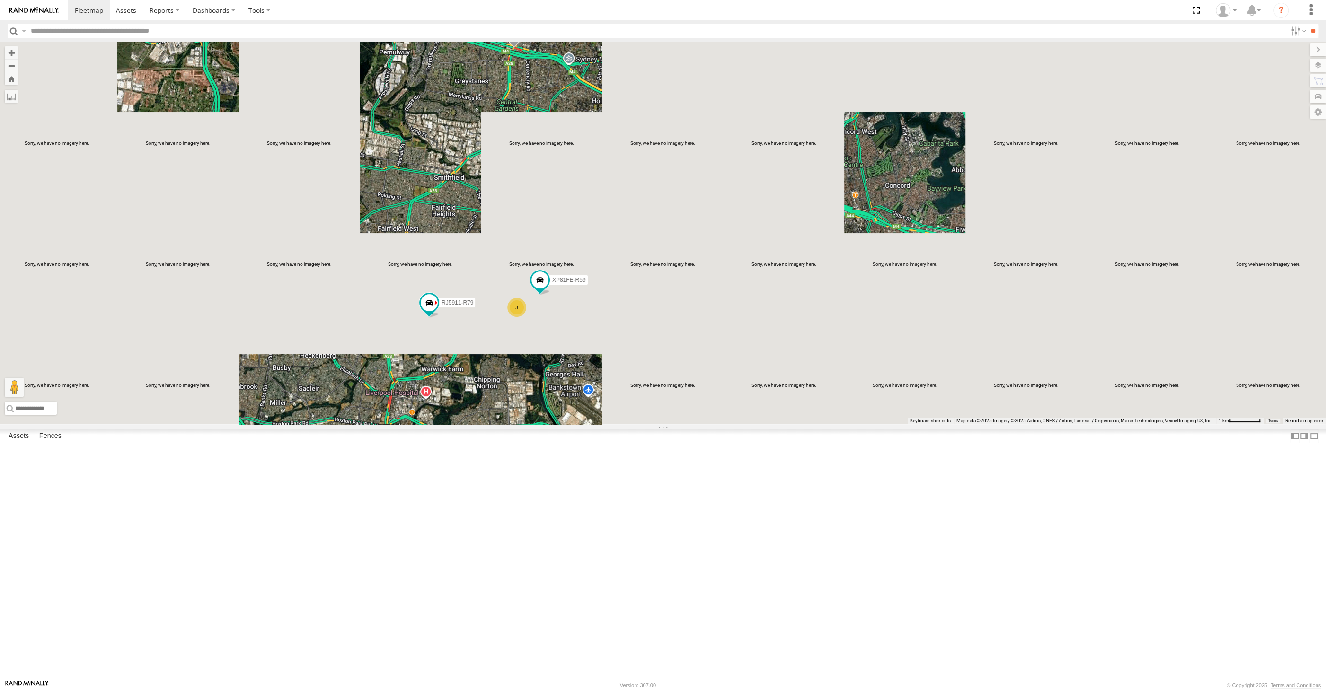
click at [658, 425] on div "XP30JQ-R03 XSNDHU-R04 RJ5911-R79 XP81FE-R59 XO74GU-R69 3" at bounding box center [663, 233] width 1326 height 383
